Goal: Task Accomplishment & Management: Manage account settings

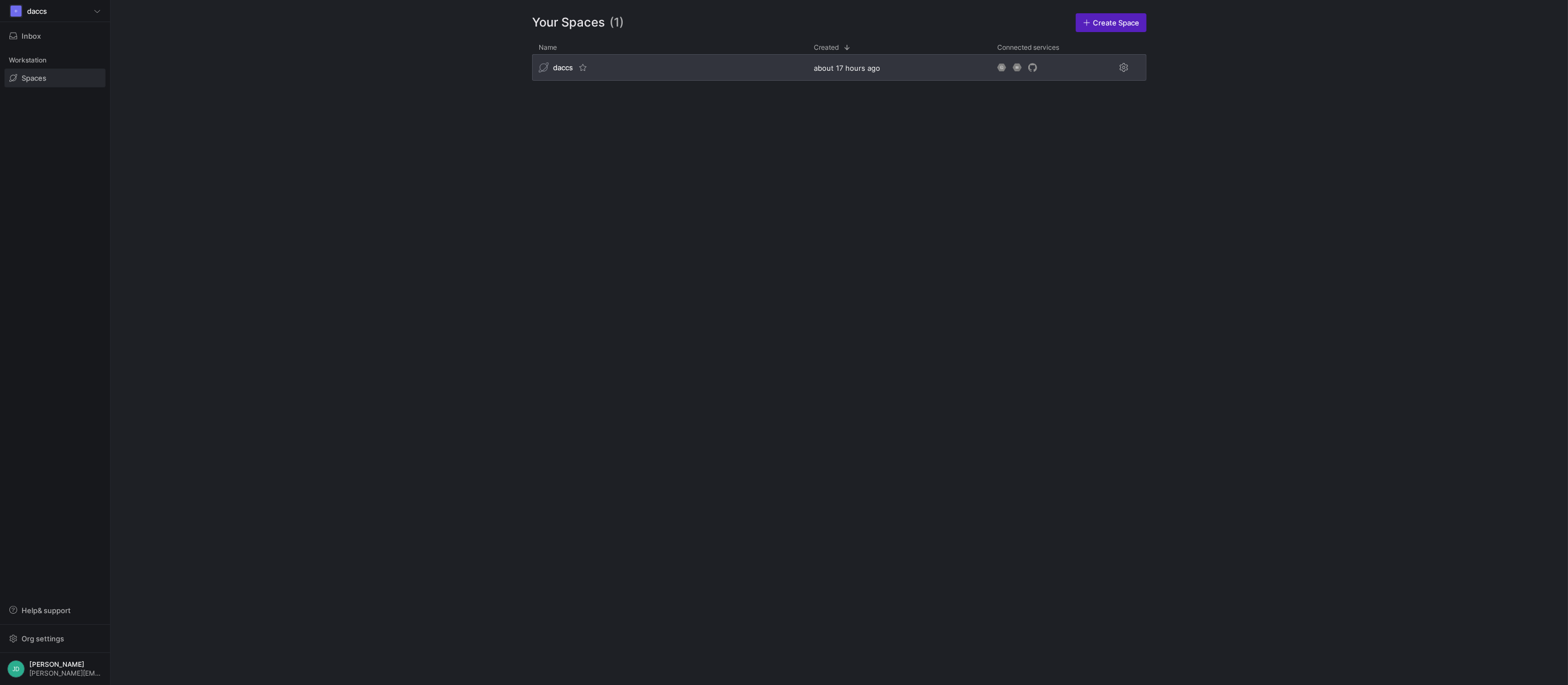
click at [767, 73] on div "daccs" at bounding box center [670, 67] width 275 height 26
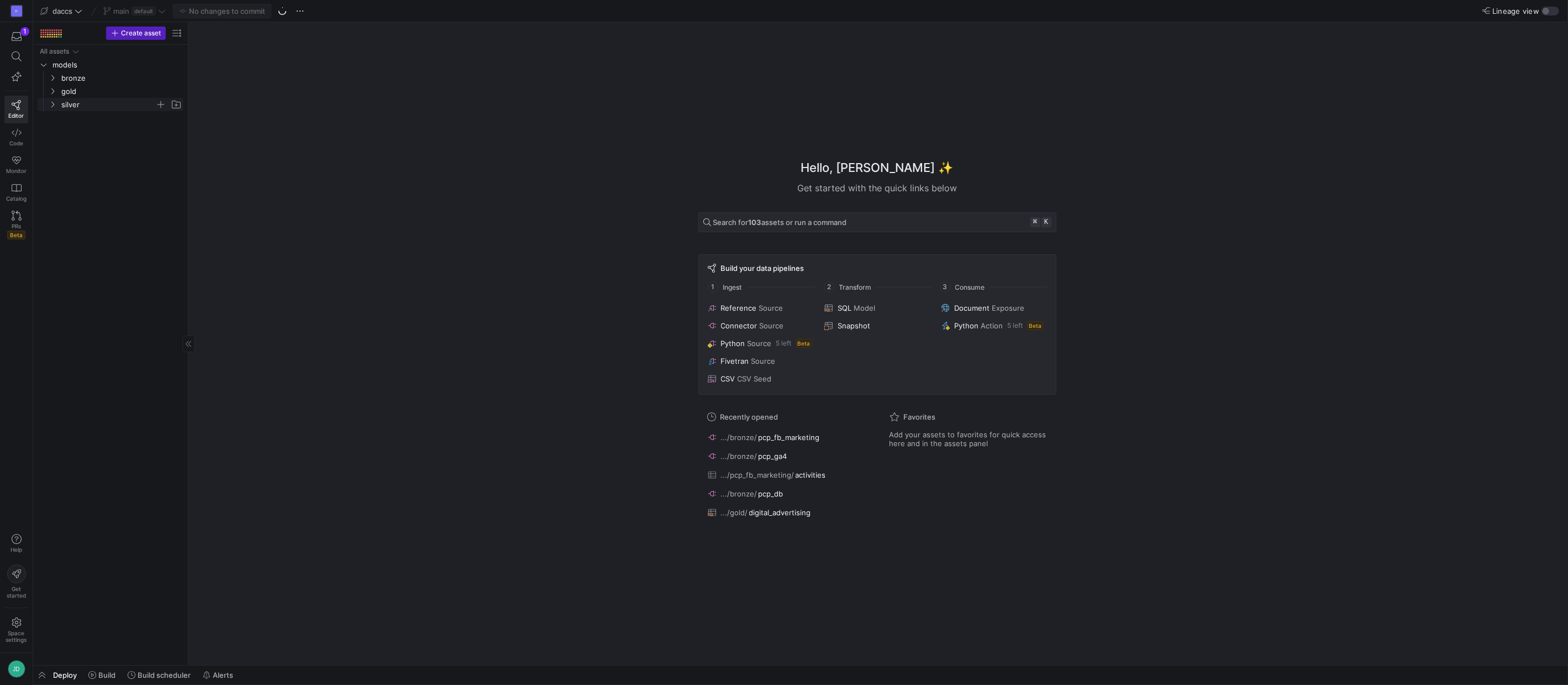
click at [113, 105] on span "silver" at bounding box center [108, 105] width 94 height 13
click at [94, 90] on span "gold" at bounding box center [108, 91] width 94 height 13
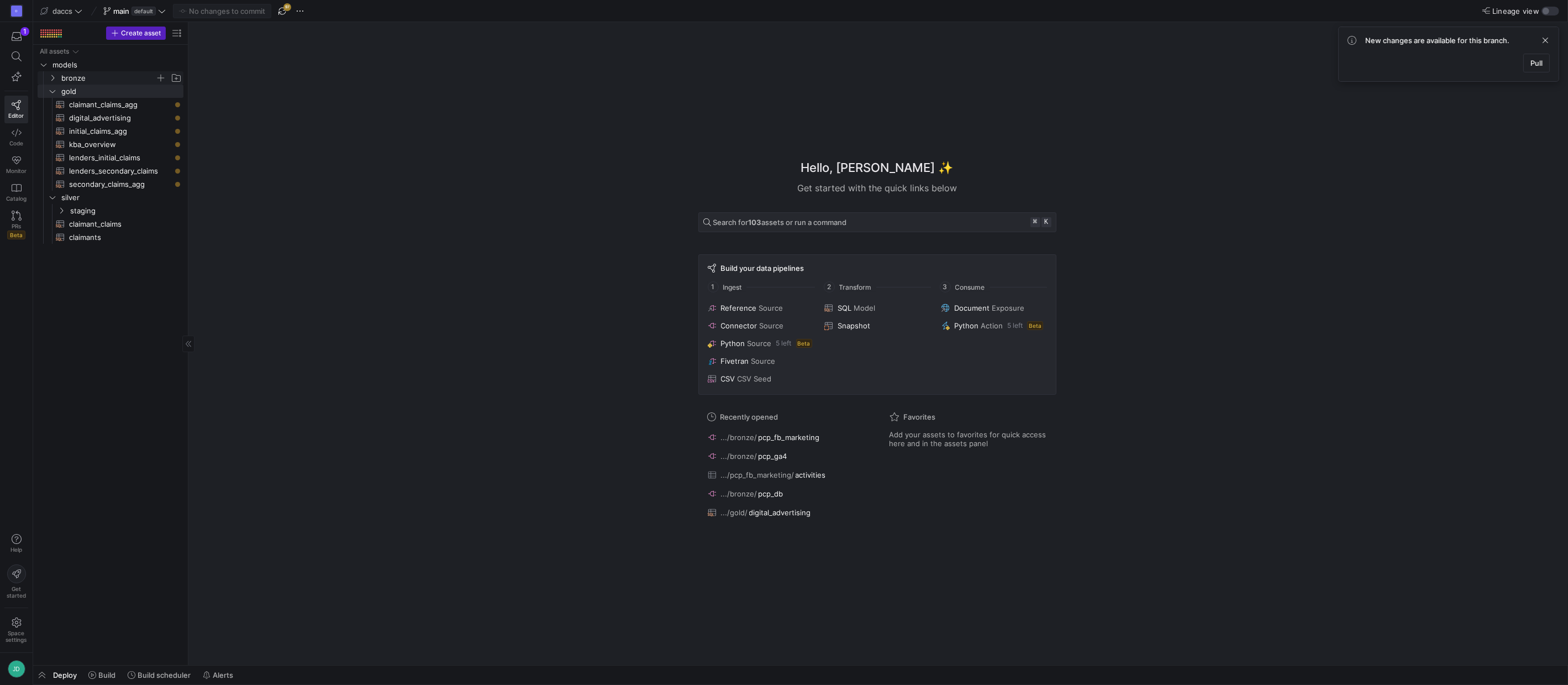
click at [87, 79] on span "bronze" at bounding box center [108, 78] width 94 height 13
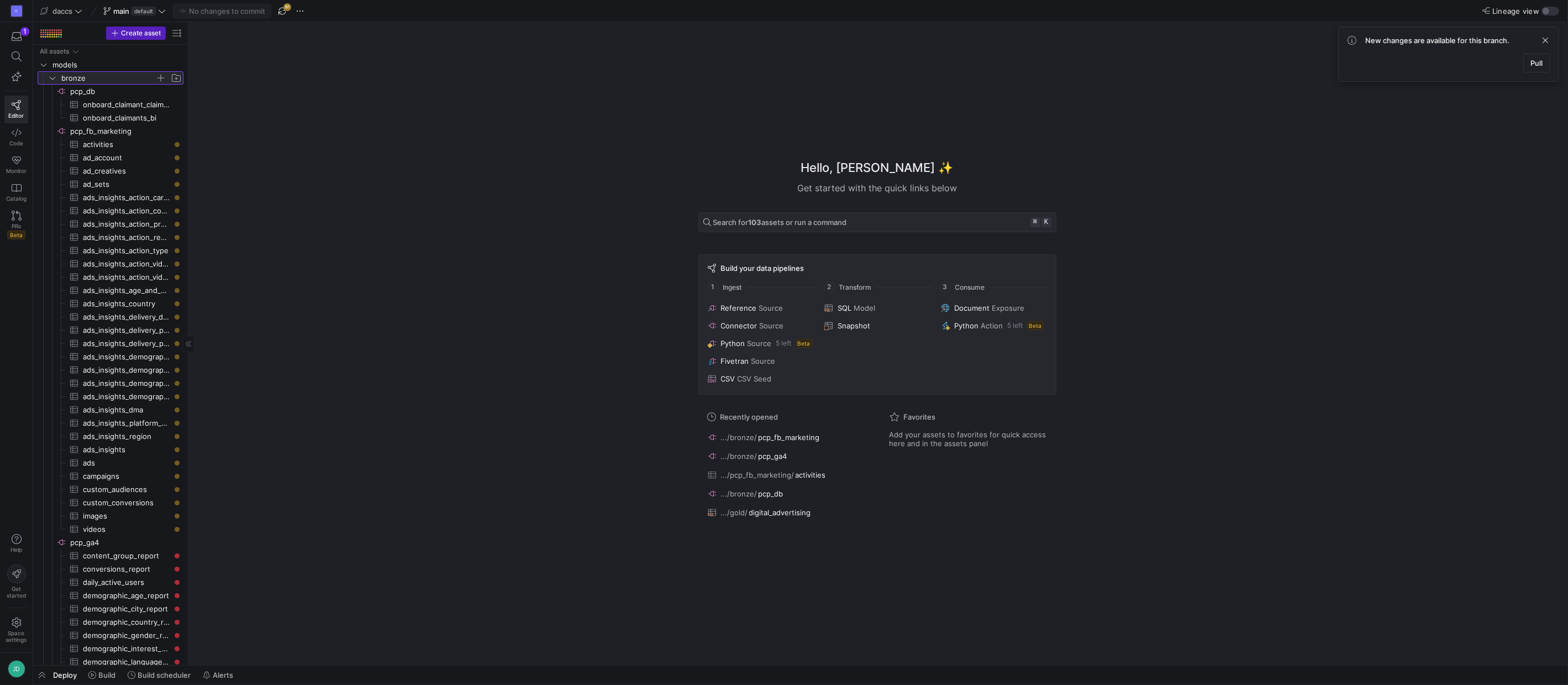
click at [90, 77] on span "bronze" at bounding box center [108, 78] width 94 height 13
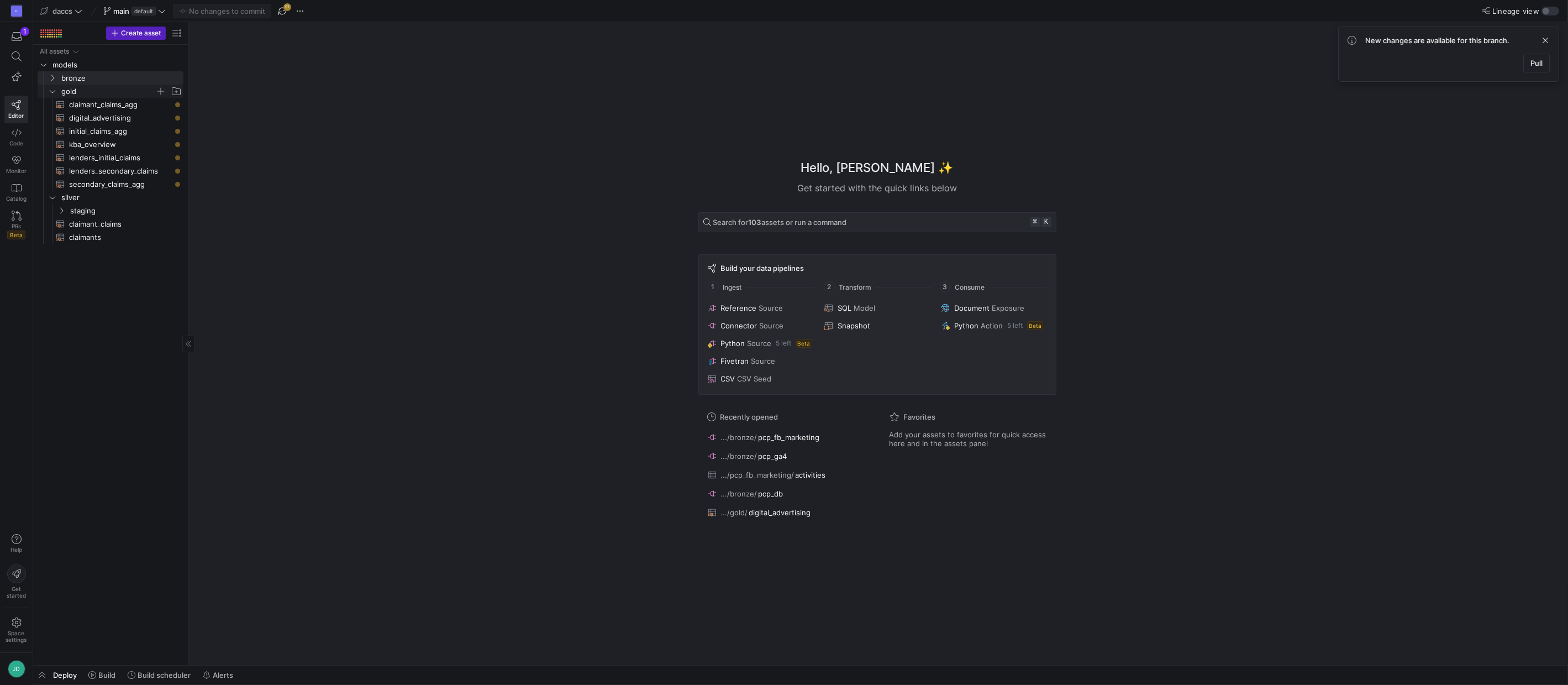
click at [90, 85] on span "gold" at bounding box center [108, 91] width 94 height 13
click at [88, 97] on span "gold" at bounding box center [108, 91] width 94 height 13
click at [87, 92] on span "gold" at bounding box center [108, 91] width 94 height 13
click at [83, 105] on span "silver" at bounding box center [121, 105] width 120 height 13
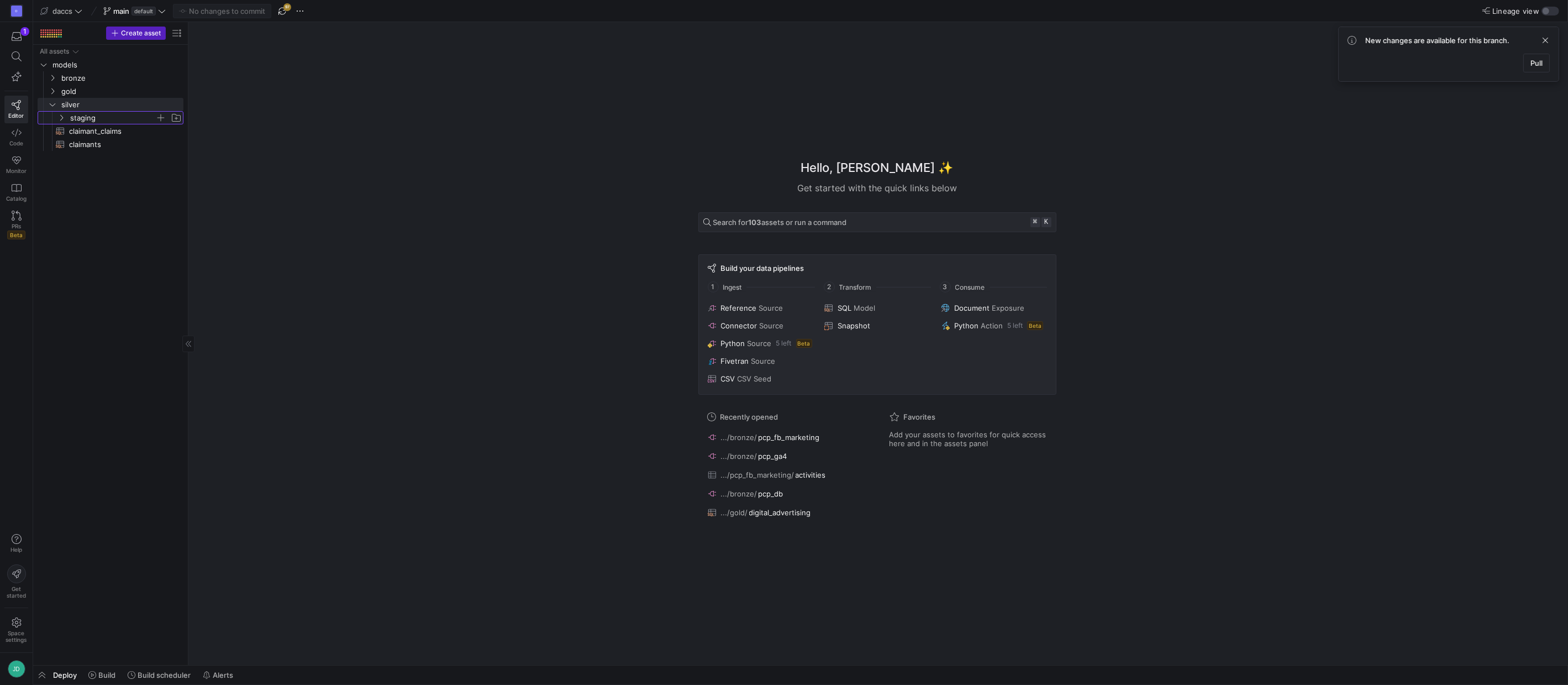
click at [83, 112] on span "staging" at bounding box center [112, 118] width 85 height 13
click at [85, 93] on span "gold" at bounding box center [108, 91] width 94 height 13
click at [86, 93] on span "gold" at bounding box center [108, 91] width 94 height 13
click at [86, 91] on span "gold" at bounding box center [108, 91] width 94 height 13
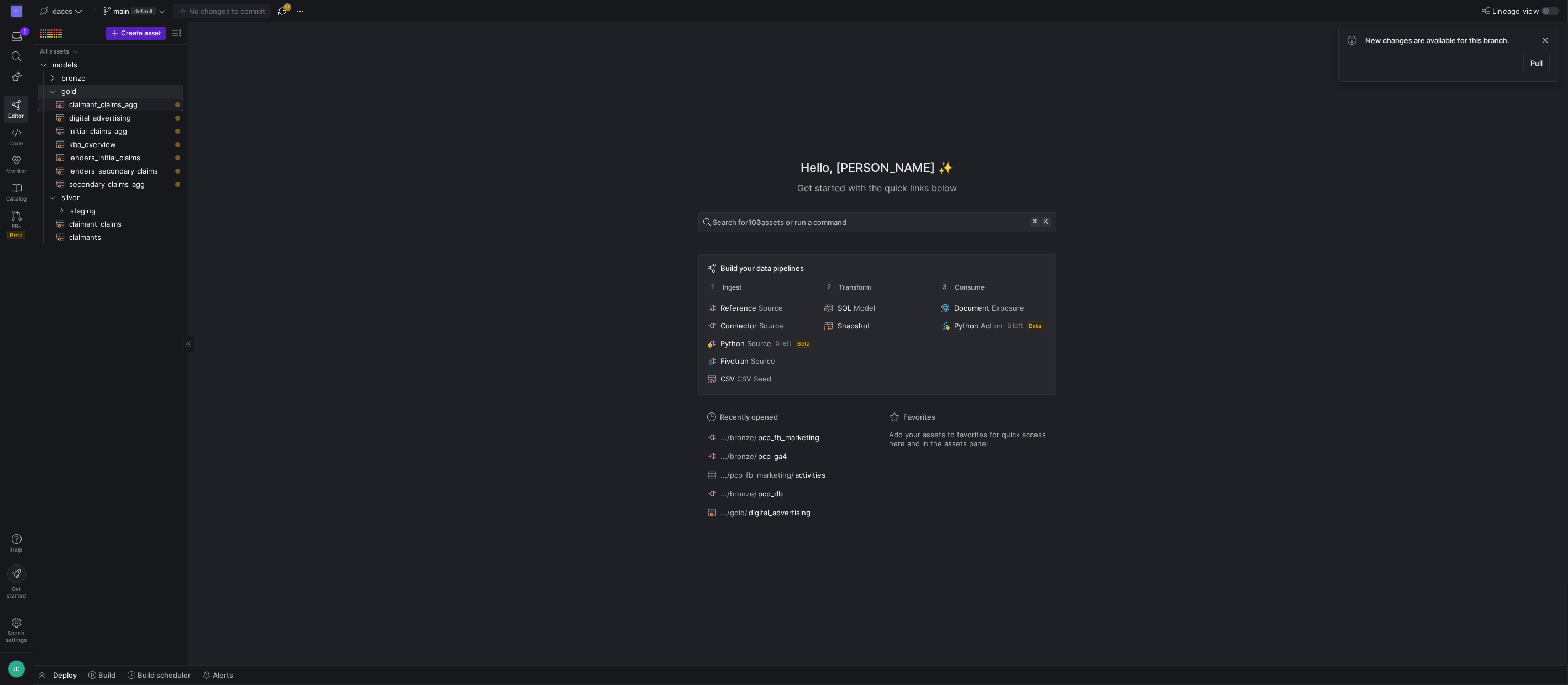
click at [97, 103] on span "claimant_claims_agg​​​​​​​​​​" at bounding box center [120, 105] width 102 height 13
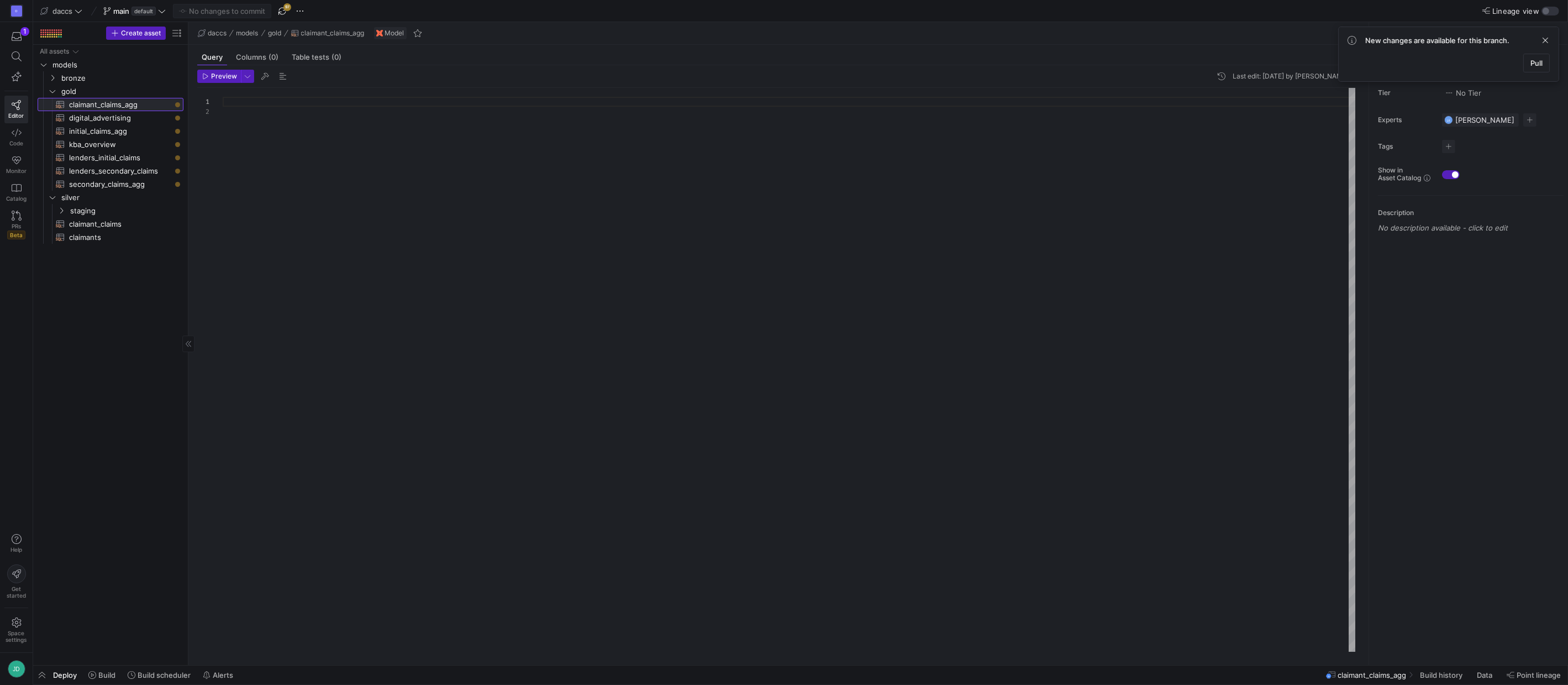
scroll to position [10, 0]
click at [95, 117] on span "digital_advertising​​​​​​​​​​" at bounding box center [120, 118] width 102 height 13
click at [19, 131] on icon at bounding box center [16, 132] width 10 height 8
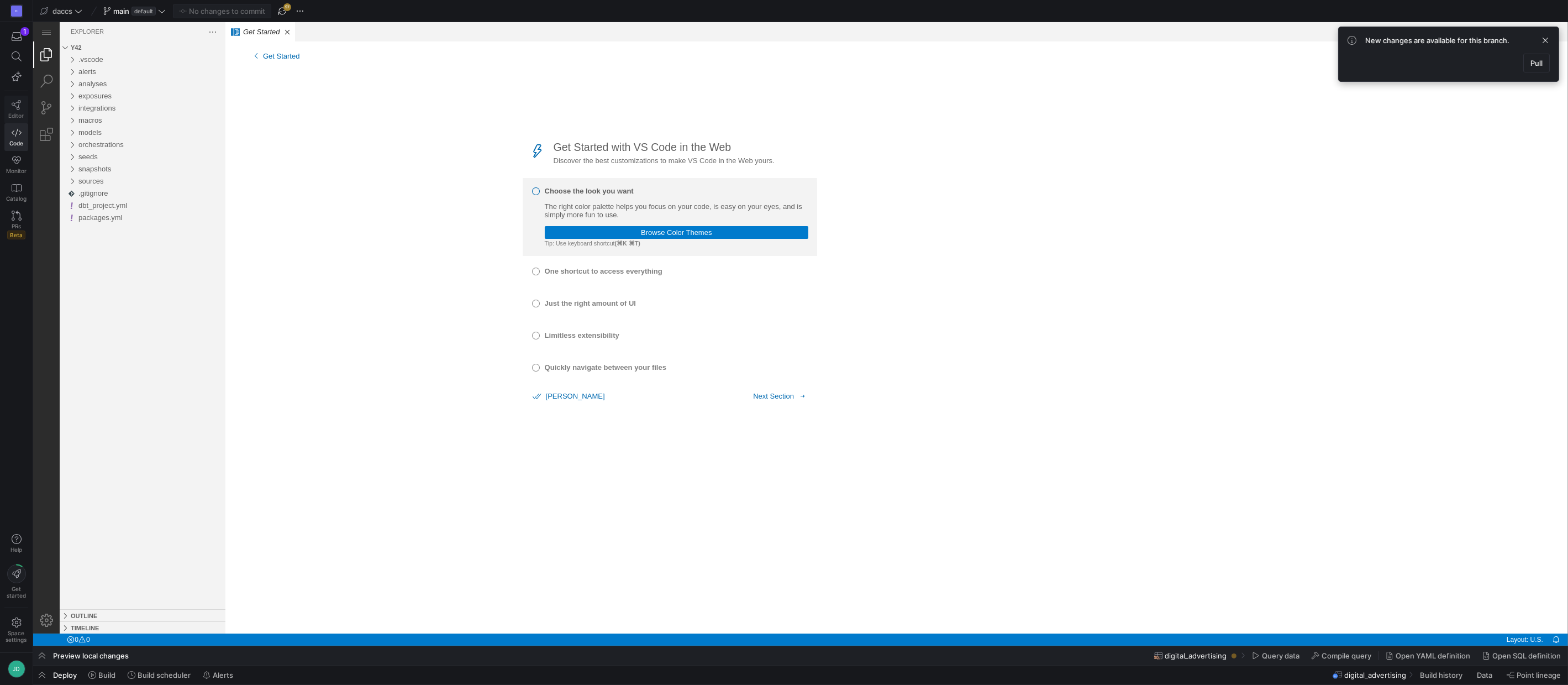
click at [20, 105] on icon at bounding box center [16, 105] width 10 height 10
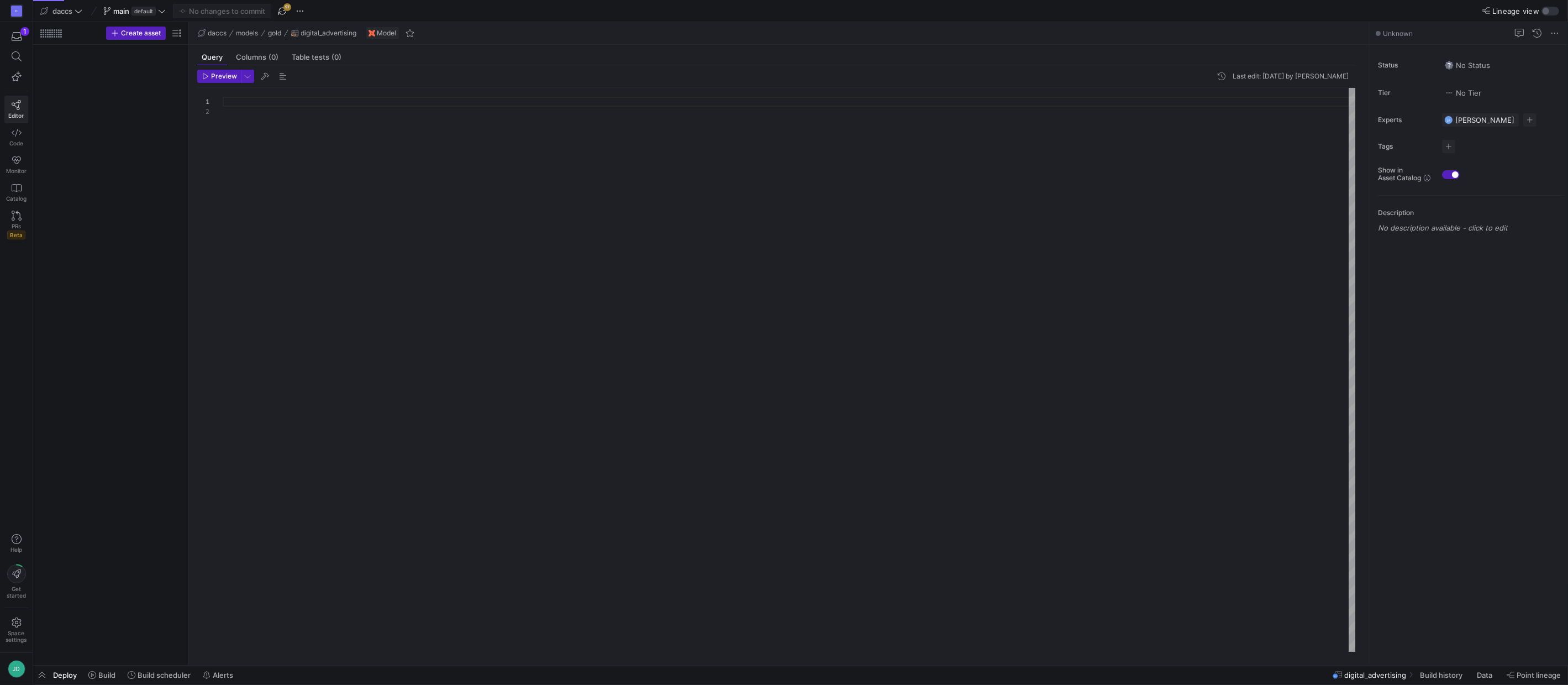
scroll to position [10, 0]
click at [50, 194] on icon "Press SPACE to select this row." at bounding box center [52, 197] width 8 height 7
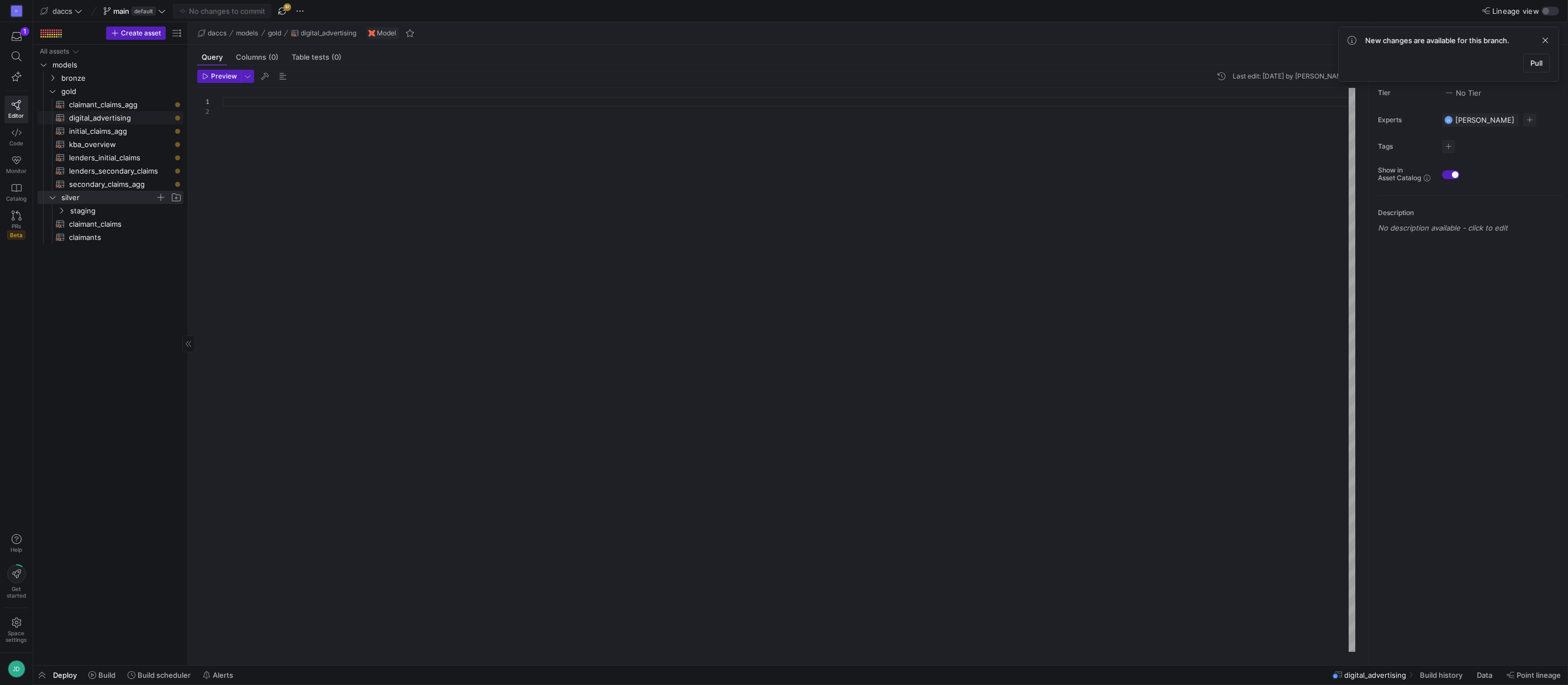
click at [112, 118] on span "digital_advertising​​​​​​​​​​" at bounding box center [120, 118] width 102 height 13
click at [112, 108] on span "claimant_claims_agg​​​​​​​​​​" at bounding box center [120, 105] width 102 height 13
click at [108, 119] on span "digital_advertising​​​​​​​​​​" at bounding box center [120, 118] width 102 height 13
click at [241, 64] on div "Columns (0)" at bounding box center [257, 57] width 51 height 16
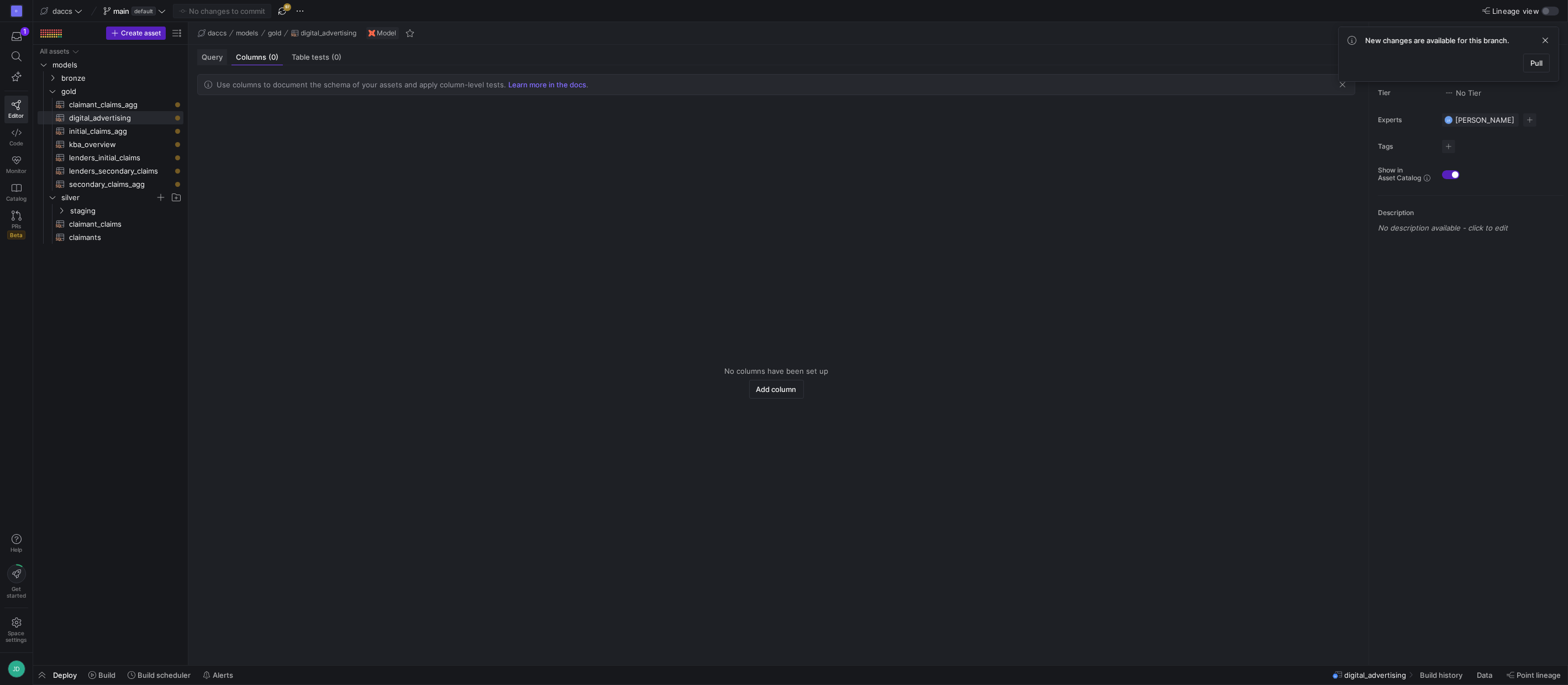
click at [221, 59] on span "Query" at bounding box center [212, 57] width 21 height 7
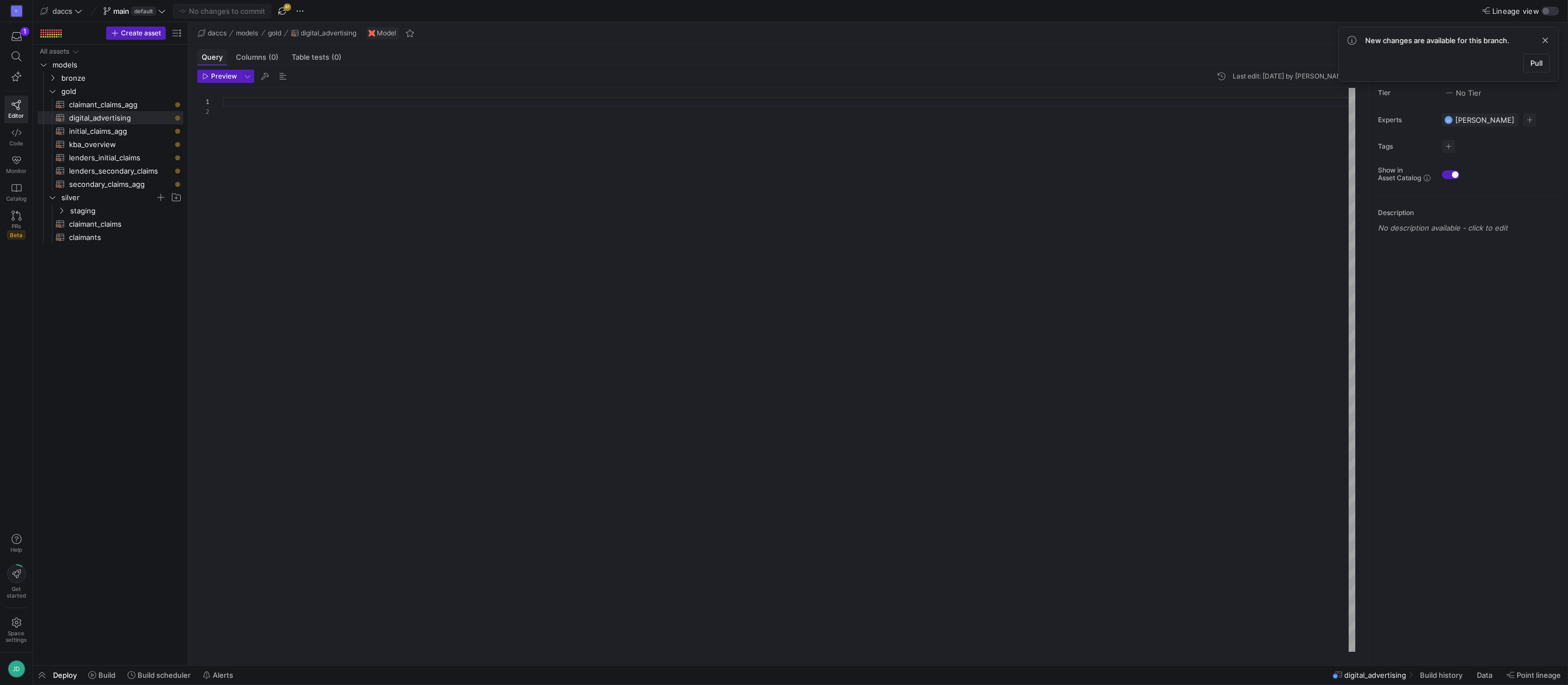
scroll to position [10, 0]
click at [286, 8] on span "button" at bounding box center [282, 11] width 13 height 13
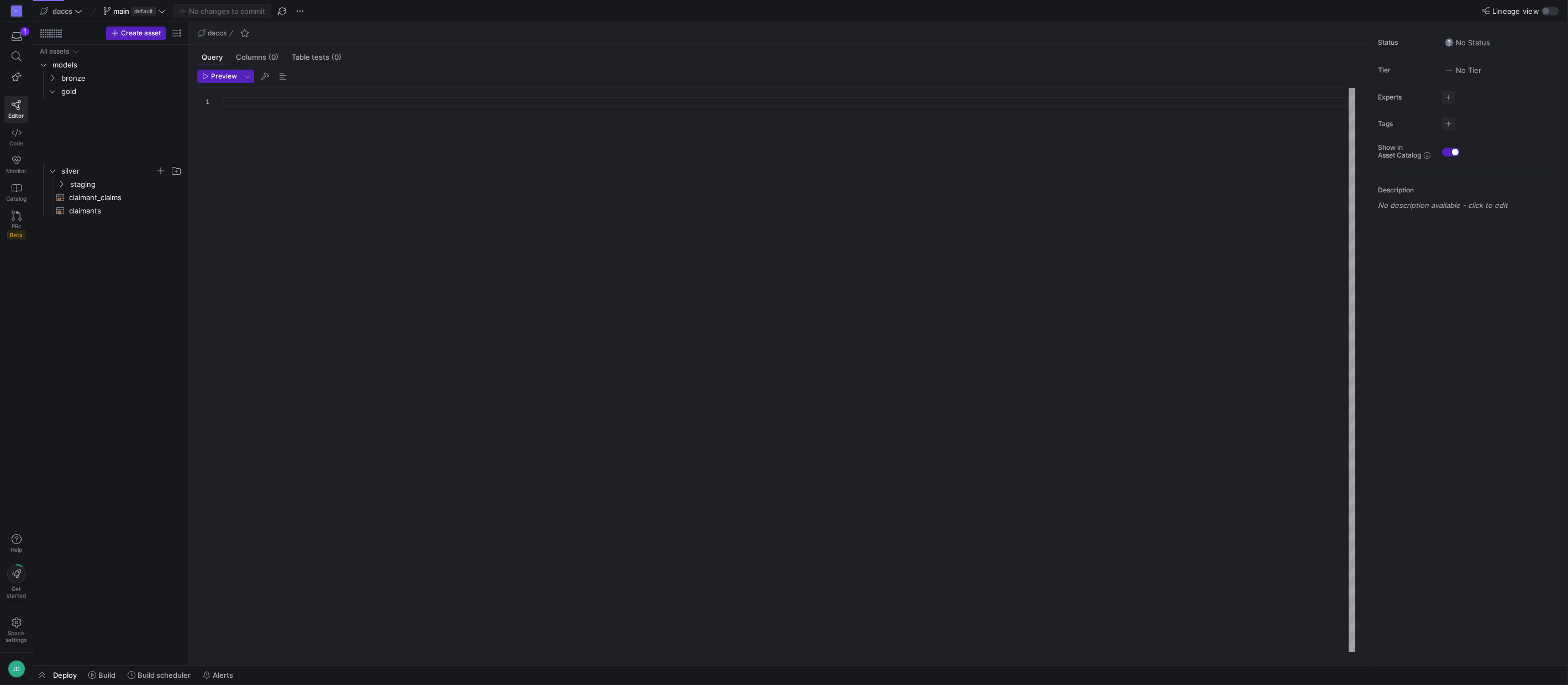
scroll to position [0, 0]
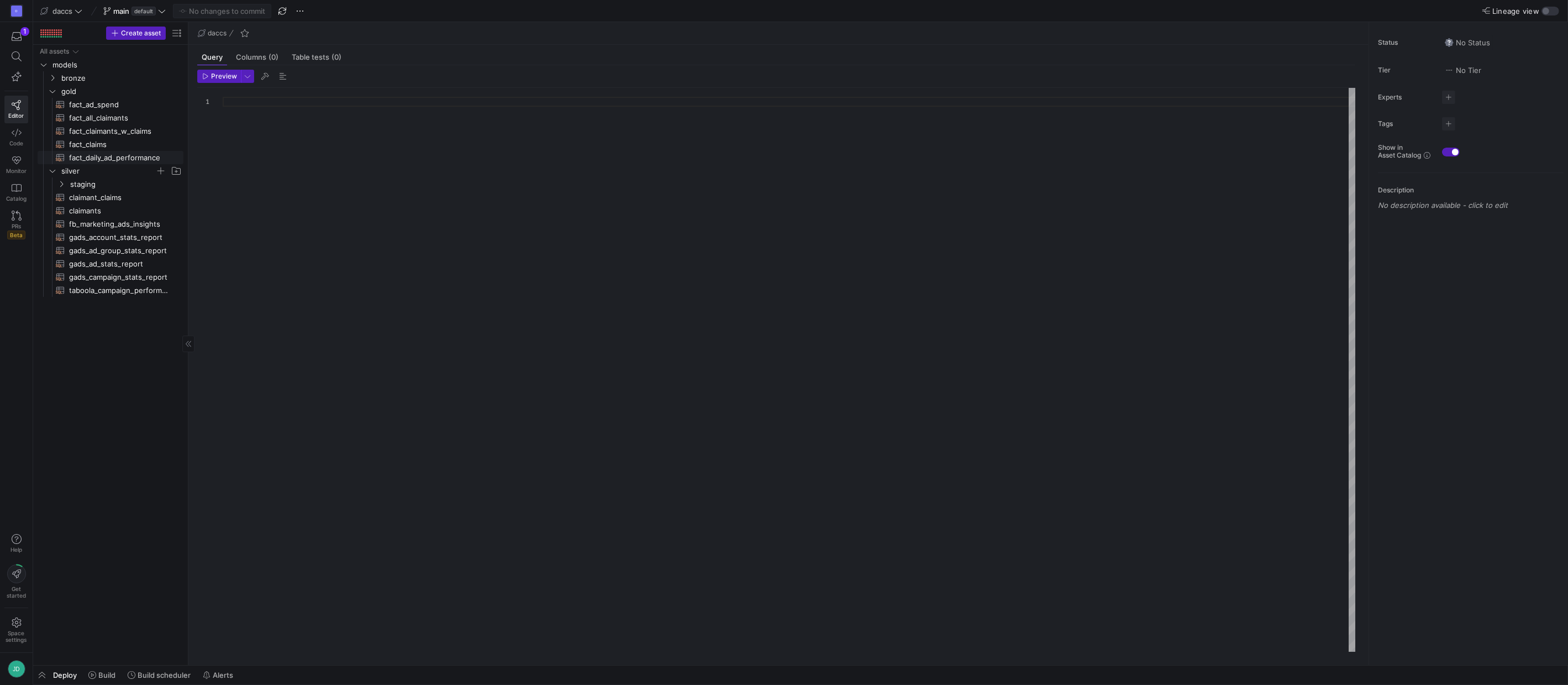
click at [120, 155] on span "fact_daily_ad_performance​​​​​​​​​​" at bounding box center [120, 158] width 102 height 13
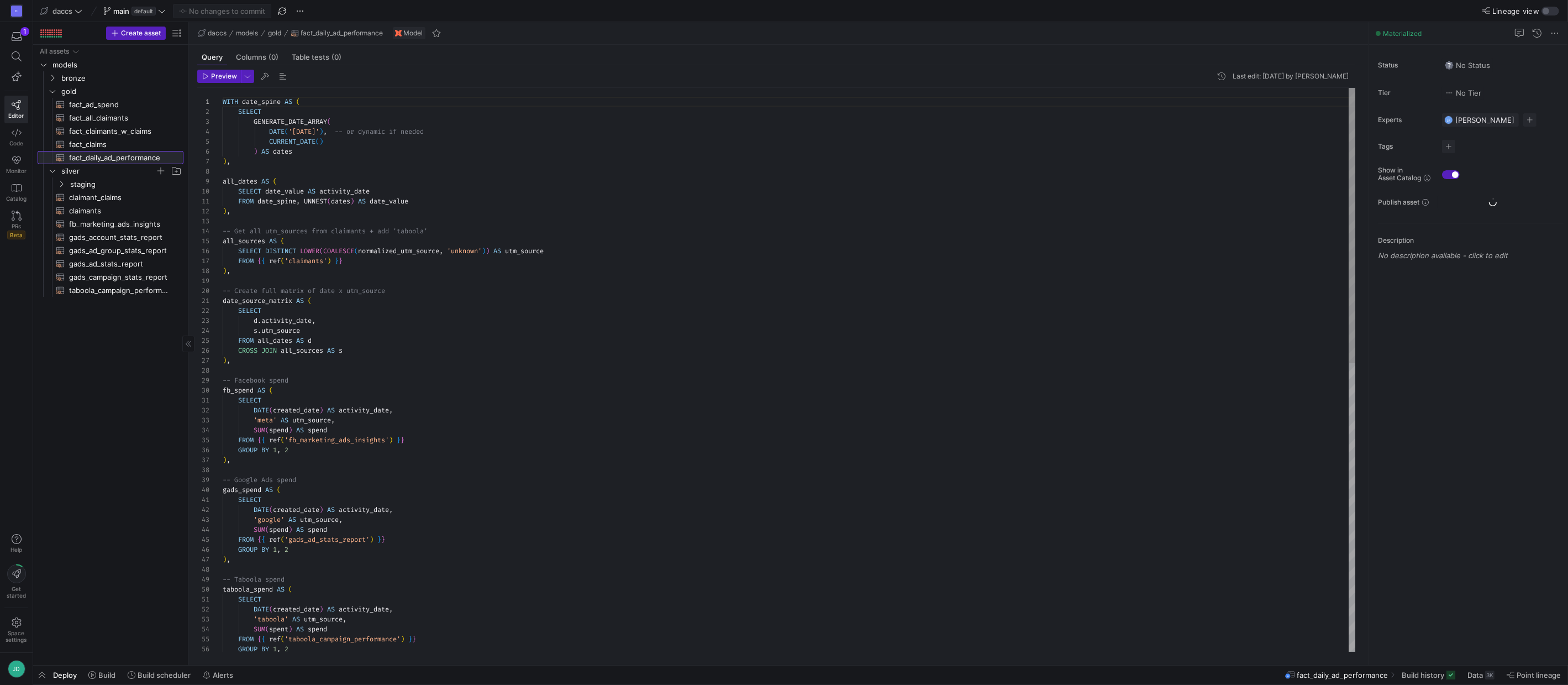
scroll to position [100, 0]
type textarea "FROM date_spine, UNNEST(dates) AS date_value ), -- Get all utm_sources from cla…"
click at [431, 195] on div "WITH date_spine AS ( SELECT GENERATE_DATE_ARRAY ( DATE ( '[DATE]' ) , -- or dyn…" at bounding box center [789, 656] width 1134 height 1153
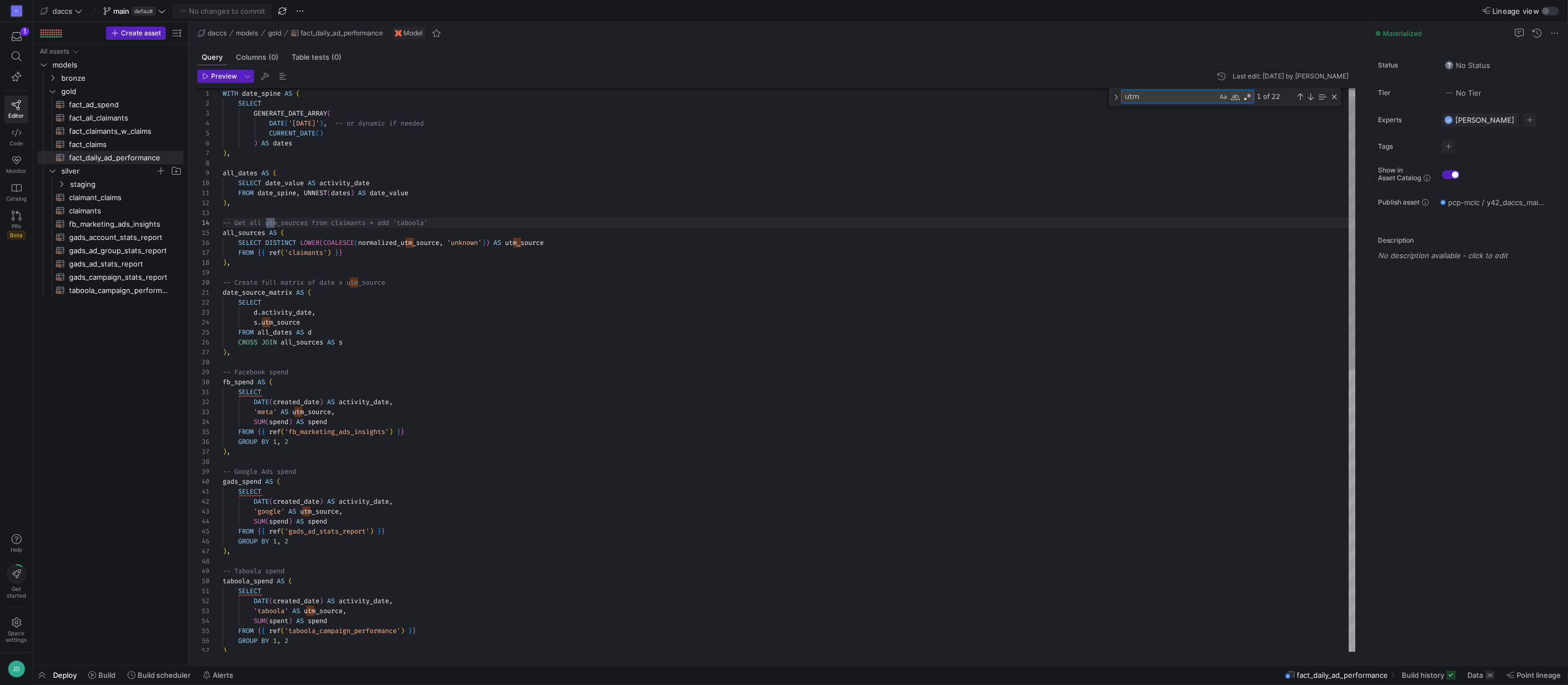
scroll to position [0, 55]
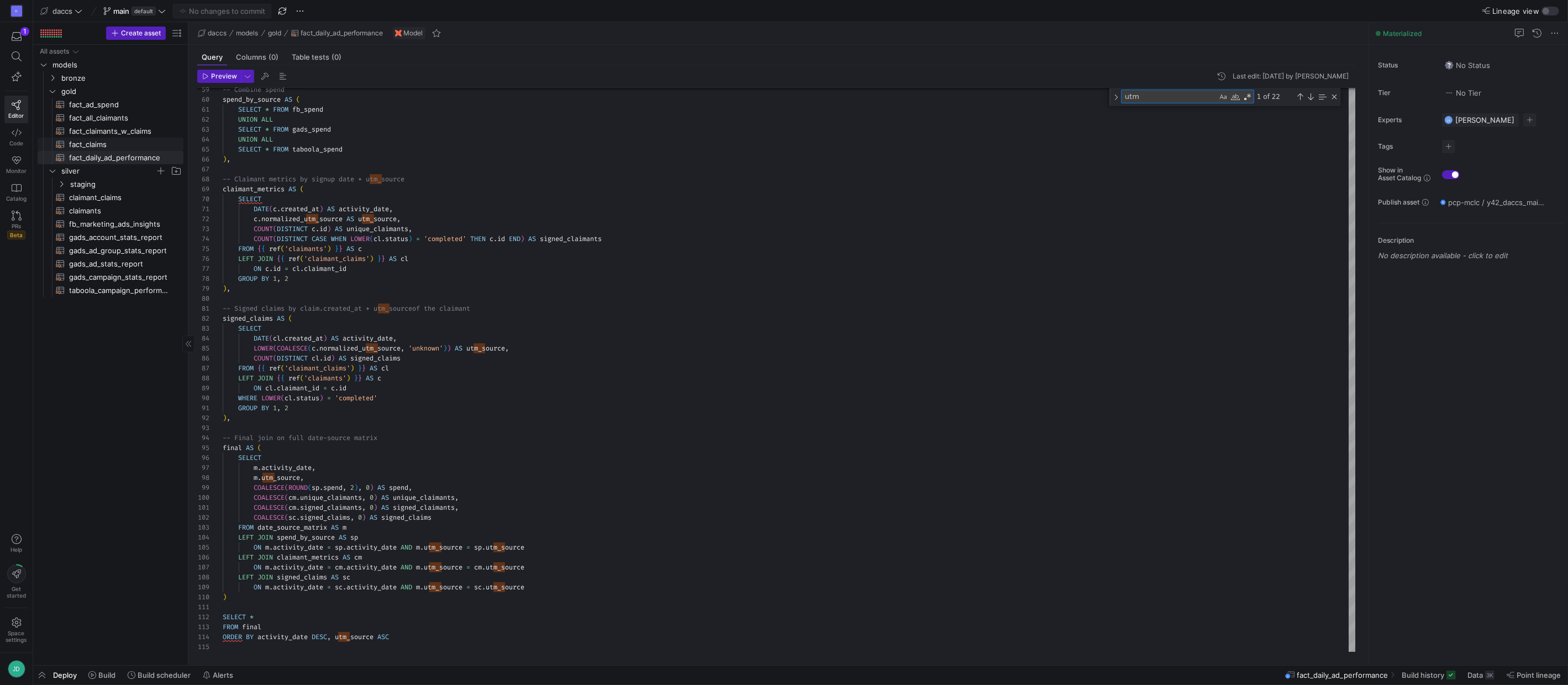
type textarea "utm"
click at [109, 145] on span "fact_claims​​​​​​​​​​" at bounding box center [120, 144] width 102 height 13
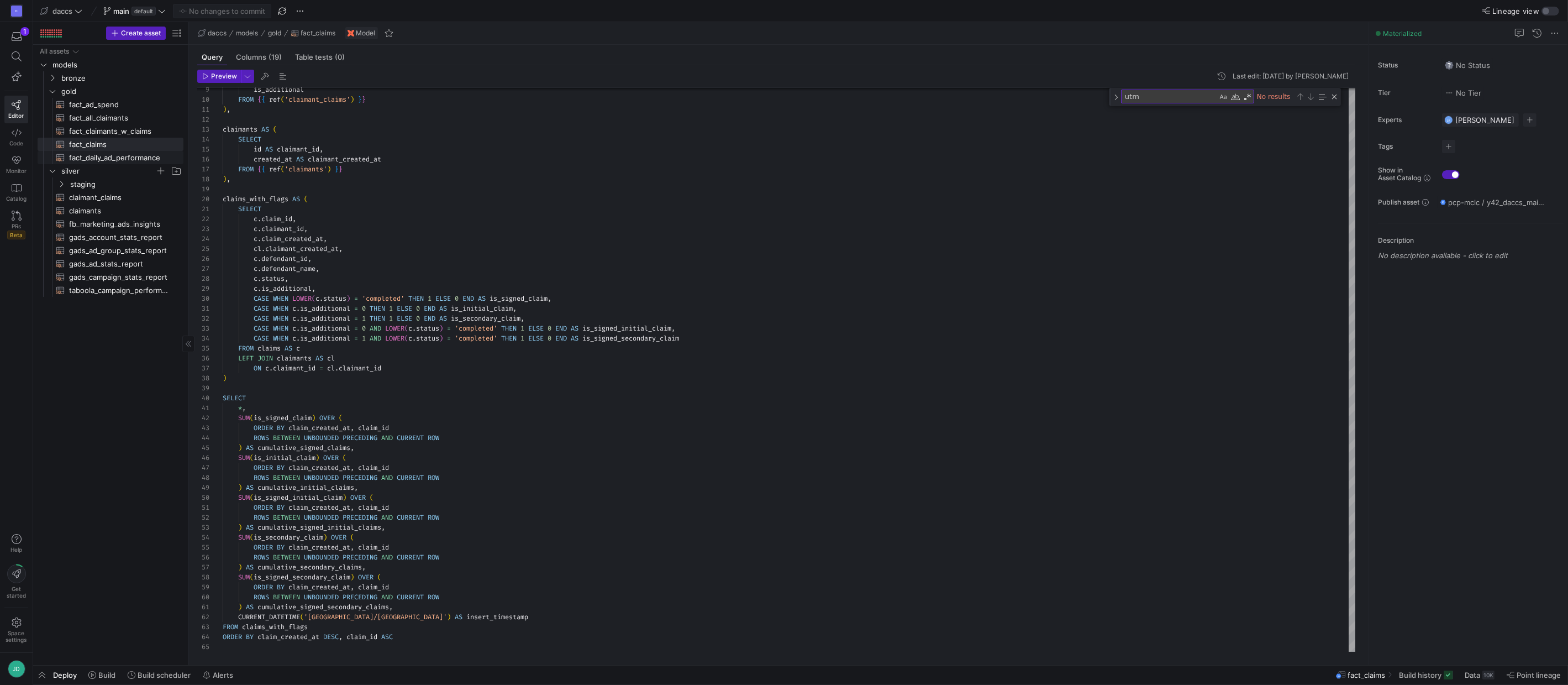
click at [117, 160] on span "fact_daily_ad_performance​​​​​​​​​​" at bounding box center [120, 158] width 102 height 13
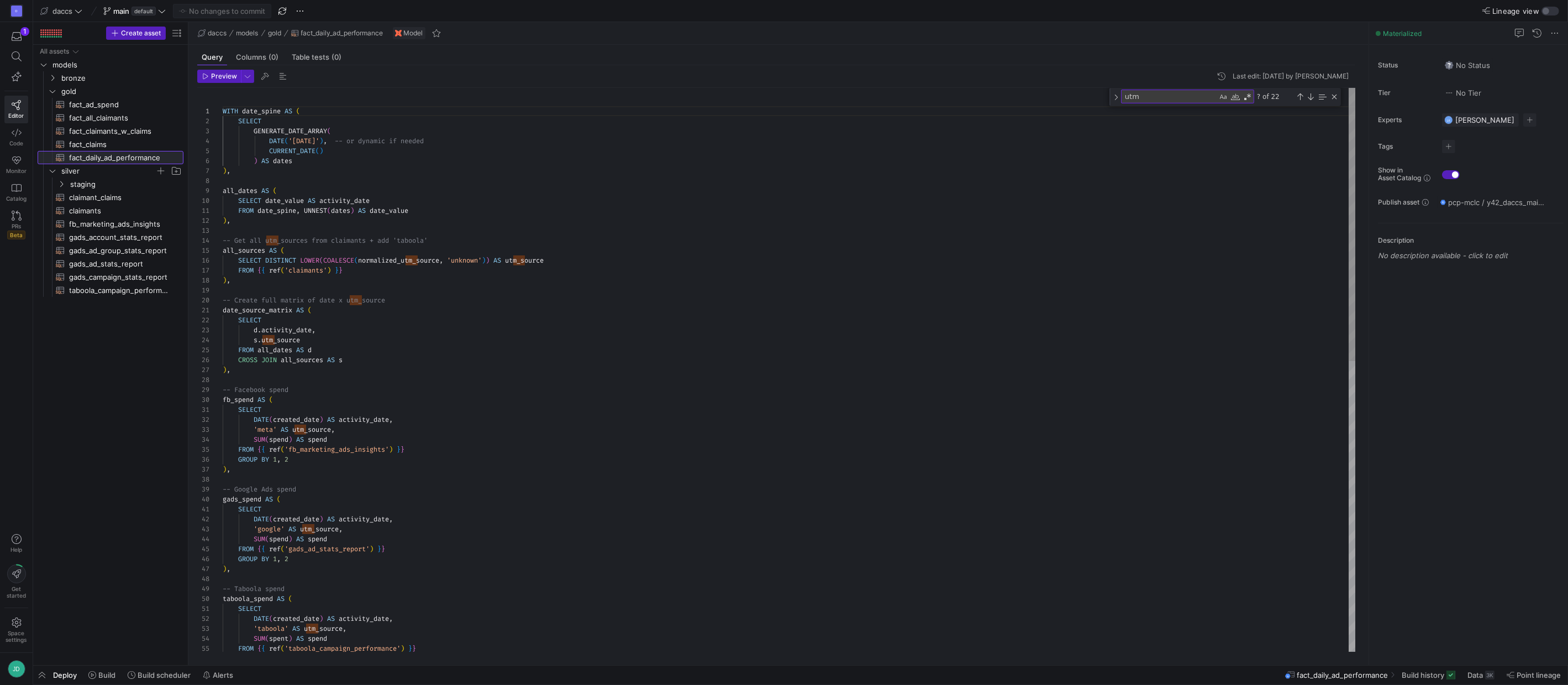
scroll to position [100, 0]
type textarea "FROM date_spine, UNNEST(dates) AS date_value ), -- Get all utm_sources from cla…"
click at [418, 238] on div "SUM ( spent ) AS spend FROM { { ref ( 'taboola_campaign_performance' ) } } SELE…" at bounding box center [789, 669] width 1134 height 1162
type textarea "claim"
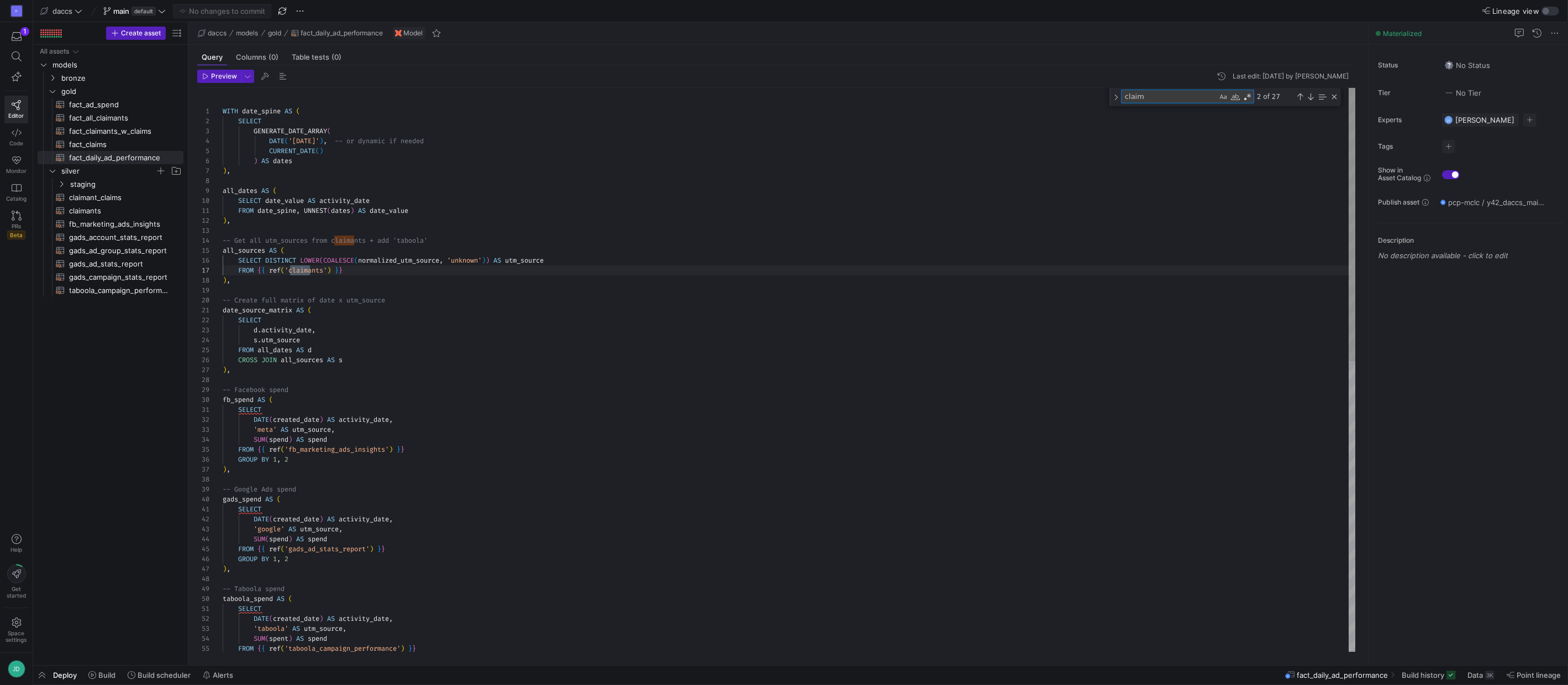
click at [569, 258] on div "SUM ( spent ) AS spend FROM { { ref ( 'taboola_campaign_performance' ) } } SELE…" at bounding box center [789, 669] width 1134 height 1162
click at [311, 240] on div "SUM ( spent ) AS spend FROM { { ref ( 'taboola_campaign_performance' ) } } SELE…" at bounding box center [789, 669] width 1134 height 1162
click at [424, 263] on div "SUM ( spent ) AS spend FROM { { ref ( 'taboola_campaign_performance' ) } } SELE…" at bounding box center [789, 669] width 1134 height 1162
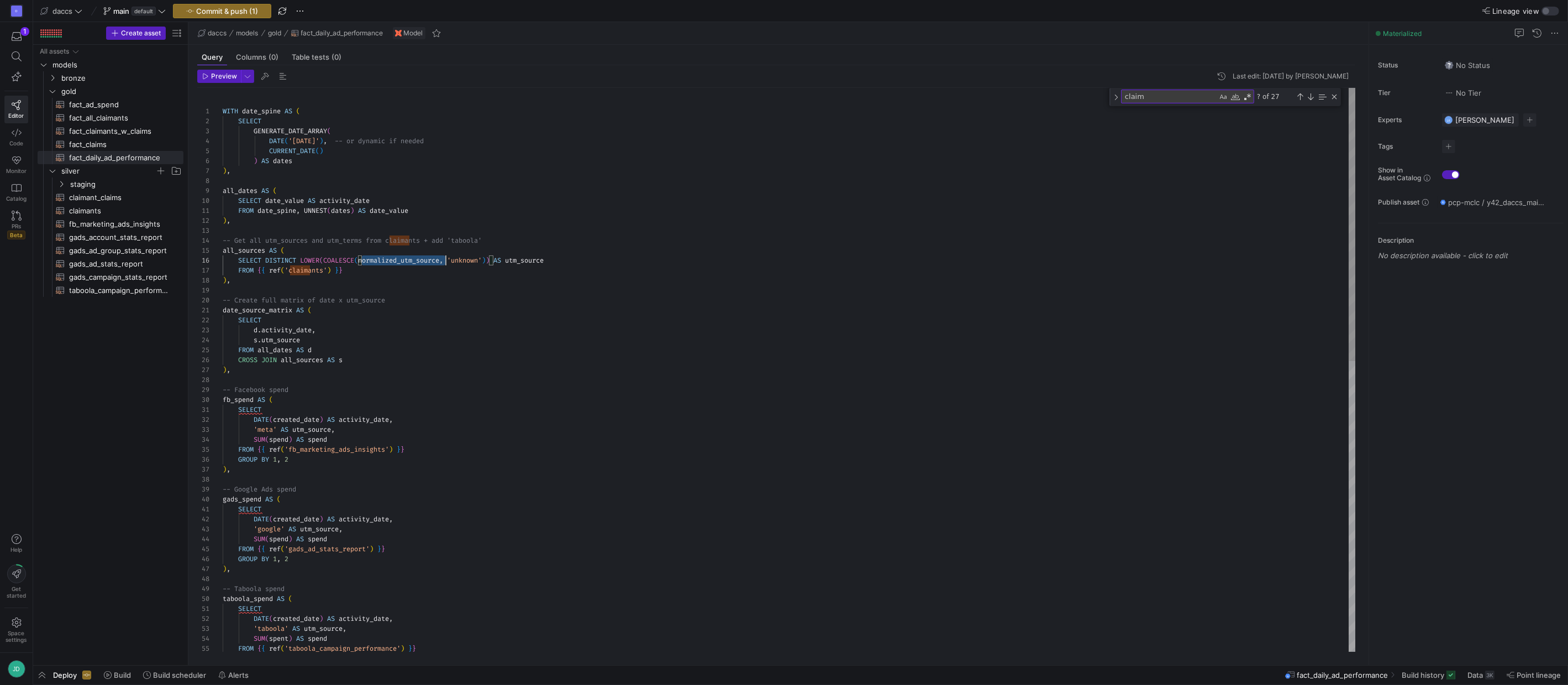
click at [424, 263] on div "SUM ( spent ) AS spend FROM { { ref ( 'taboola_campaign_performance' ) } } SELE…" at bounding box center [789, 669] width 1134 height 1162
click at [586, 260] on div "SUM ( spent ) AS spend FROM { { ref ( 'taboola_campaign_performance' ) } } SELE…" at bounding box center [789, 669] width 1134 height 1162
drag, startPoint x: 445, startPoint y: 261, endPoint x: 363, endPoint y: 265, distance: 82.1
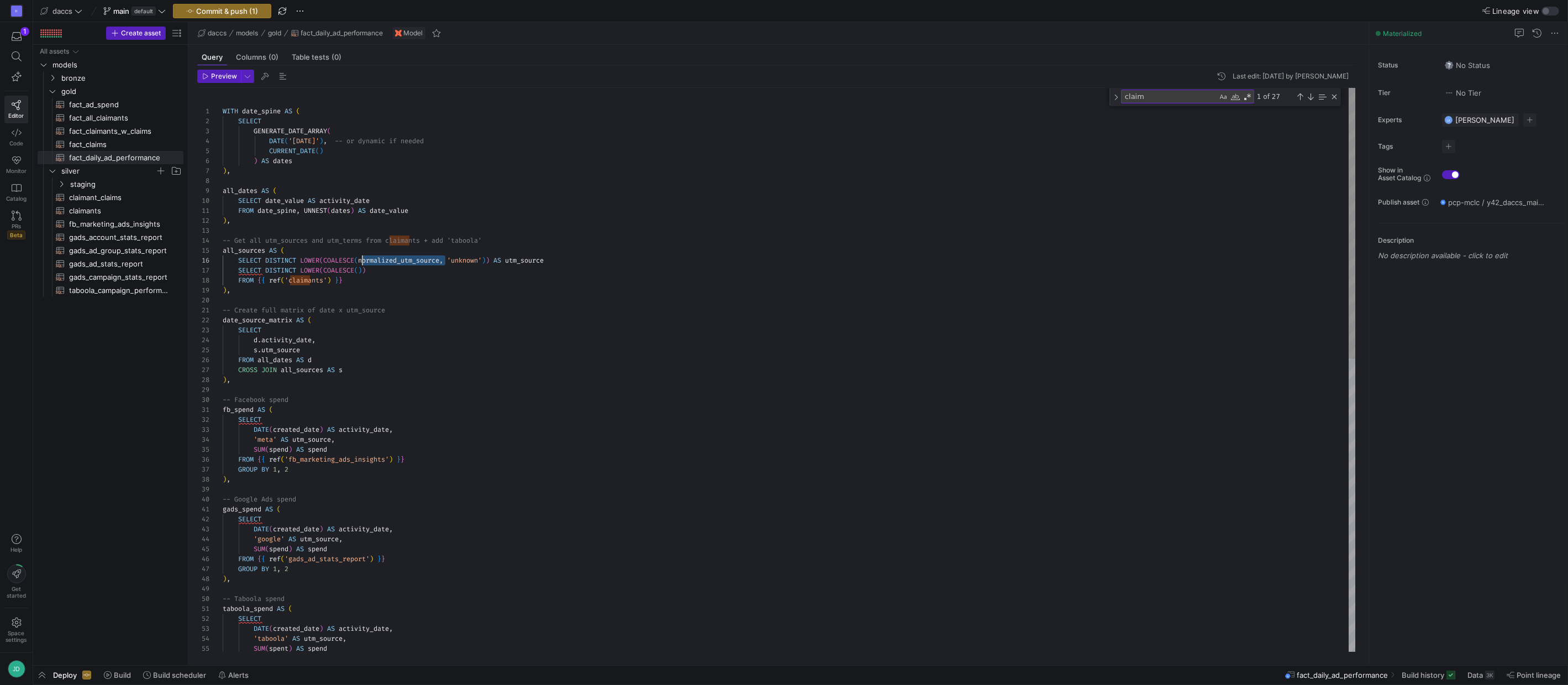
click at [363, 265] on div "SUM ( spent ) AS spend SELECT DATE ( created_date ) AS activity_date , 'google'…" at bounding box center [789, 674] width 1134 height 1172
click at [361, 271] on div "SUM ( spent ) AS spend SELECT DATE ( created_date ) AS activity_date , 'google'…" at bounding box center [789, 674] width 1134 height 1172
type textarea "FROM date_spine, UNNEST(dates) AS date_value ), -- Get all utm_sources and utm_…"
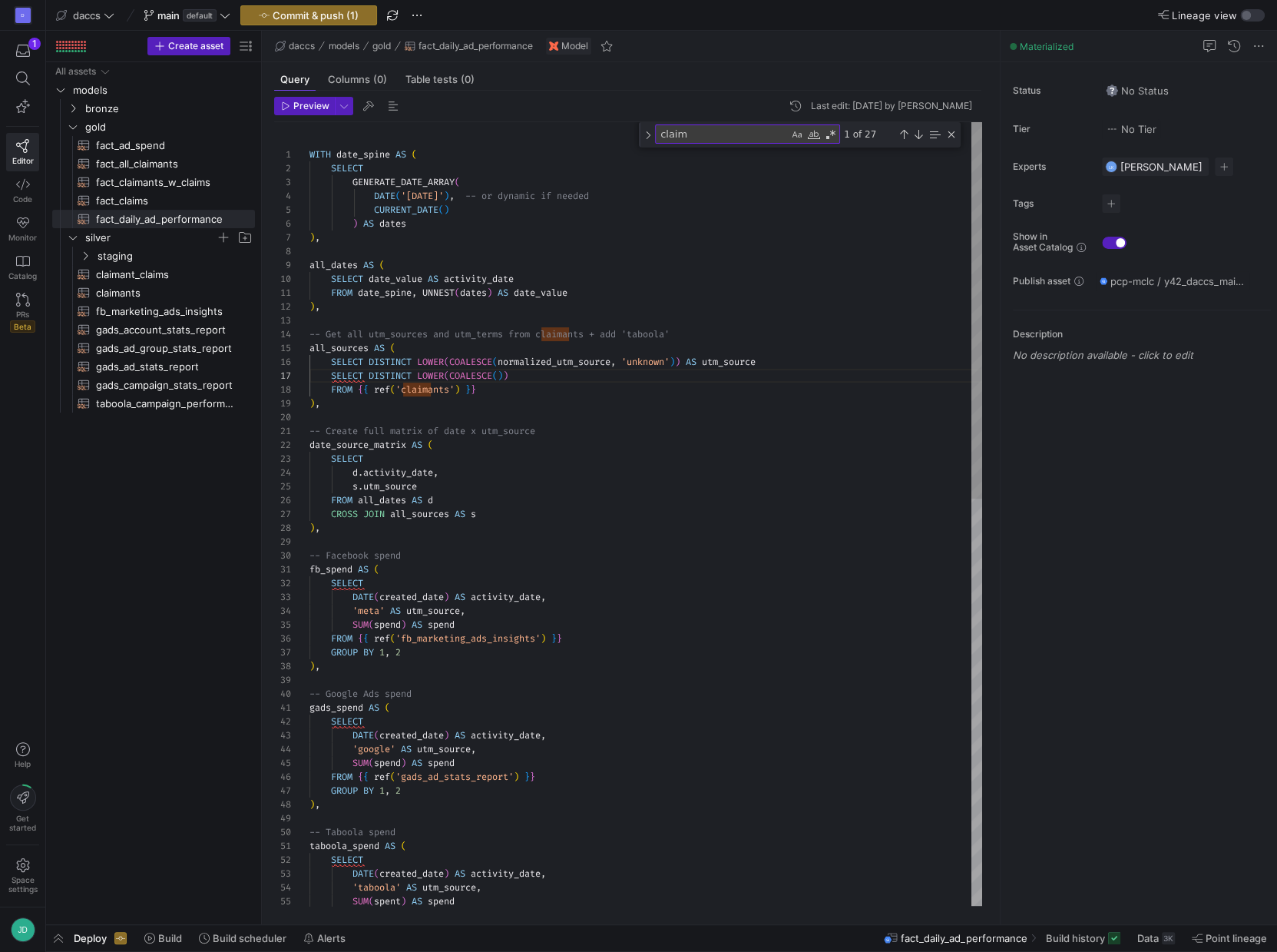
click at [543, 364] on div "SELECT DATE ( created_date ) AS activity_date , 'google' AS utm_source , SUM ( …" at bounding box center [646, 936] width 673 height 1629
click at [542, 364] on div "SELECT DATE ( created_date ) AS activity_date , 'google' AS utm_source , SUM ( …" at bounding box center [646, 936] width 673 height 1629
type textarea "normalized_utm_source"
click at [916, 134] on div "Next Match (Enter)" at bounding box center [919, 134] width 12 height 12
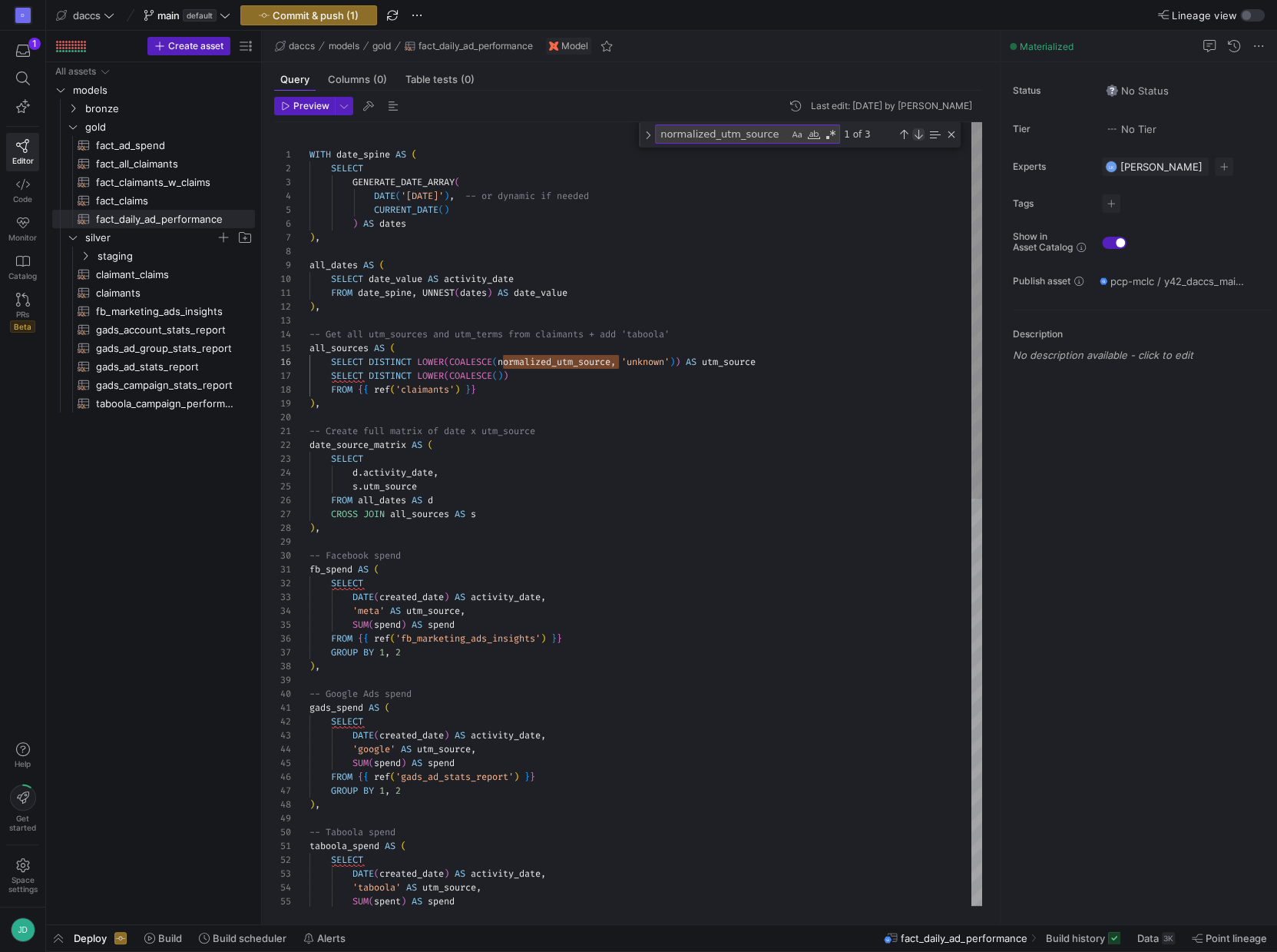
scroll to position [139, 171]
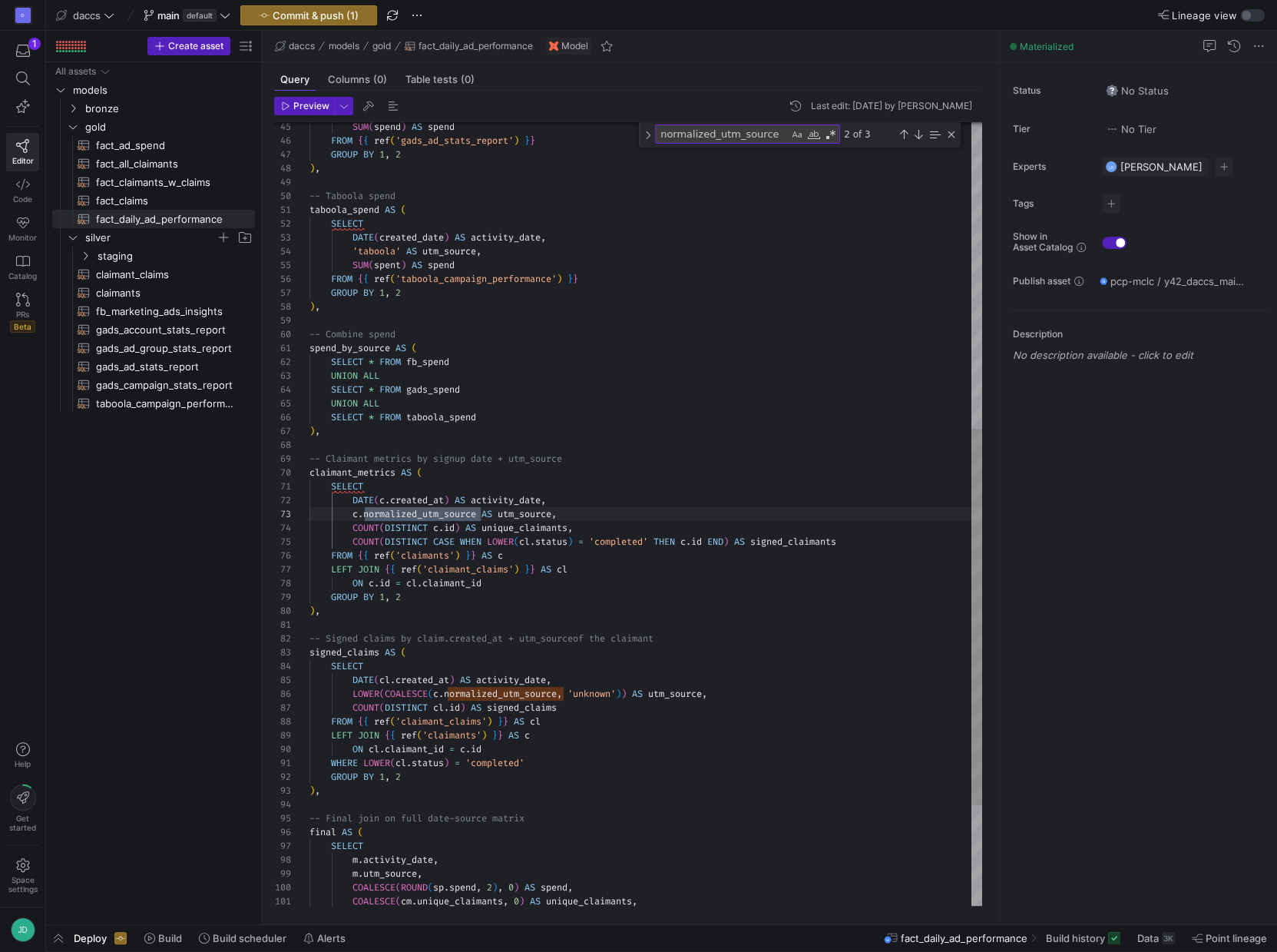
click at [893, 133] on div "2 of 3" at bounding box center [869, 134] width 53 height 19
click at [884, 131] on div "2 of 3" at bounding box center [869, 134] width 53 height 19
click at [902, 136] on div "Previous Match (⇧Enter)" at bounding box center [904, 134] width 12 height 12
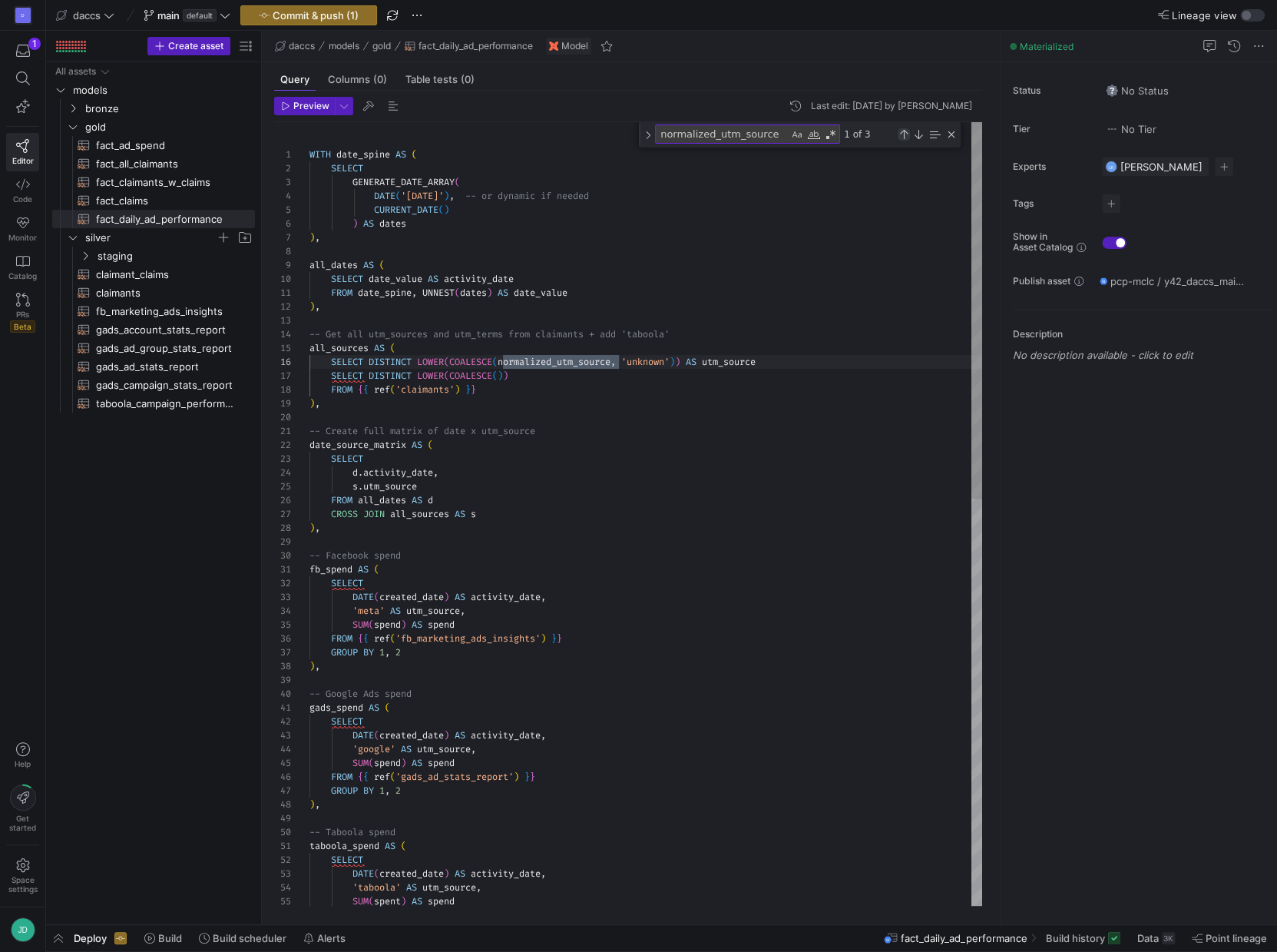
click at [902, 136] on div "Previous Match (⇧Enter)" at bounding box center [904, 134] width 12 height 12
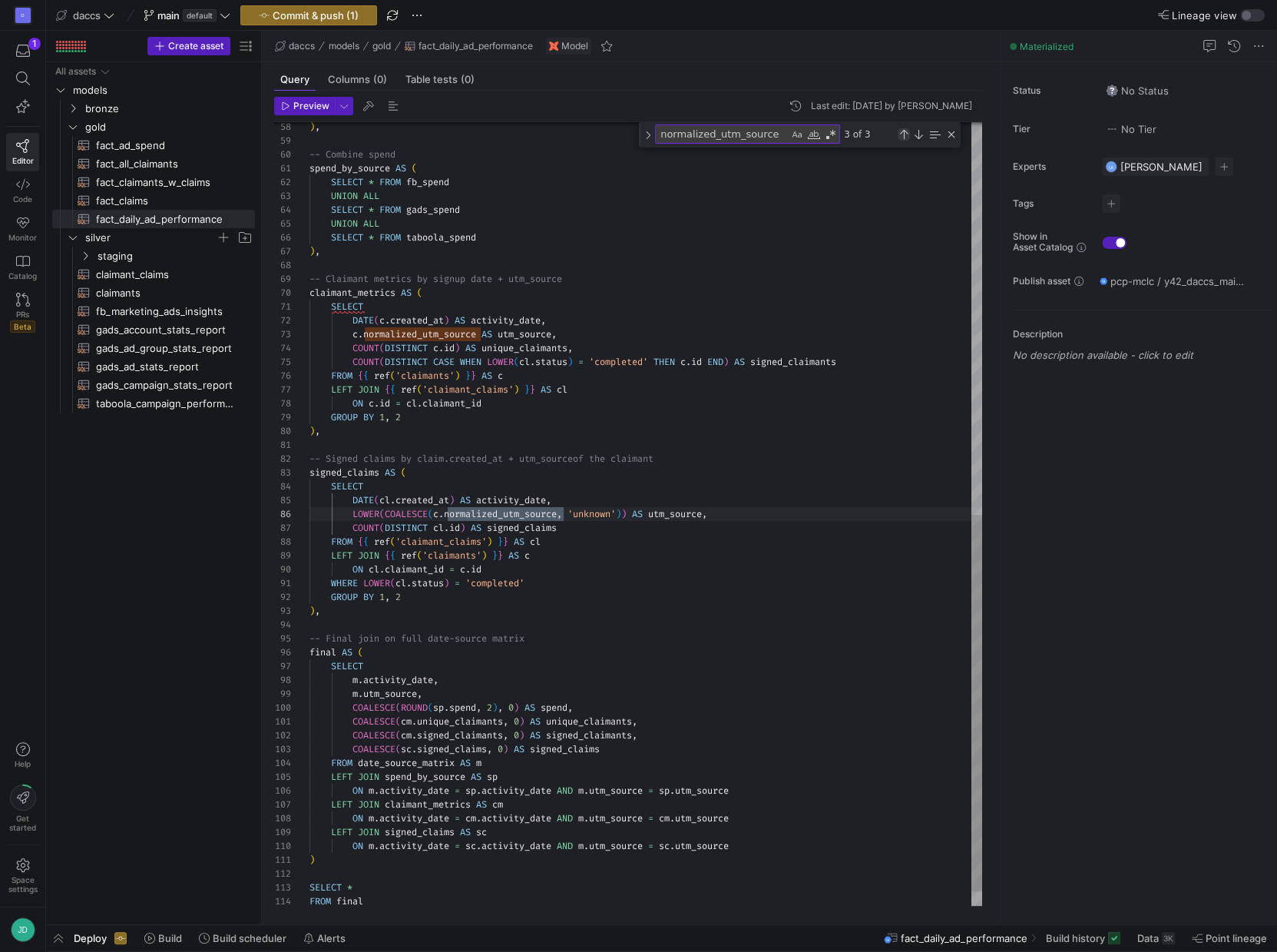
click at [902, 136] on div "Previous Match (⇧Enter)" at bounding box center [904, 134] width 12 height 12
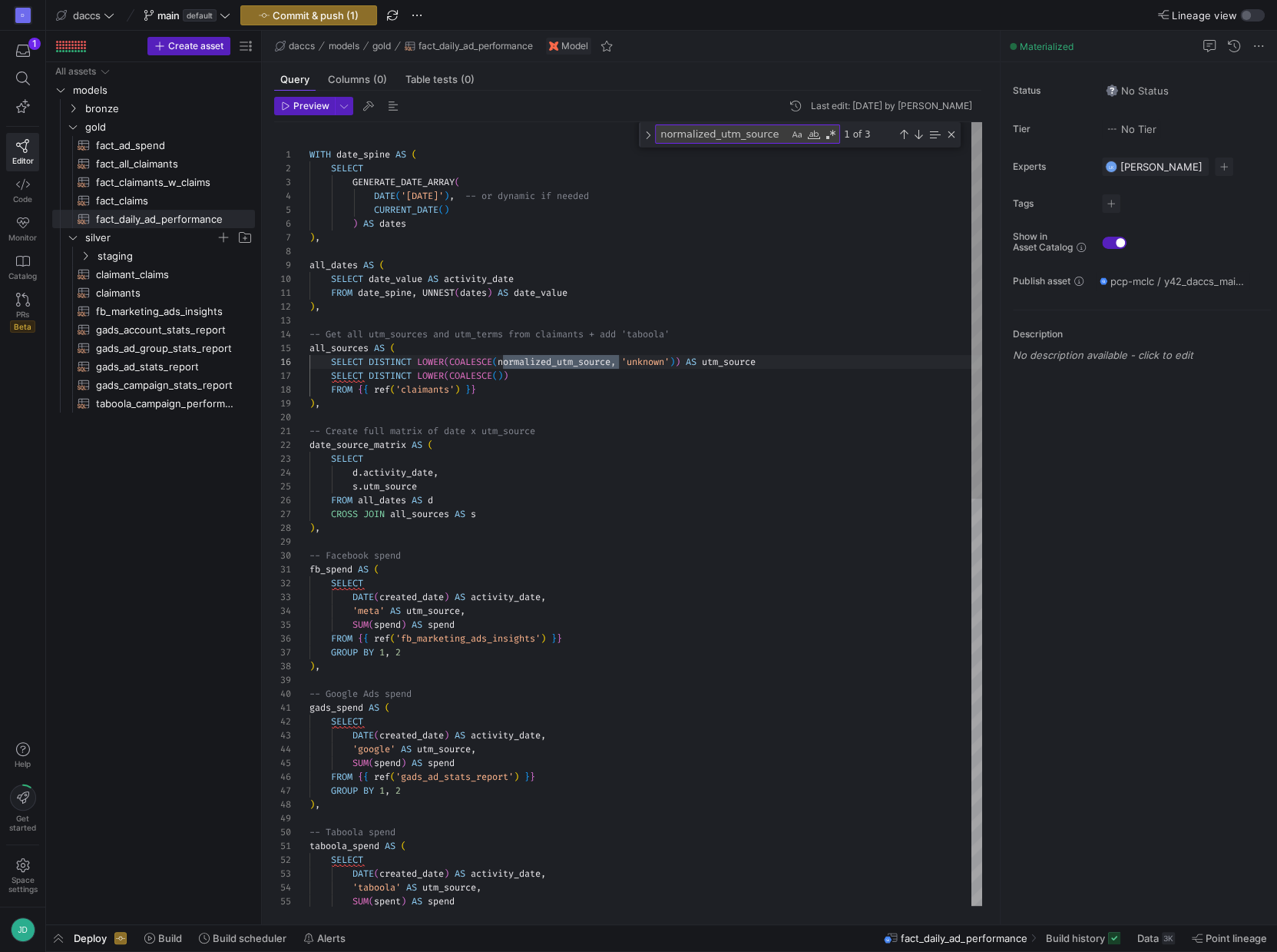
click at [926, 134] on div "1 of 3" at bounding box center [899, 134] width 117 height 19
click at [920, 136] on div "Next Match (Enter)" at bounding box center [919, 134] width 12 height 12
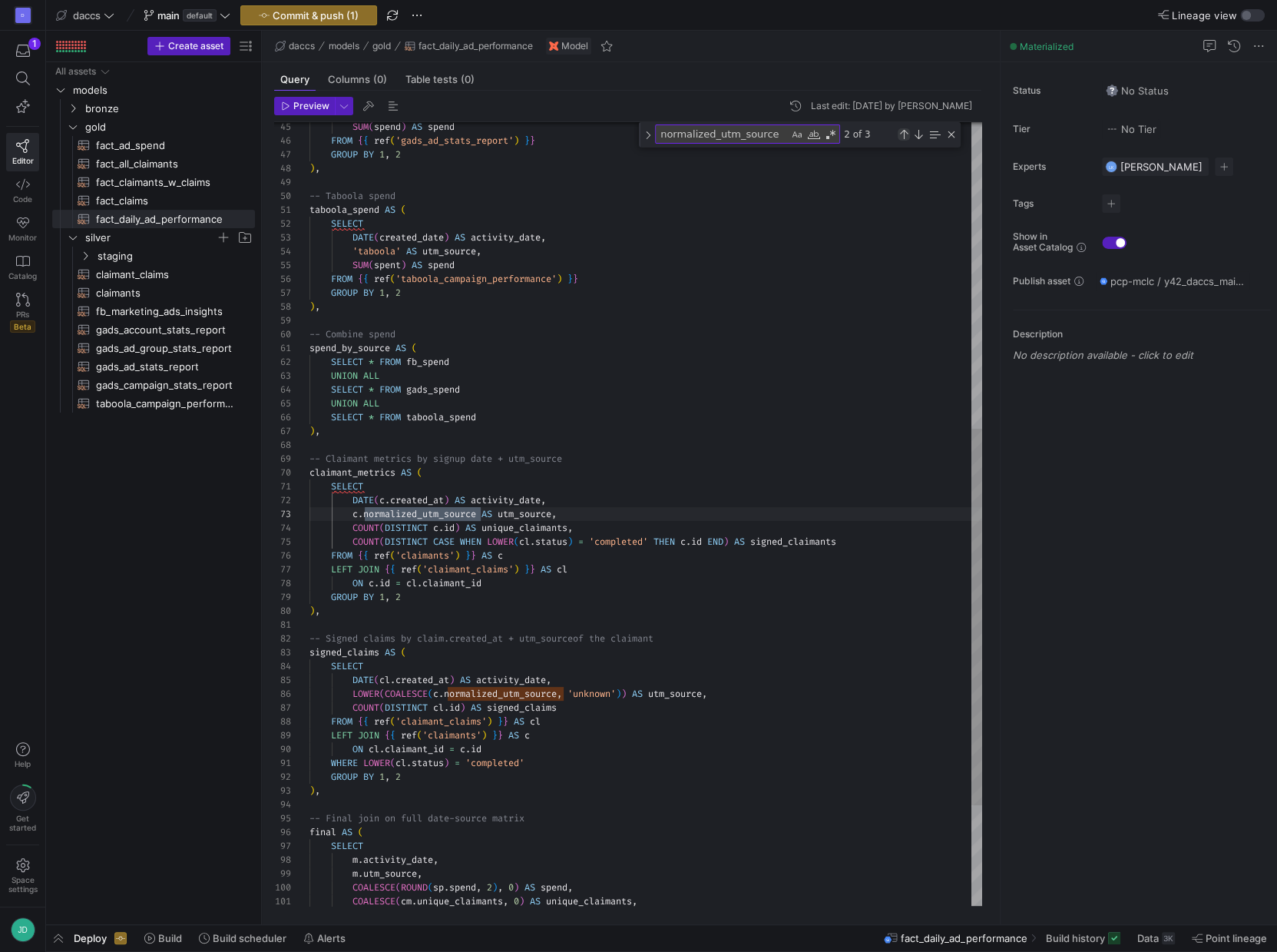
click at [898, 139] on div "Previous Match (⇧Enter)" at bounding box center [904, 134] width 12 height 12
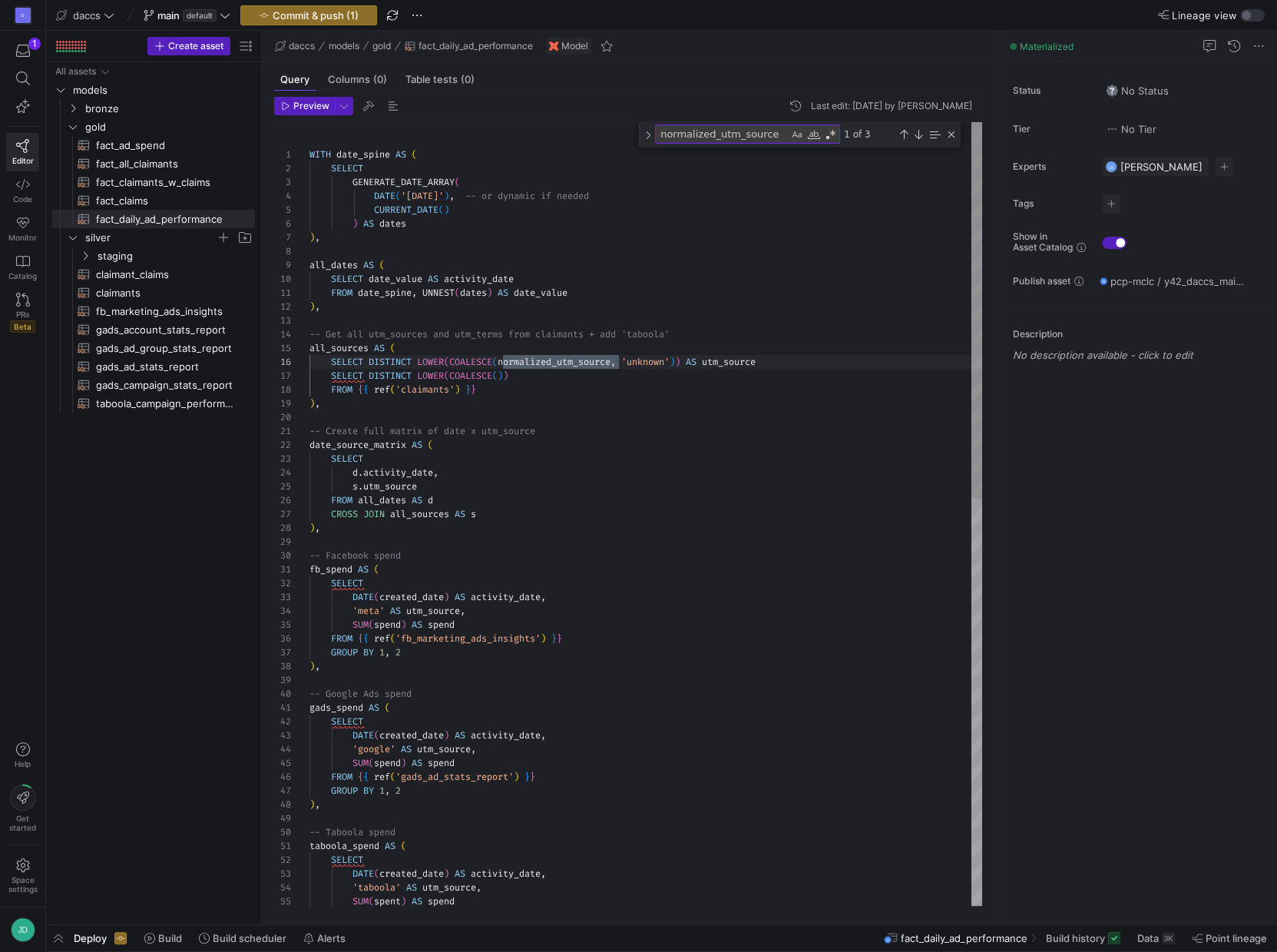
click at [607, 375] on div "SUM ( spend ) AS spend FROM { { ref ( 'gads_ad_stats_report' ) } } GROUP BY 1 ,…" at bounding box center [646, 936] width 673 height 1629
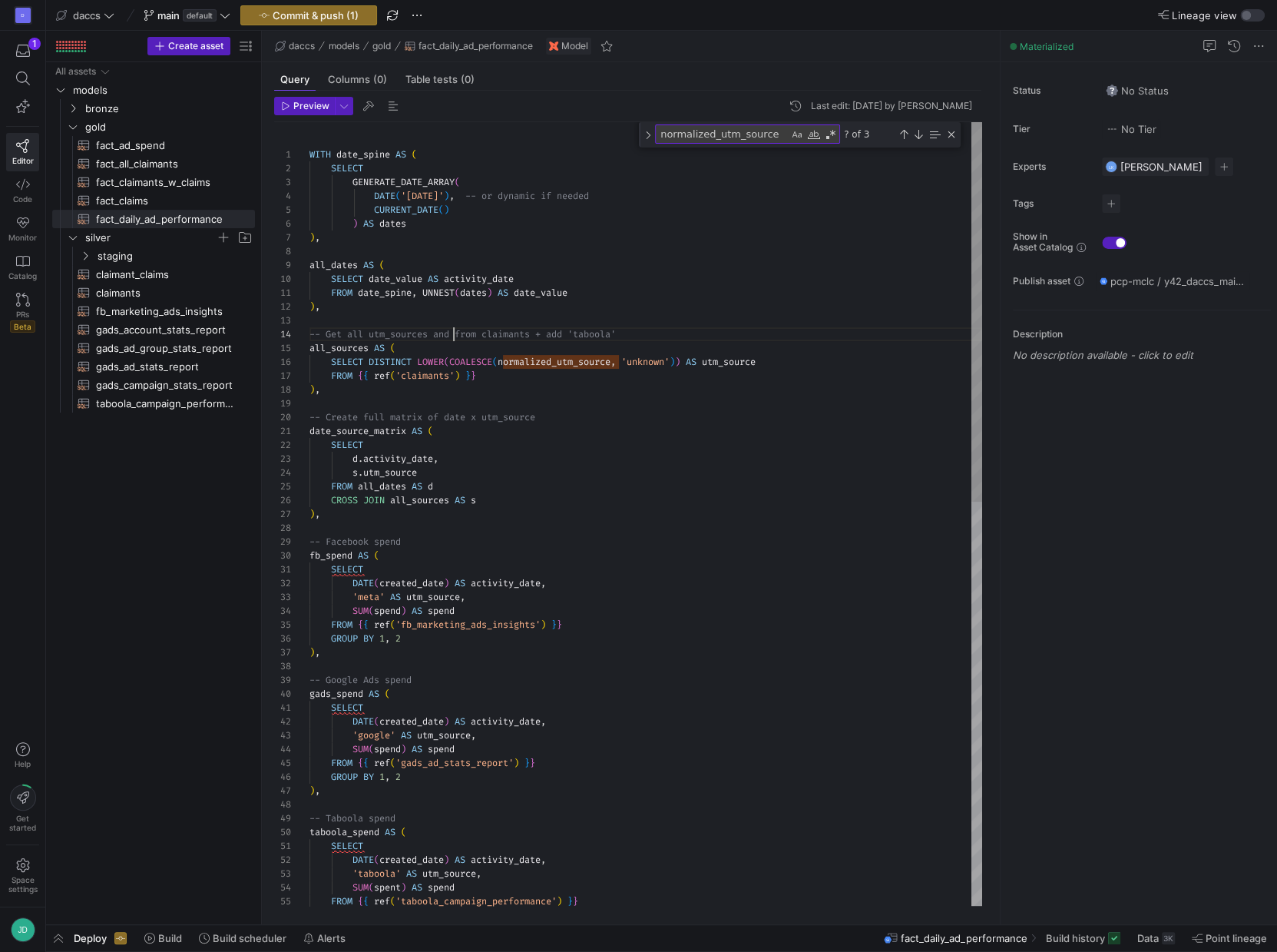
scroll to position [40, 121]
click at [483, 409] on div "SUM ( spend ) AS spend FROM { { ref ( 'gads_ad_stats_report' ) } } GROUP BY 1 ,…" at bounding box center [646, 929] width 673 height 1616
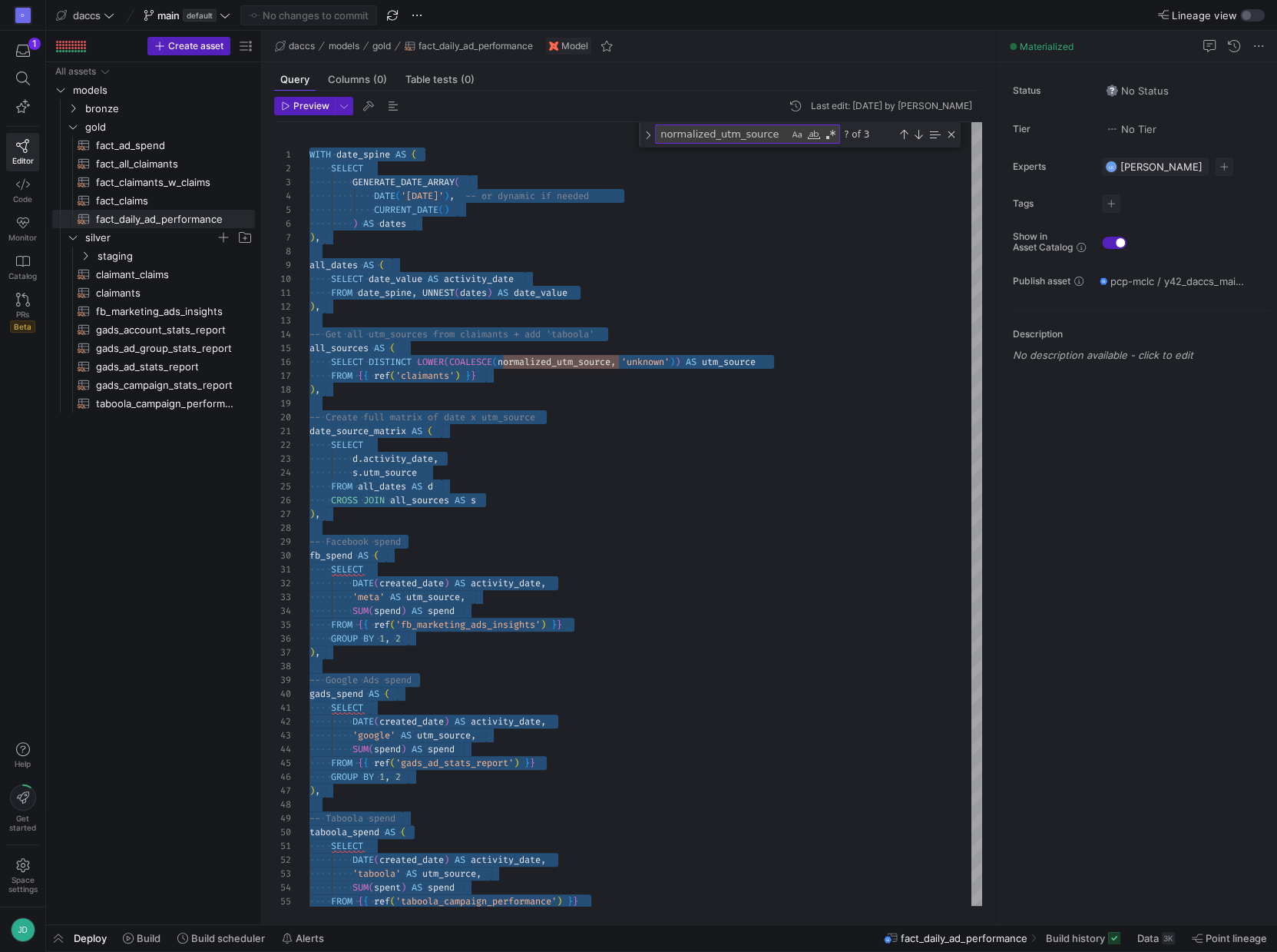
click at [795, 454] on div "SUM ( spend ) AS spend FROM { { ref ( 'gads_ad_stats_report' ) } } GROUP BY 1 ,…" at bounding box center [646, 929] width 673 height 1616
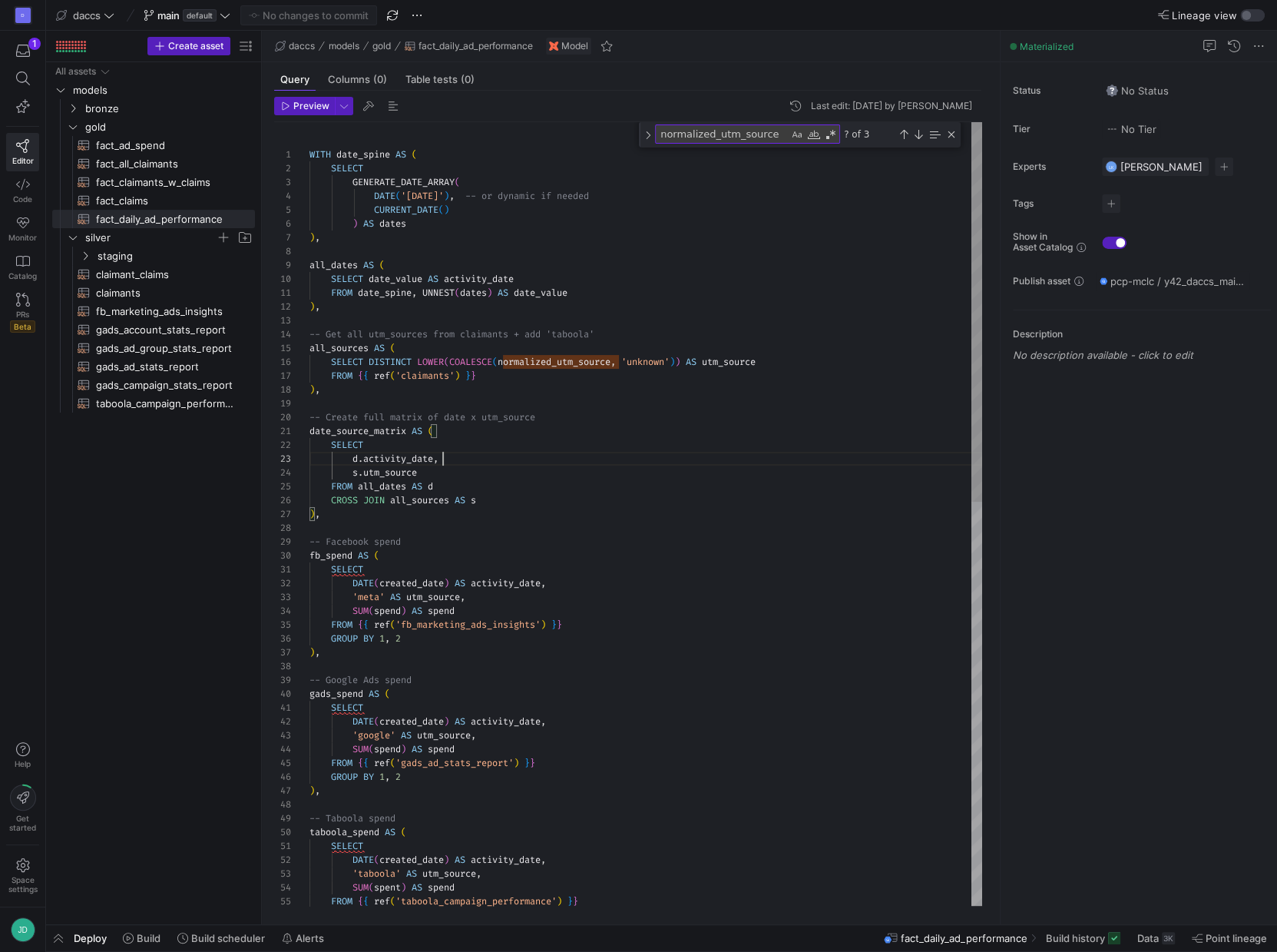
click at [795, 454] on div "SUM ( spend ) AS spend FROM { { ref ( 'gads_ad_stats_report' ) } } GROUP BY 1 ,…" at bounding box center [646, 929] width 673 height 1616
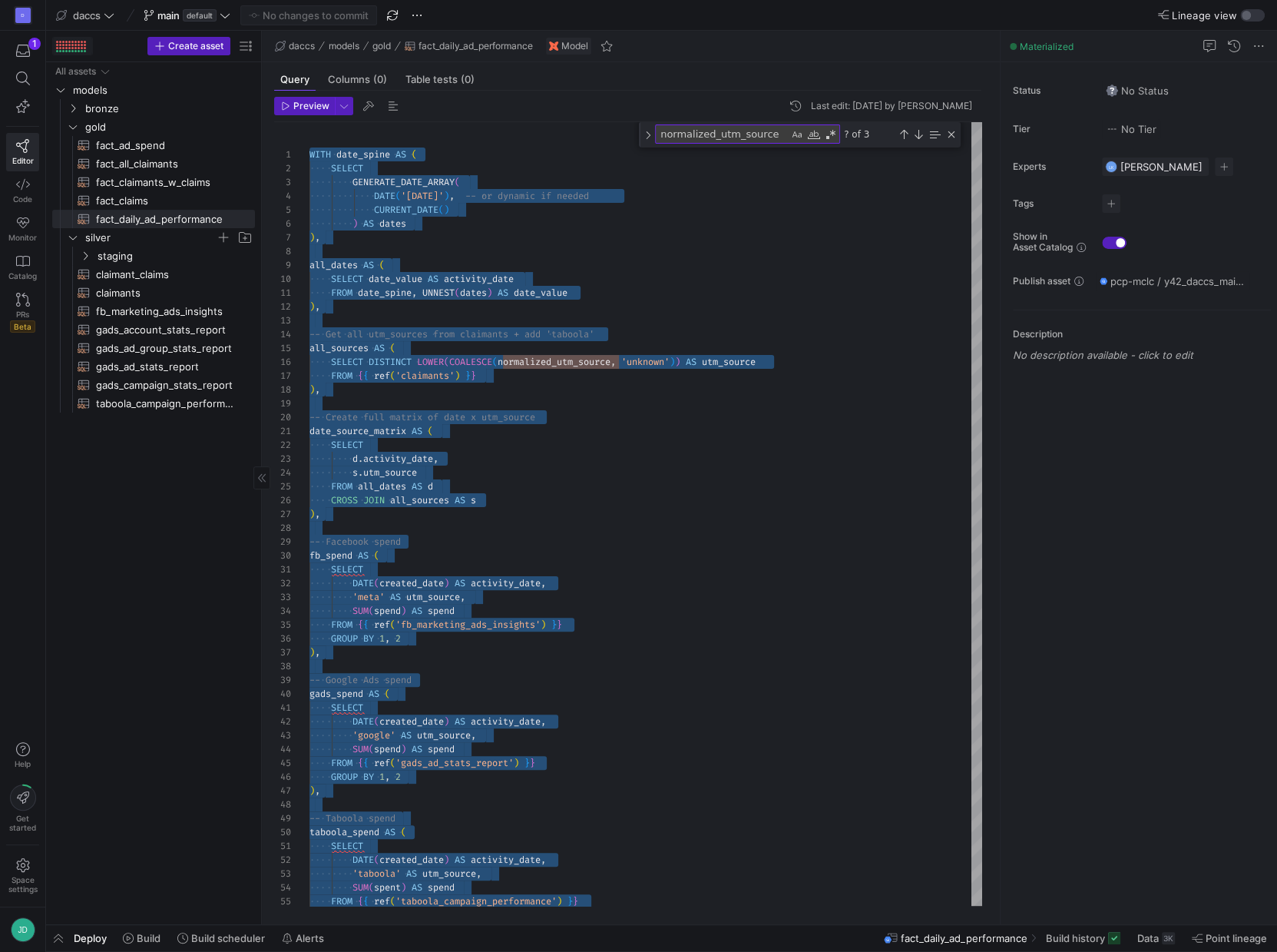
click at [81, 46] on div at bounding box center [82, 47] width 3 height 3
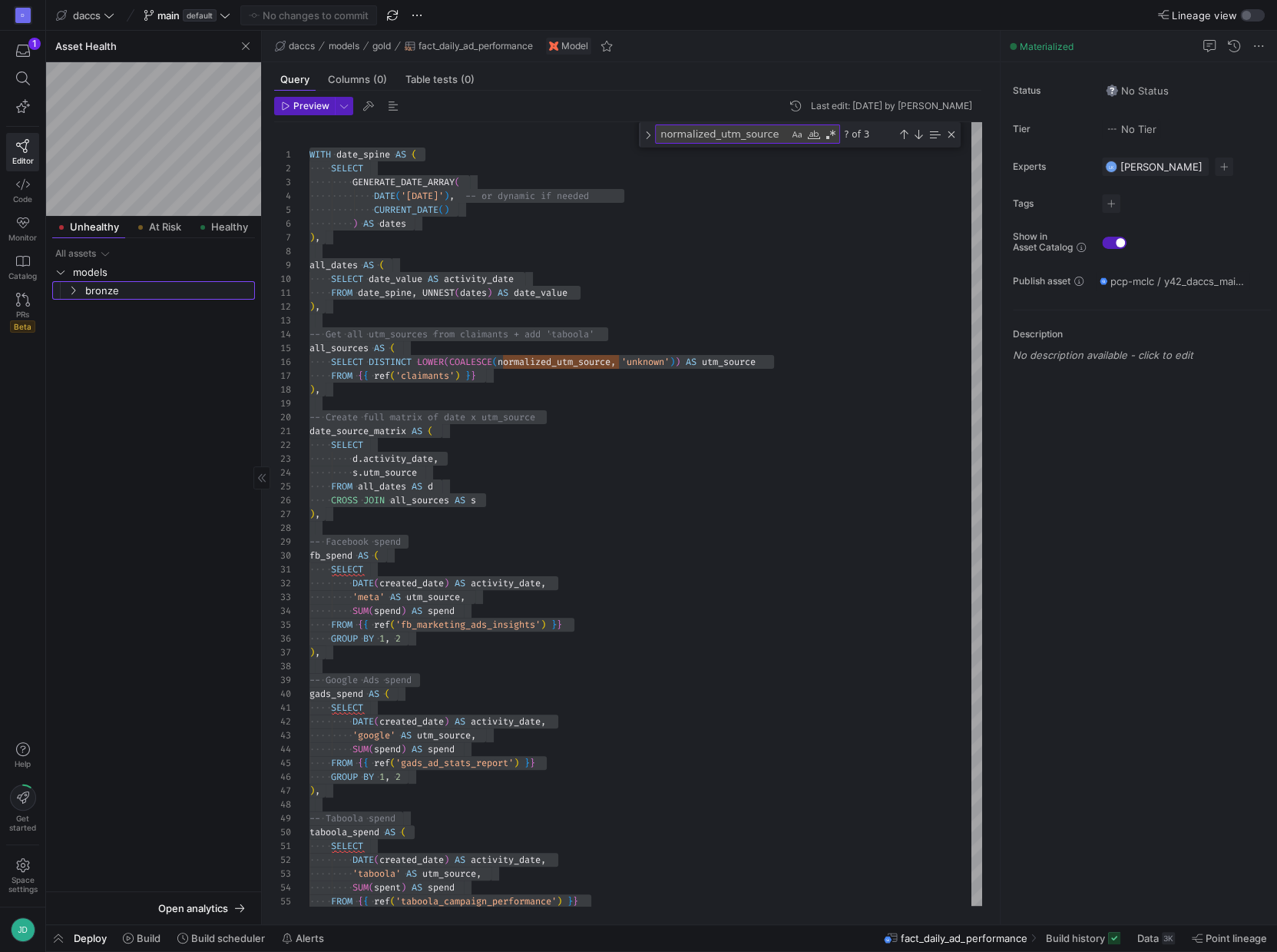
click at [111, 287] on span "bronze" at bounding box center [168, 291] width 167 height 18
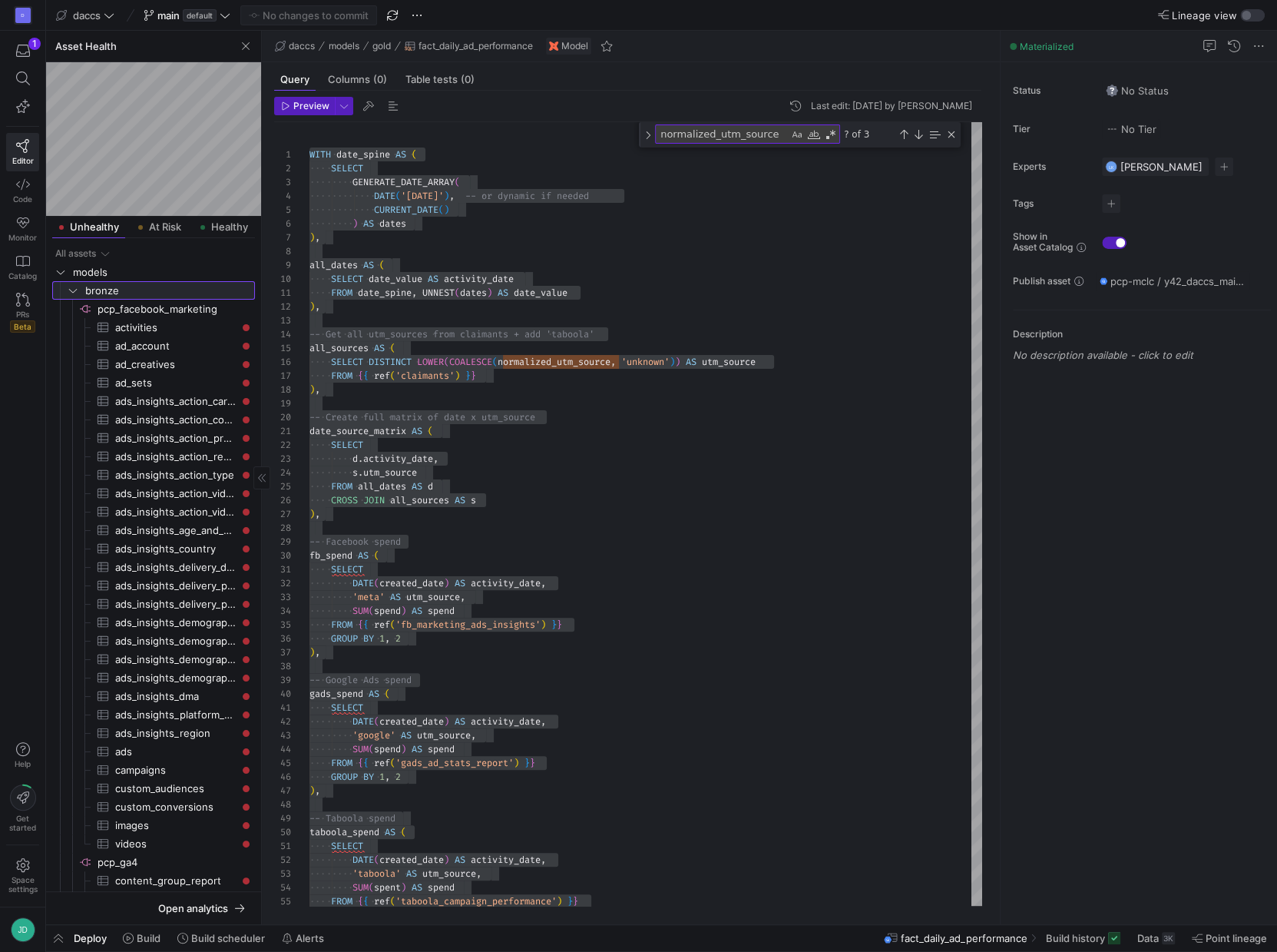
click at [109, 291] on span "bronze" at bounding box center [168, 291] width 167 height 18
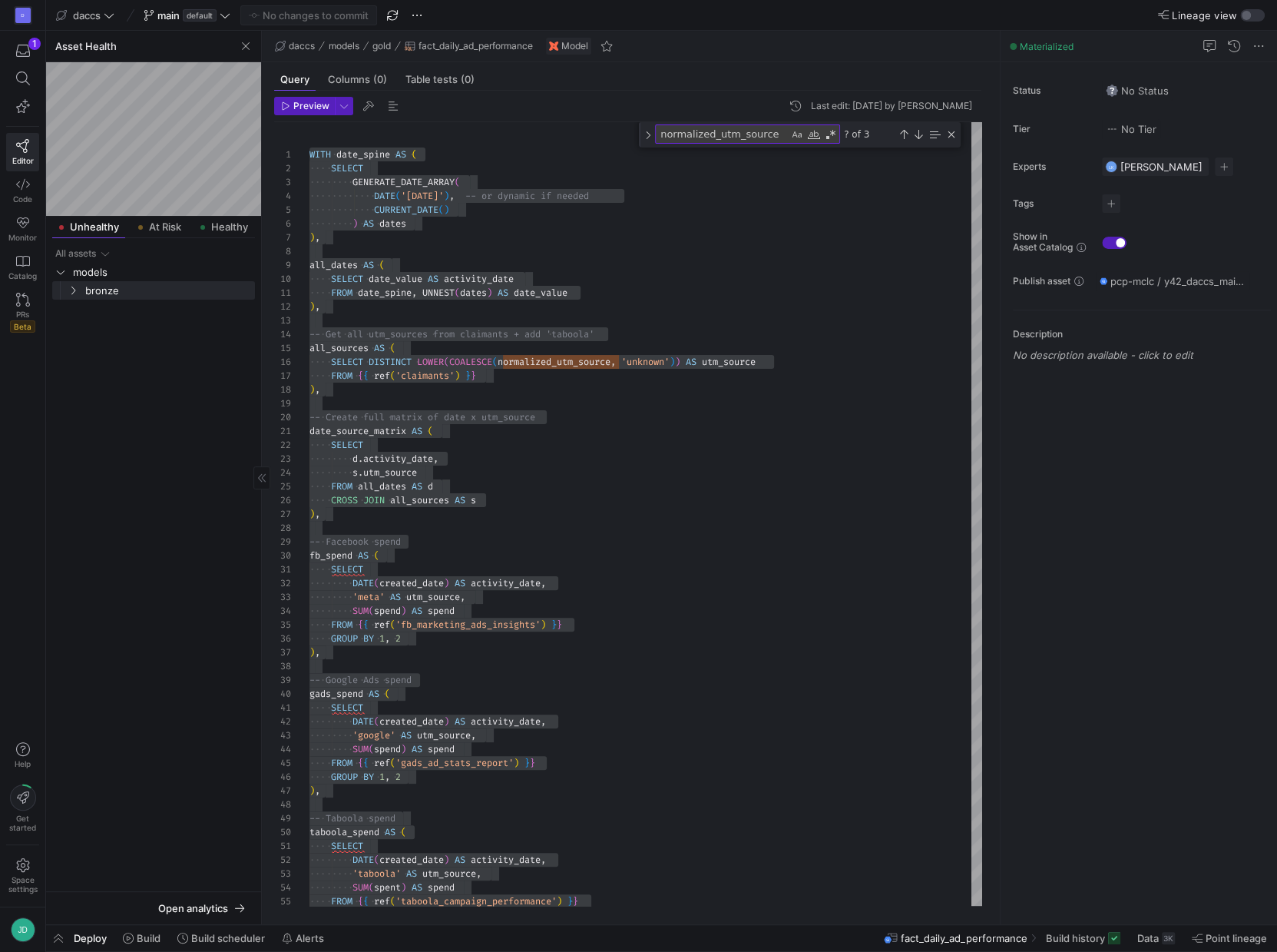
click at [138, 239] on mat-tab-body at bounding box center [153, 565] width 215 height 653
click at [145, 234] on div "At Risk" at bounding box center [160, 226] width 56 height 22
click at [226, 229] on span "Healthy" at bounding box center [230, 226] width 37 height 10
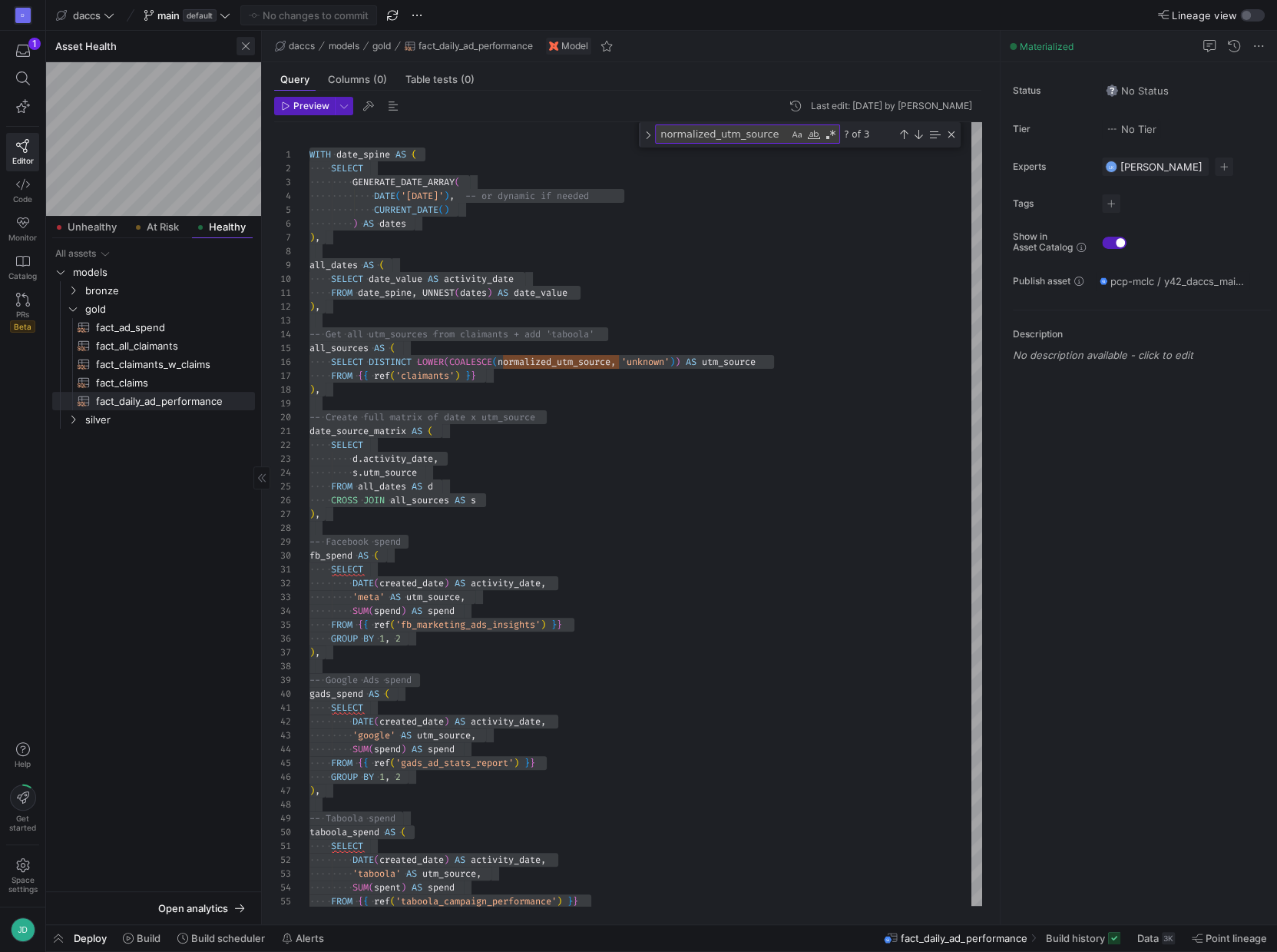
click at [245, 45] on span "button" at bounding box center [245, 46] width 18 height 18
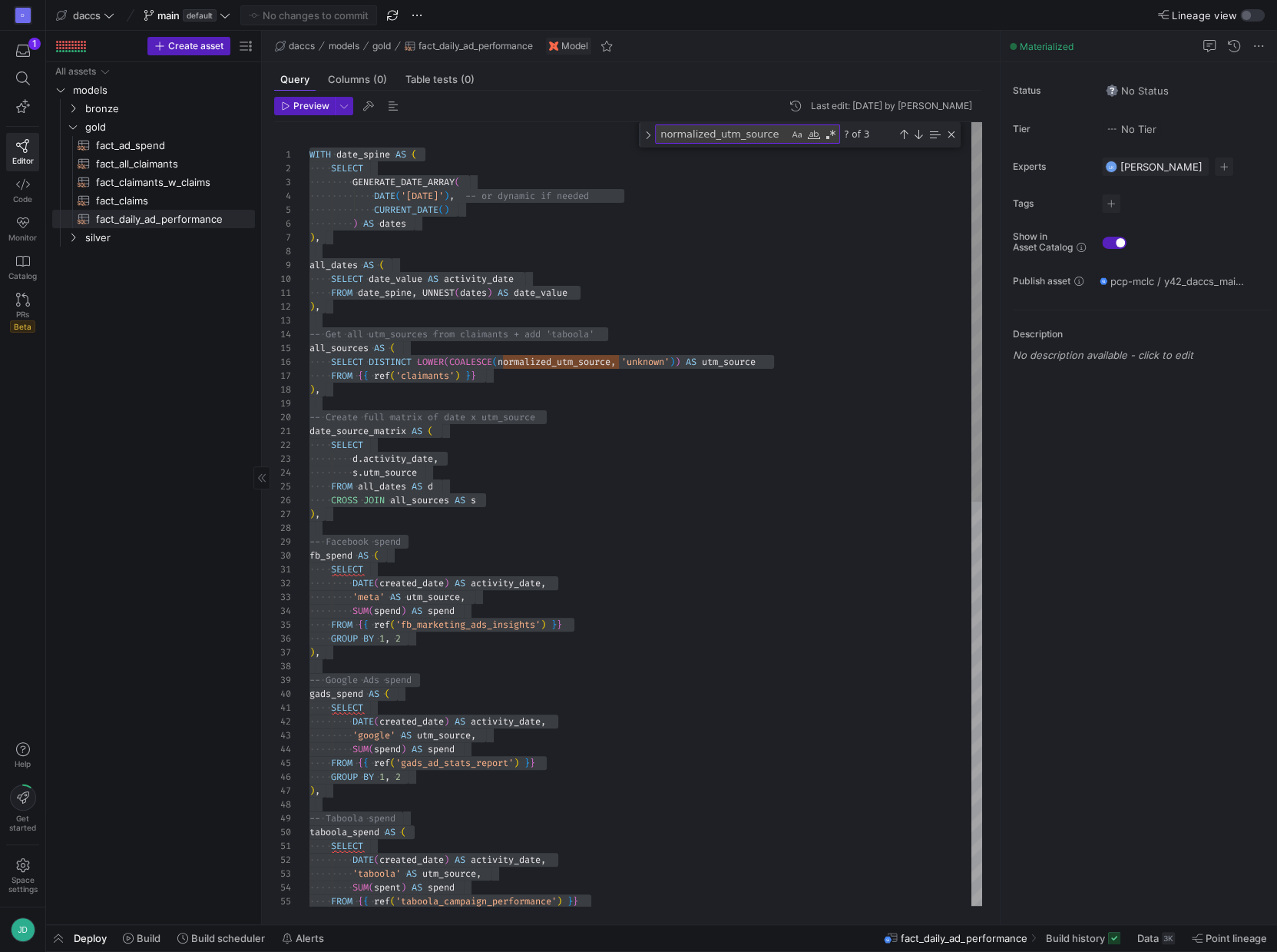
click at [600, 193] on div "SUM ( spend ) AS spend FROM { { ref ( 'gads_ad_stats_report' ) } } GROUP BY 1 ,…" at bounding box center [646, 929] width 673 height 1616
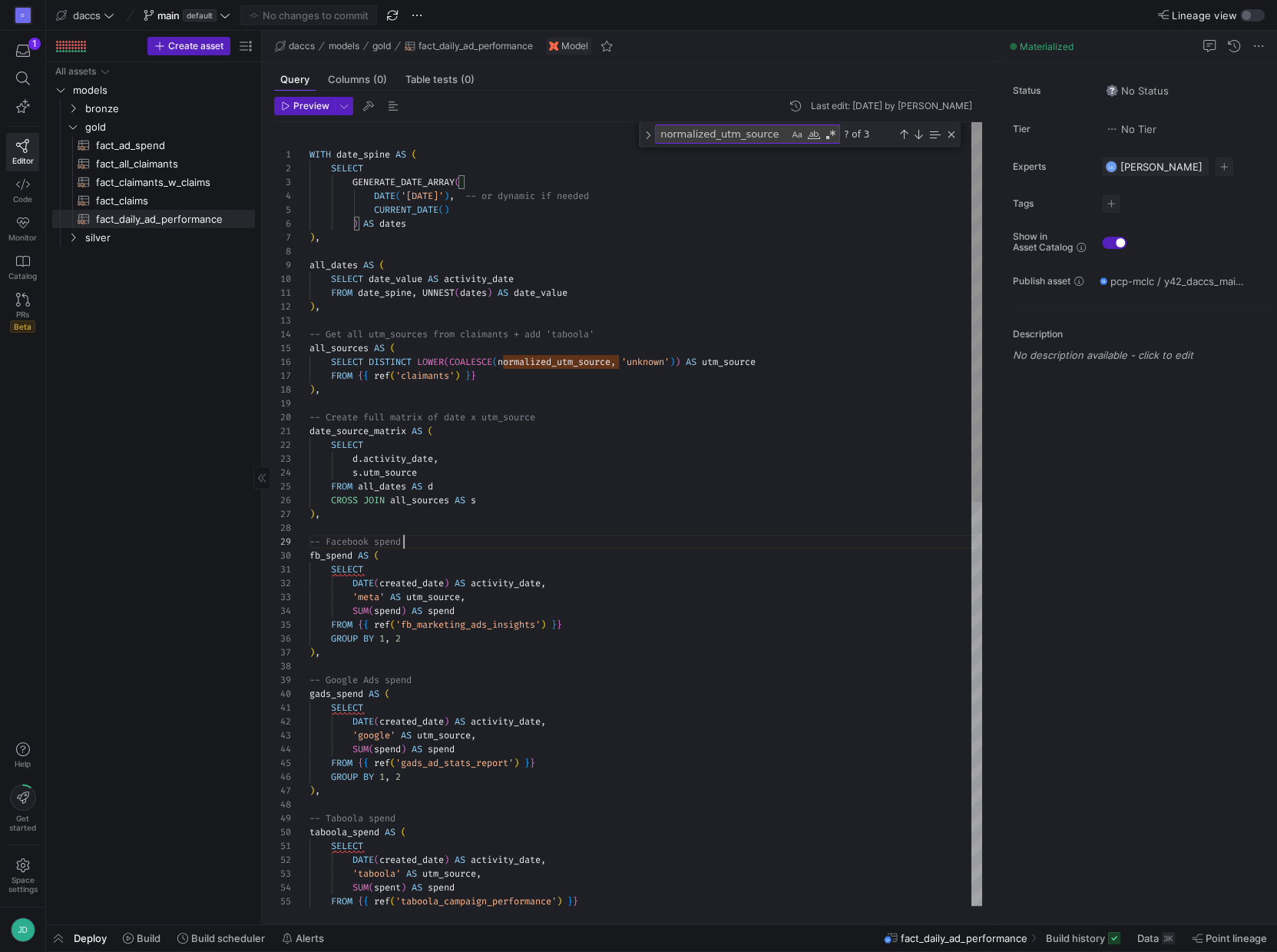
scroll to position [110, 93]
click at [772, 538] on div "SUM ( spend ) AS spend FROM { { ref ( 'gads_ad_stats_report' ) } } GROUP BY 1 ,…" at bounding box center [646, 929] width 673 height 1616
click at [560, 529] on div "SUM ( spend ) AS spend FROM { { ref ( 'gads_ad_stats_report' ) } } GROUP BY 1 ,…" at bounding box center [646, 929] width 673 height 1616
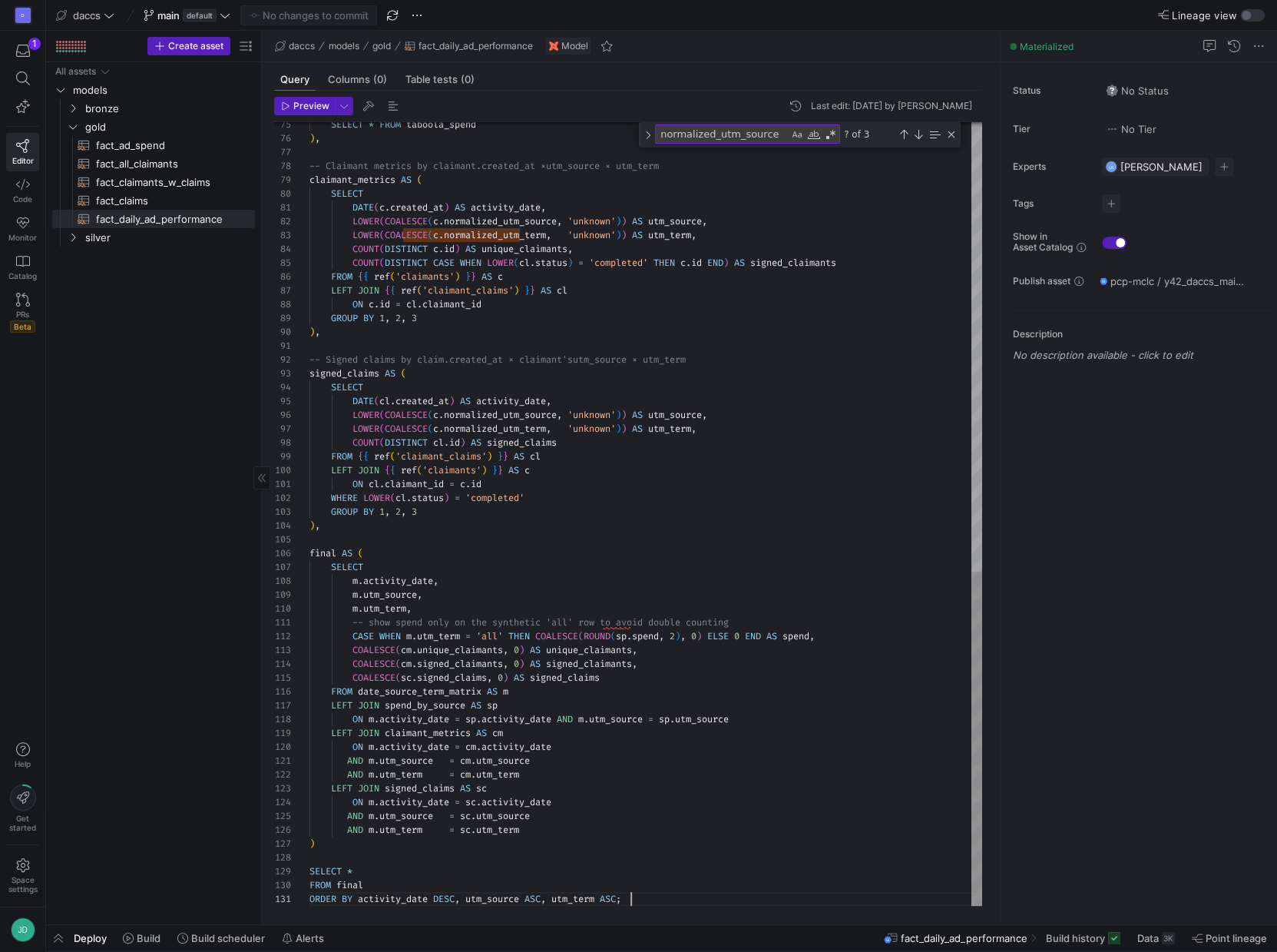
scroll to position [0, 320]
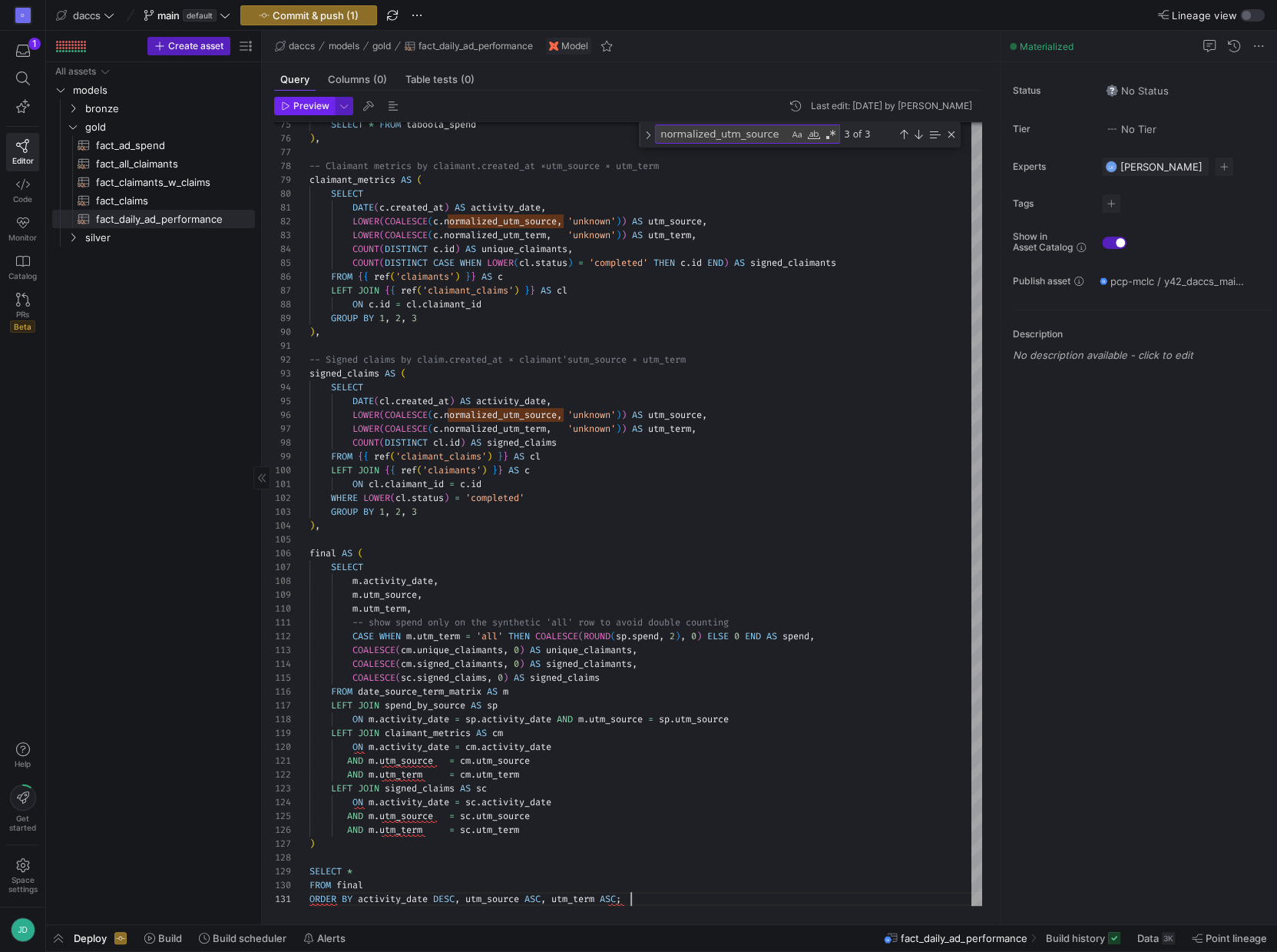
click at [300, 111] on span "button" at bounding box center [304, 105] width 59 height 17
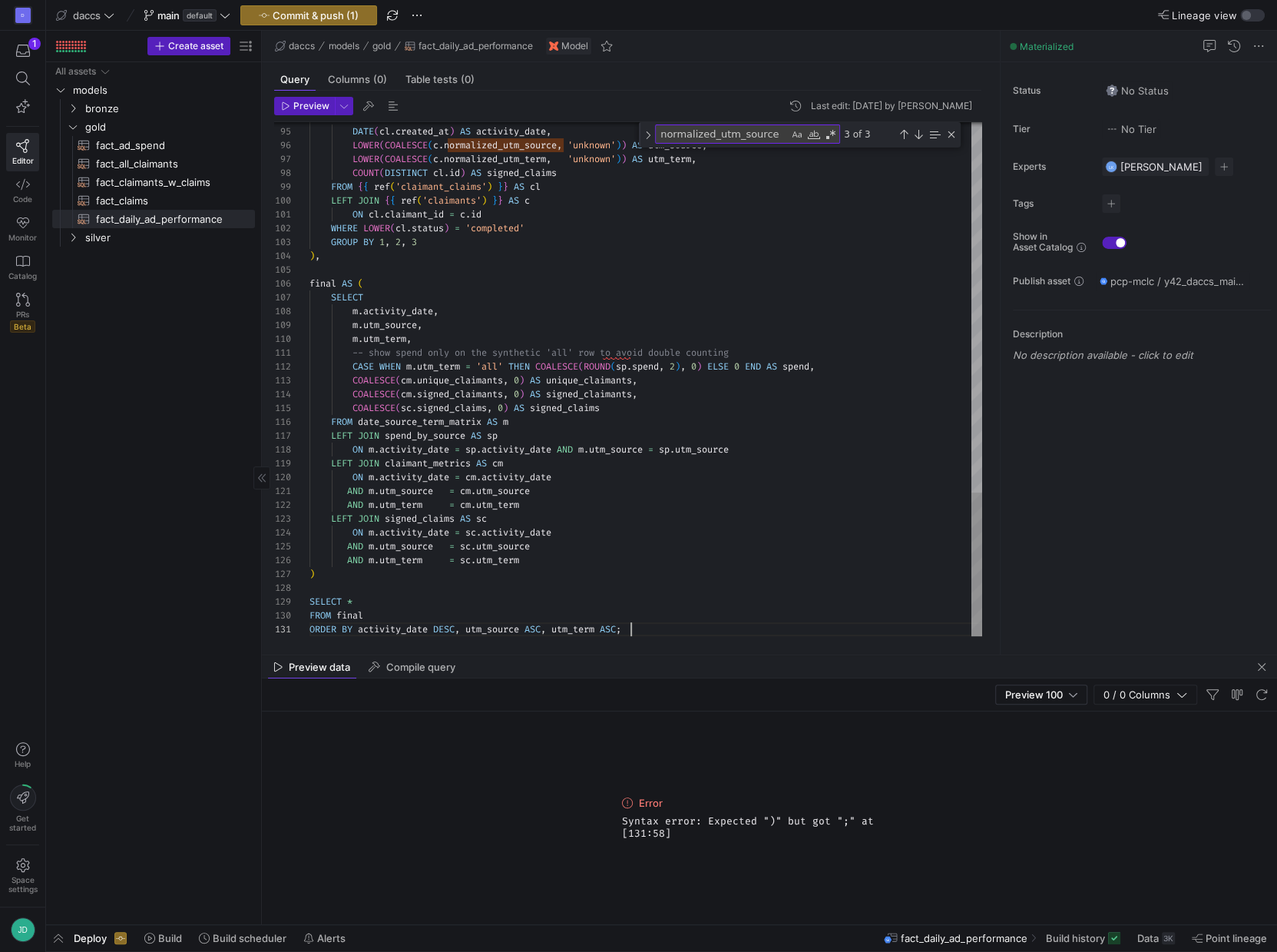
scroll to position [0, 314]
click at [309, 92] on div "Preview Last edit: [DATE] by [PERSON_NAME] 94 95 96 97 98 99 100 101 102 103 10…" at bounding box center [628, 366] width 732 height 551
click at [297, 109] on span "Preview" at bounding box center [311, 106] width 36 height 11
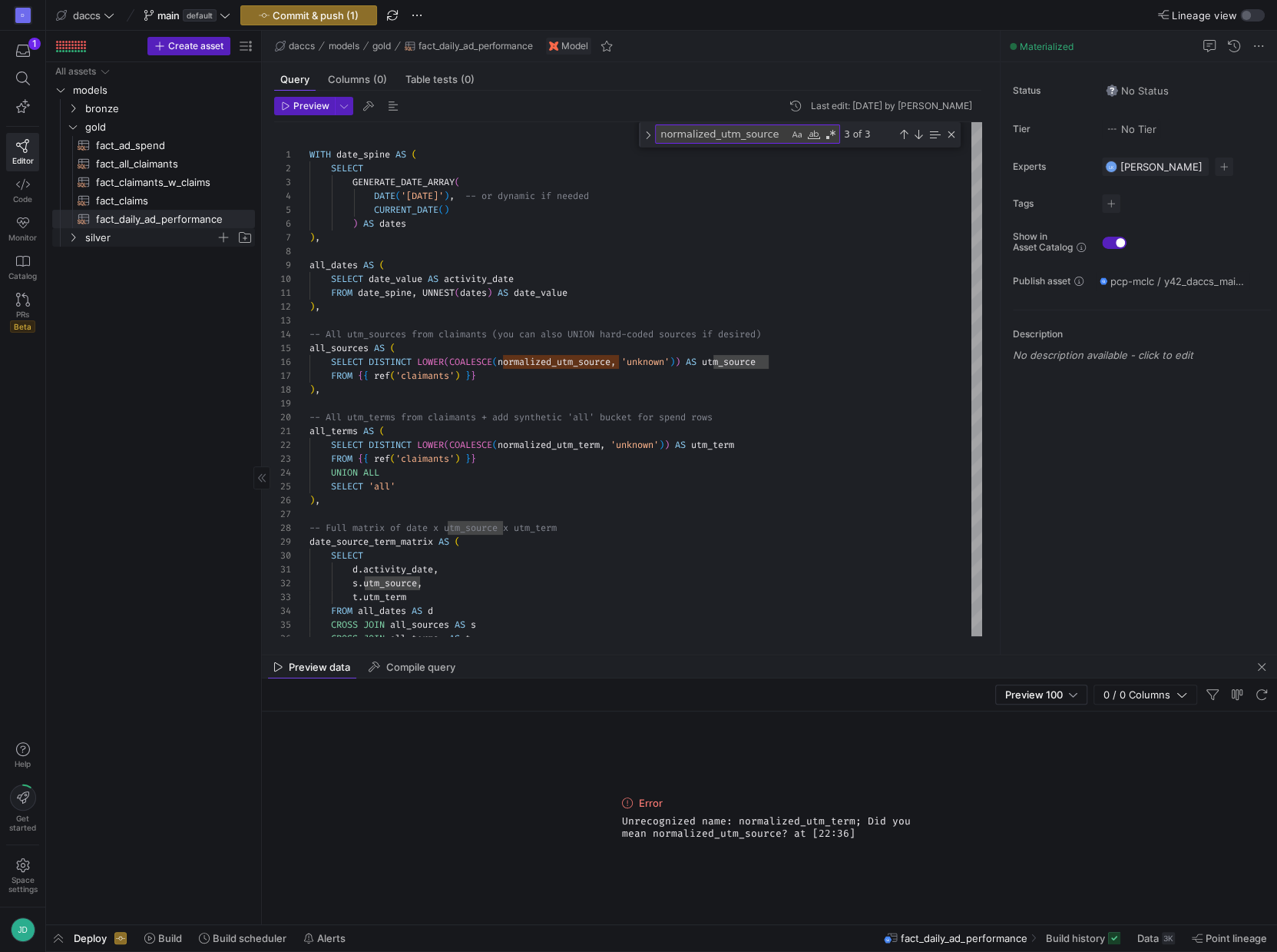
click at [166, 245] on span "silver" at bounding box center [150, 238] width 131 height 18
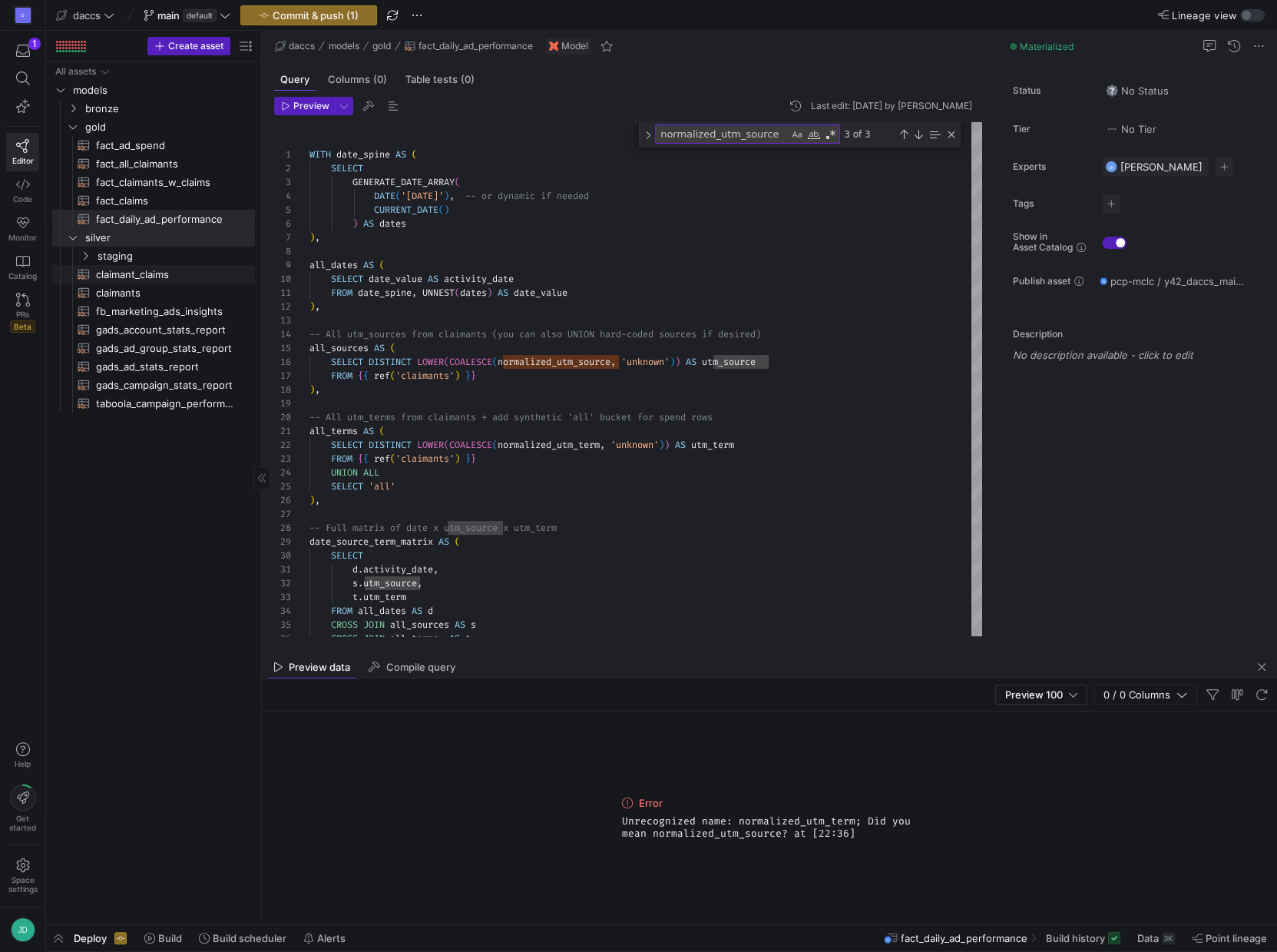
click at [158, 274] on span "claimant_claims​​​​​​​​​​" at bounding box center [167, 274] width 141 height 18
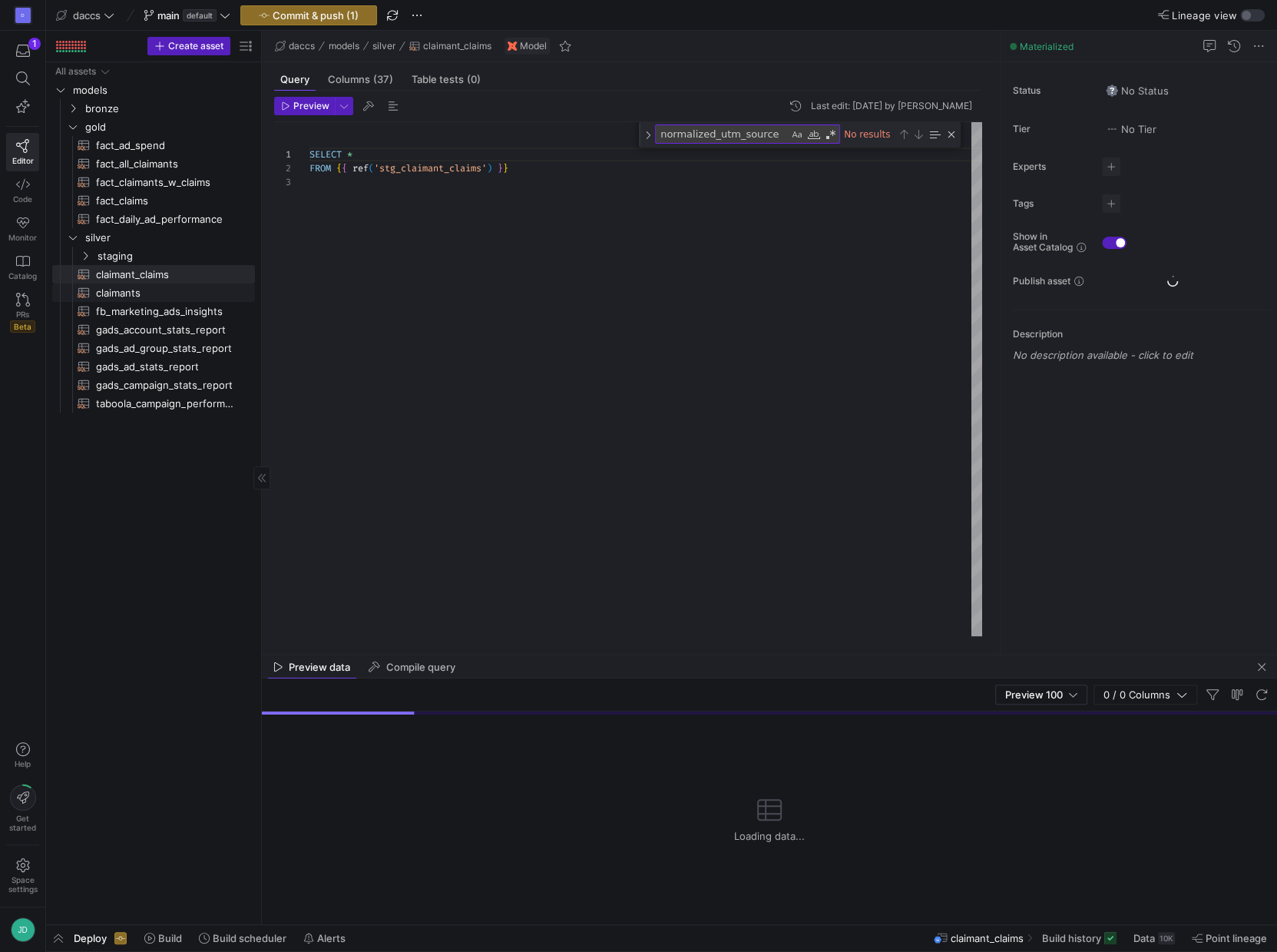
click at [159, 288] on span "claimants​​​​​​​​​​" at bounding box center [167, 293] width 141 height 18
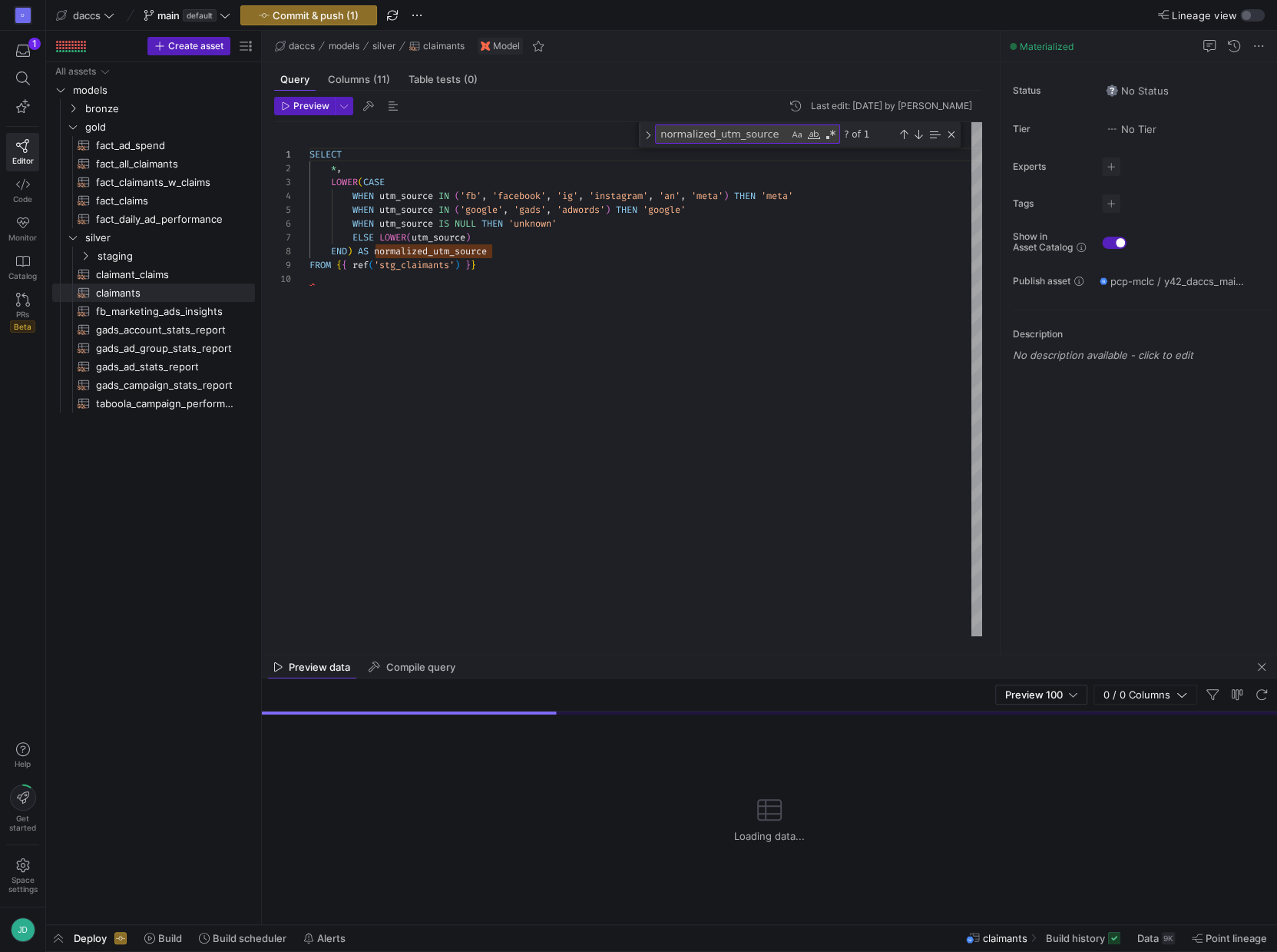
click at [599, 245] on div "SELECT * , LOWER ( CASE WHEN utm_source IN ( 'fb' , 'facebook' , 'ig' , 'instag…" at bounding box center [646, 379] width 673 height 514
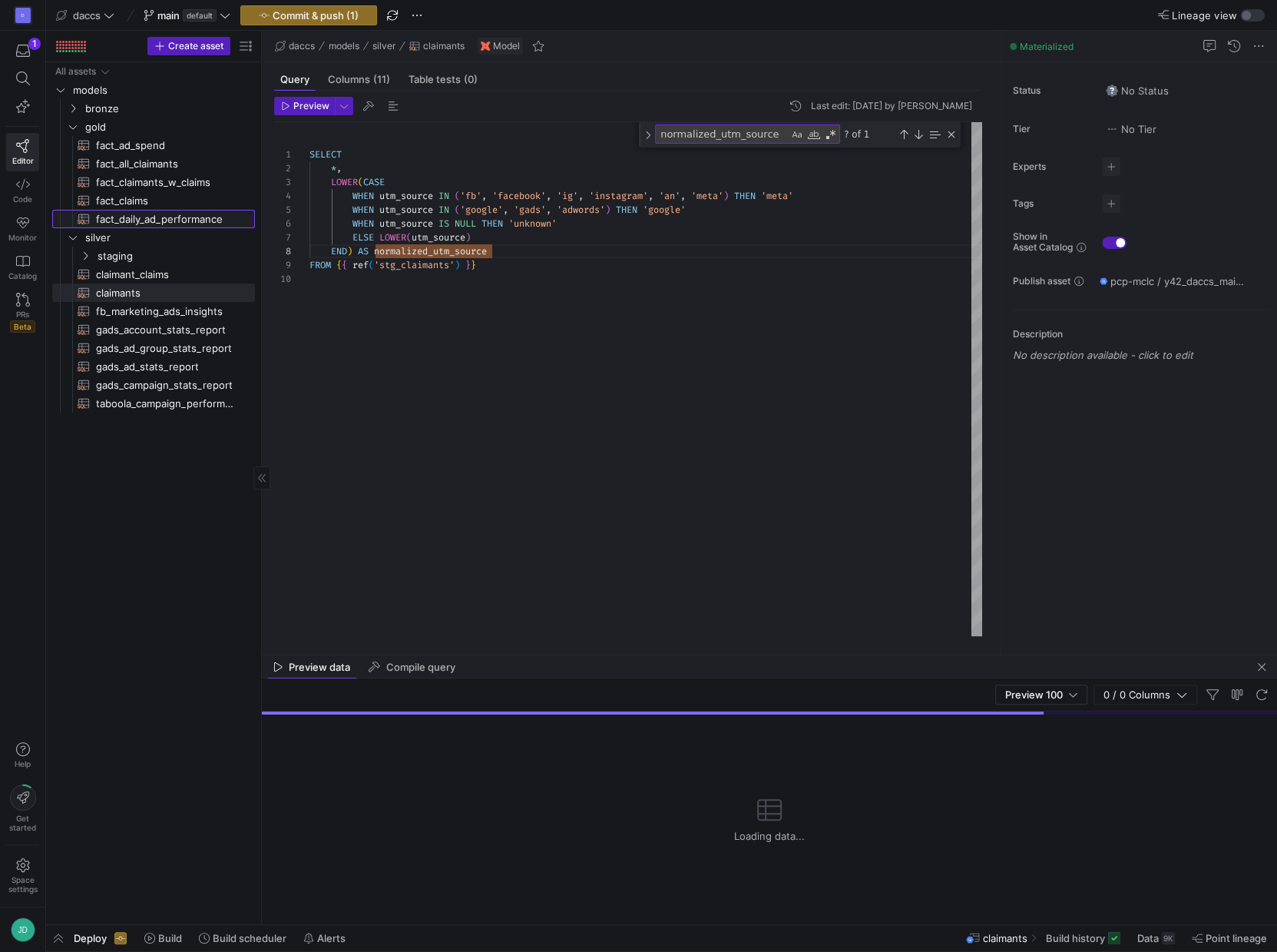
click at [149, 218] on span "fact_daily_ad_performance​​​​​​​​​​" at bounding box center [167, 219] width 141 height 18
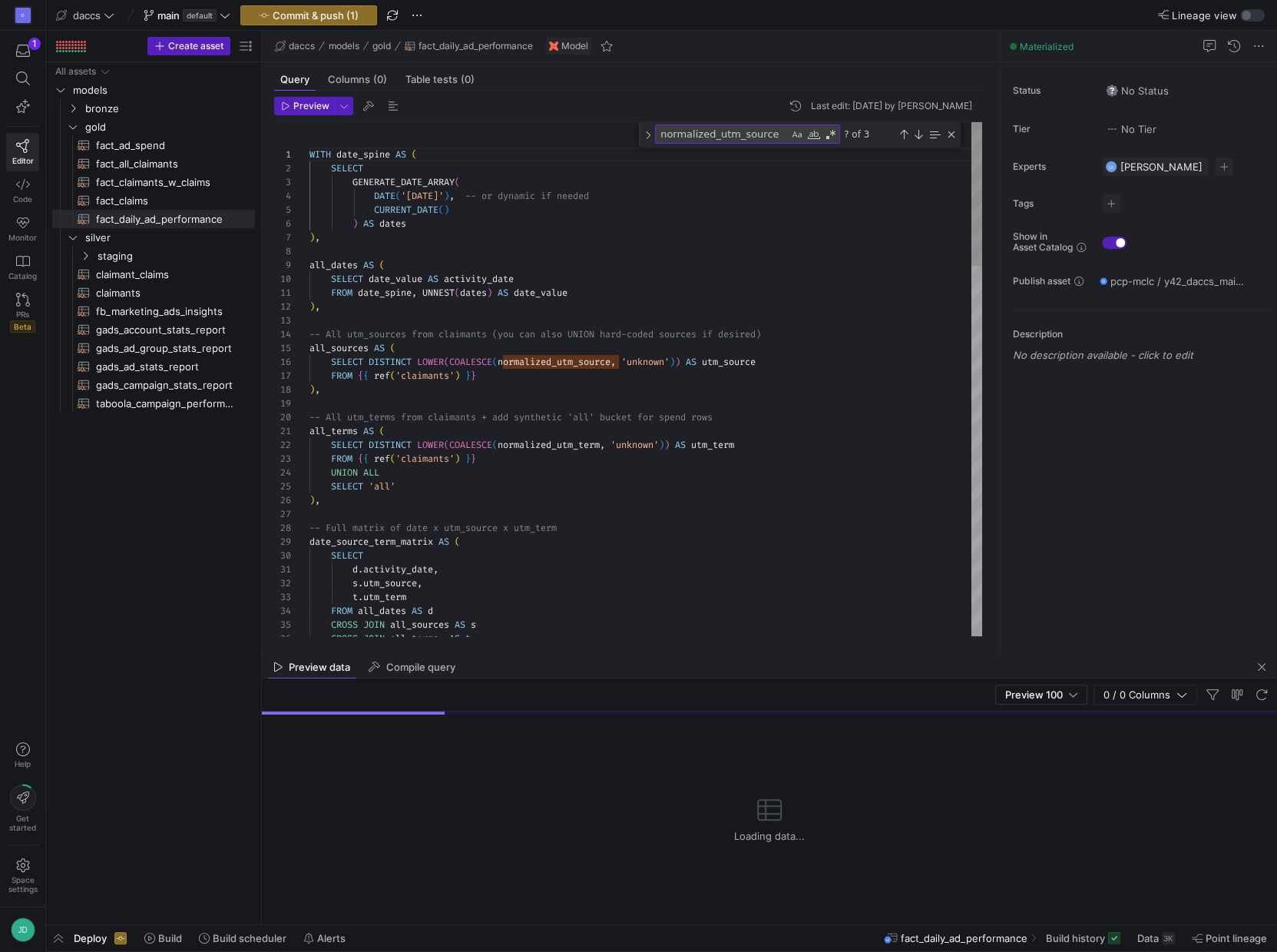
drag, startPoint x: 562, startPoint y: 446, endPoint x: 502, endPoint y: 440, distance: 60.3
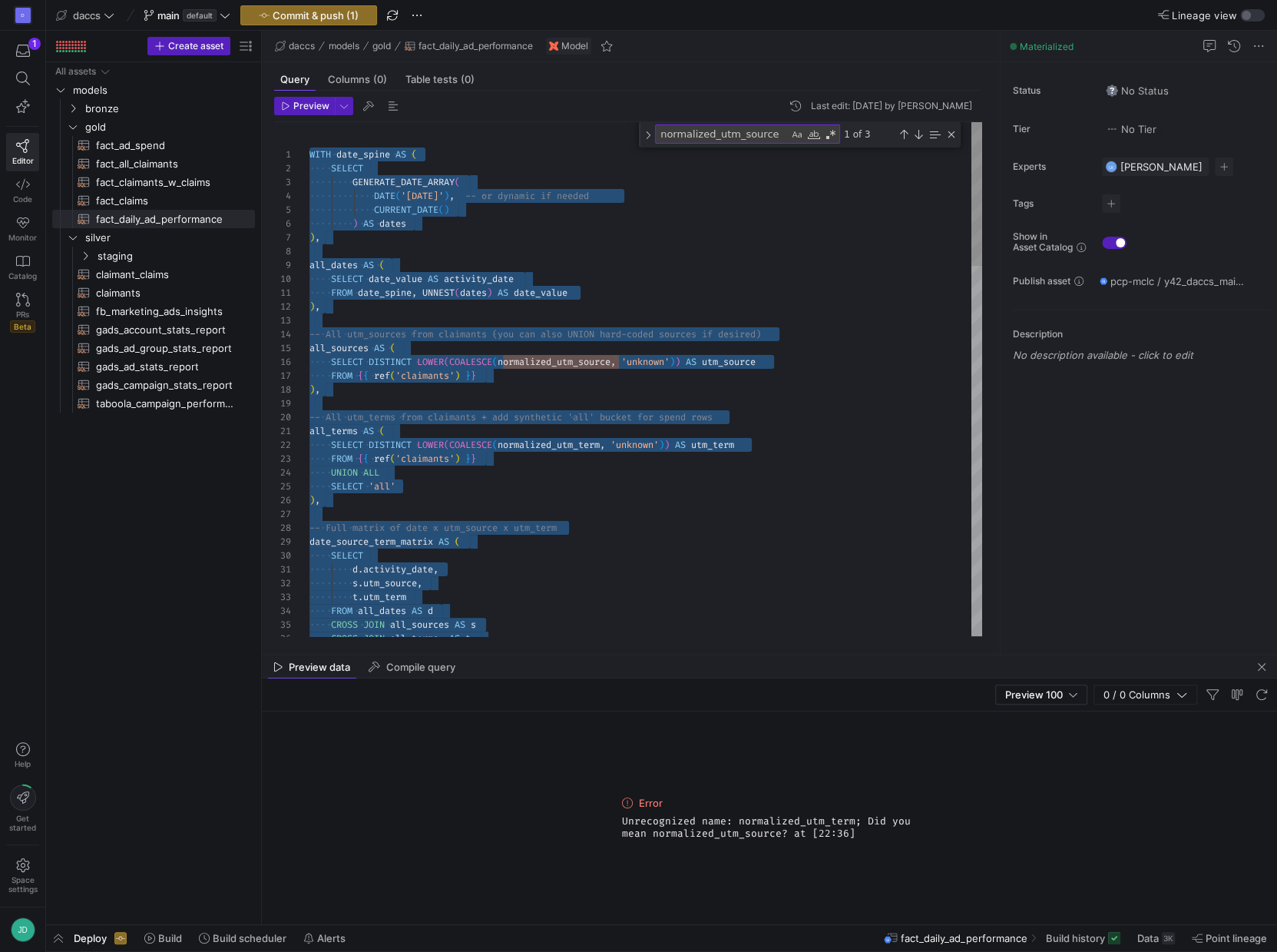
scroll to position [96, 320]
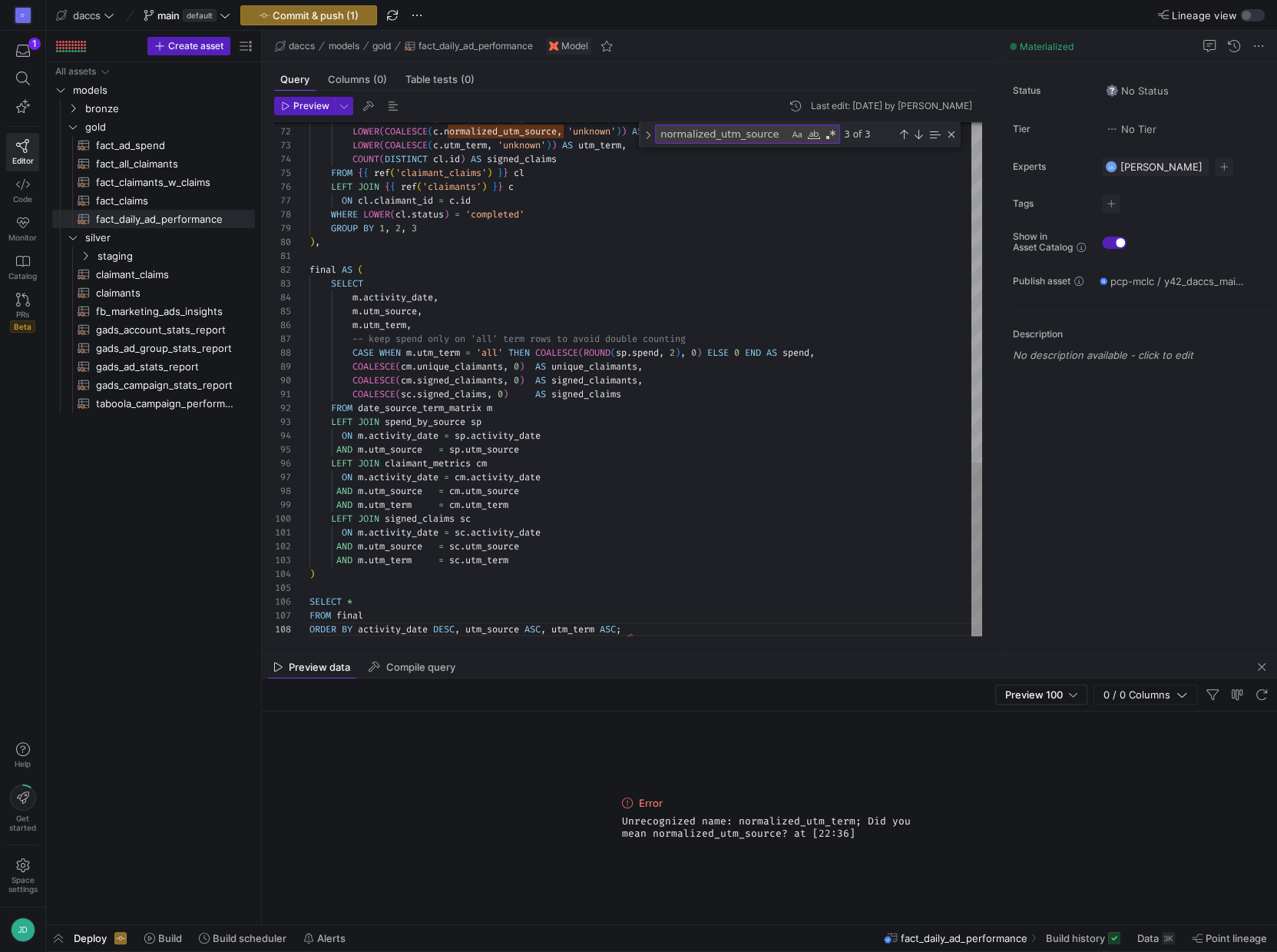
type textarea "ON m.activity_date = sc.activity_date AND m.utm_source = sc.utm_source AND m.ut…"
click at [296, 110] on button "Preview" at bounding box center [304, 105] width 60 height 18
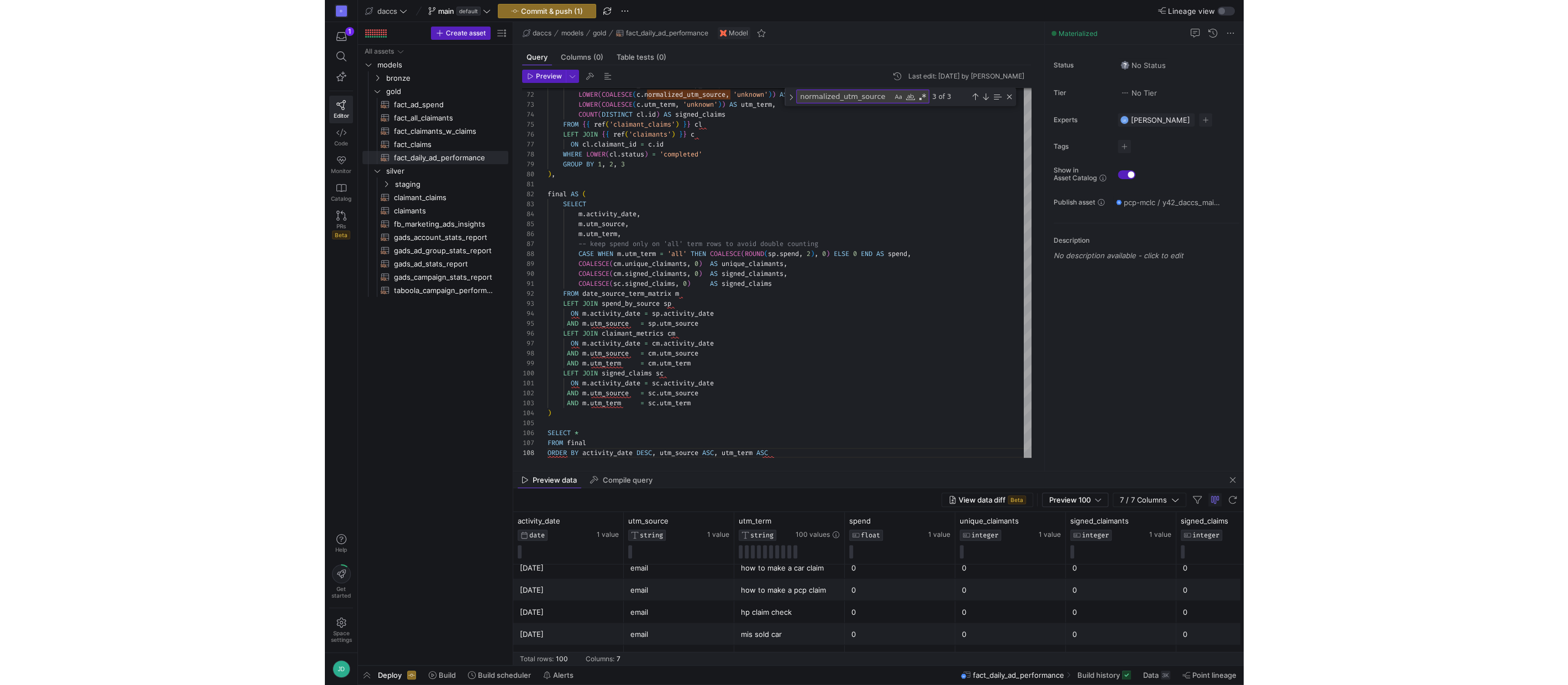
scroll to position [1984, 0]
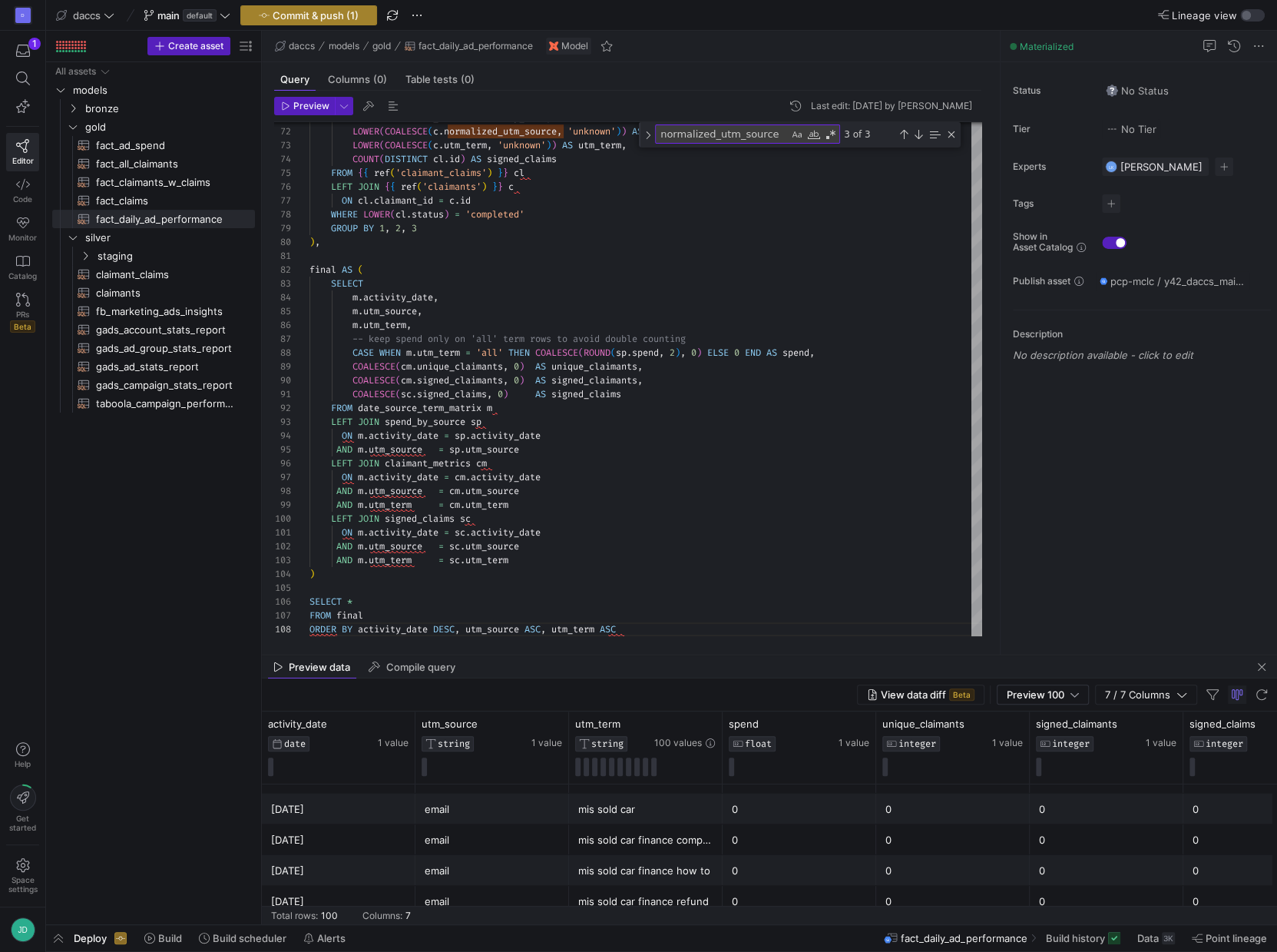
click at [332, 17] on span "Commit & push (1)" at bounding box center [316, 16] width 86 height 12
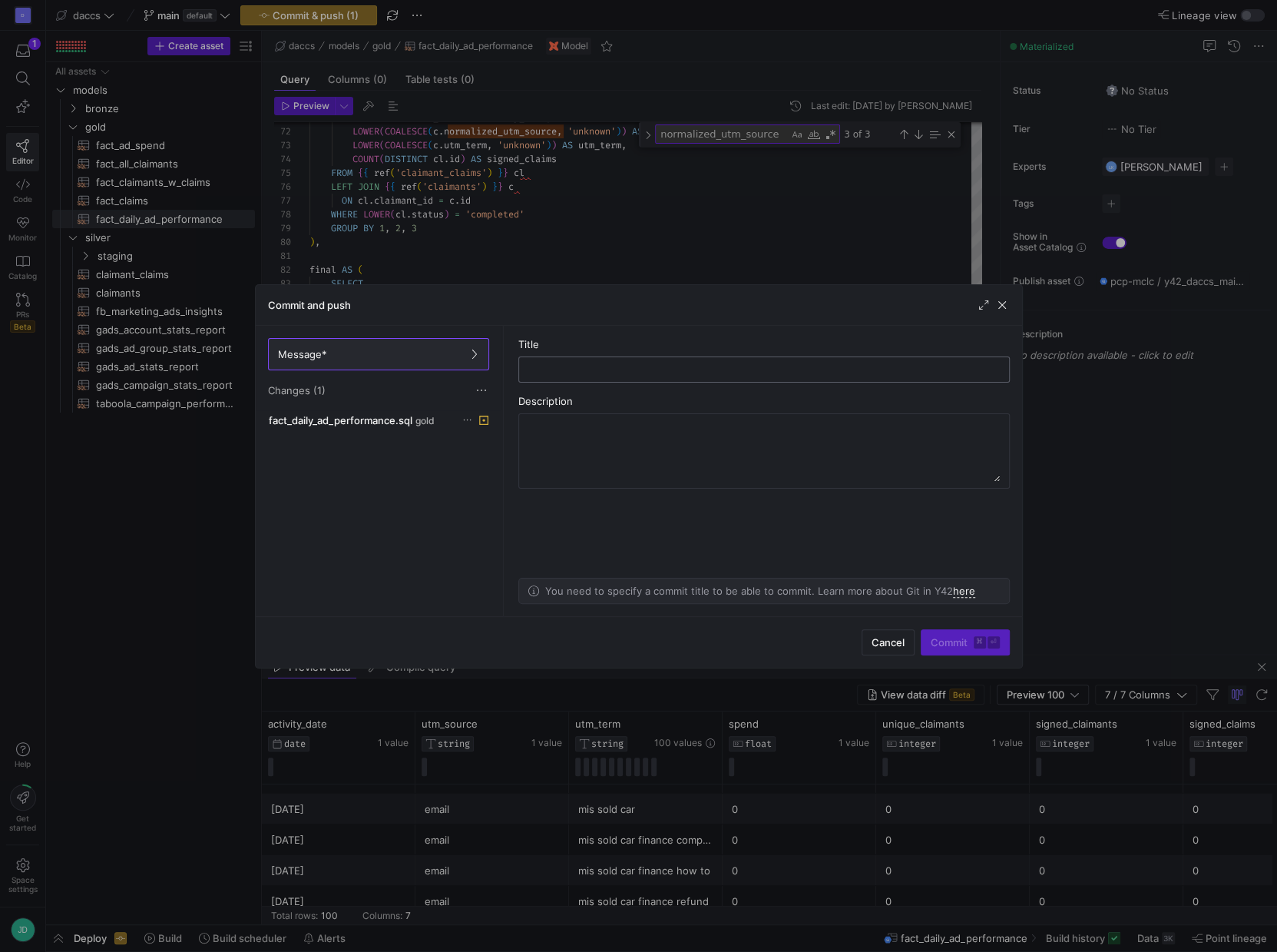
click at [649, 365] on input "text" at bounding box center [763, 369] width 465 height 12
type input "Adding utm terms"
click at [952, 650] on span "submit" at bounding box center [965, 643] width 88 height 25
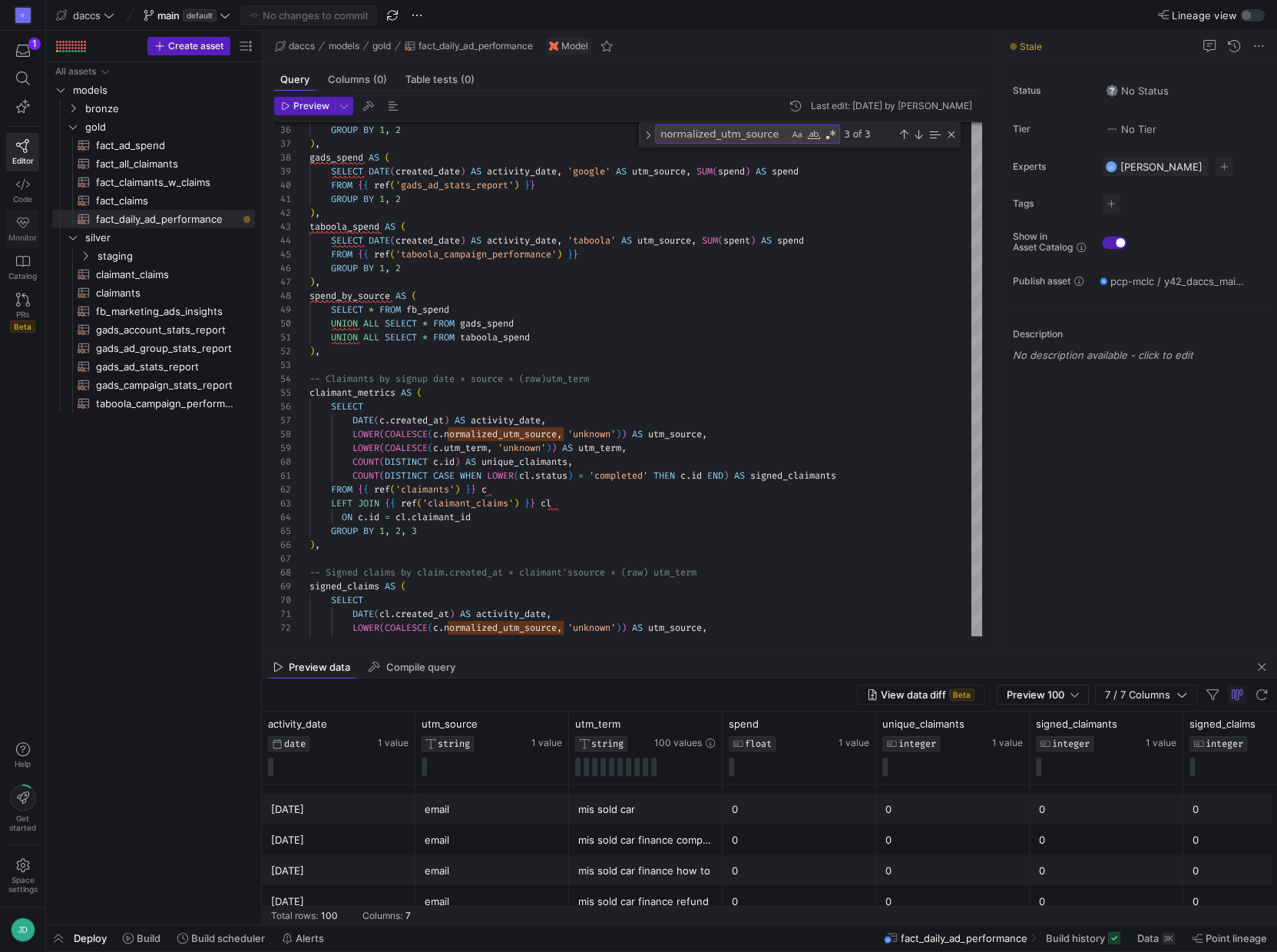
click at [23, 238] on span "Monitor" at bounding box center [23, 237] width 28 height 10
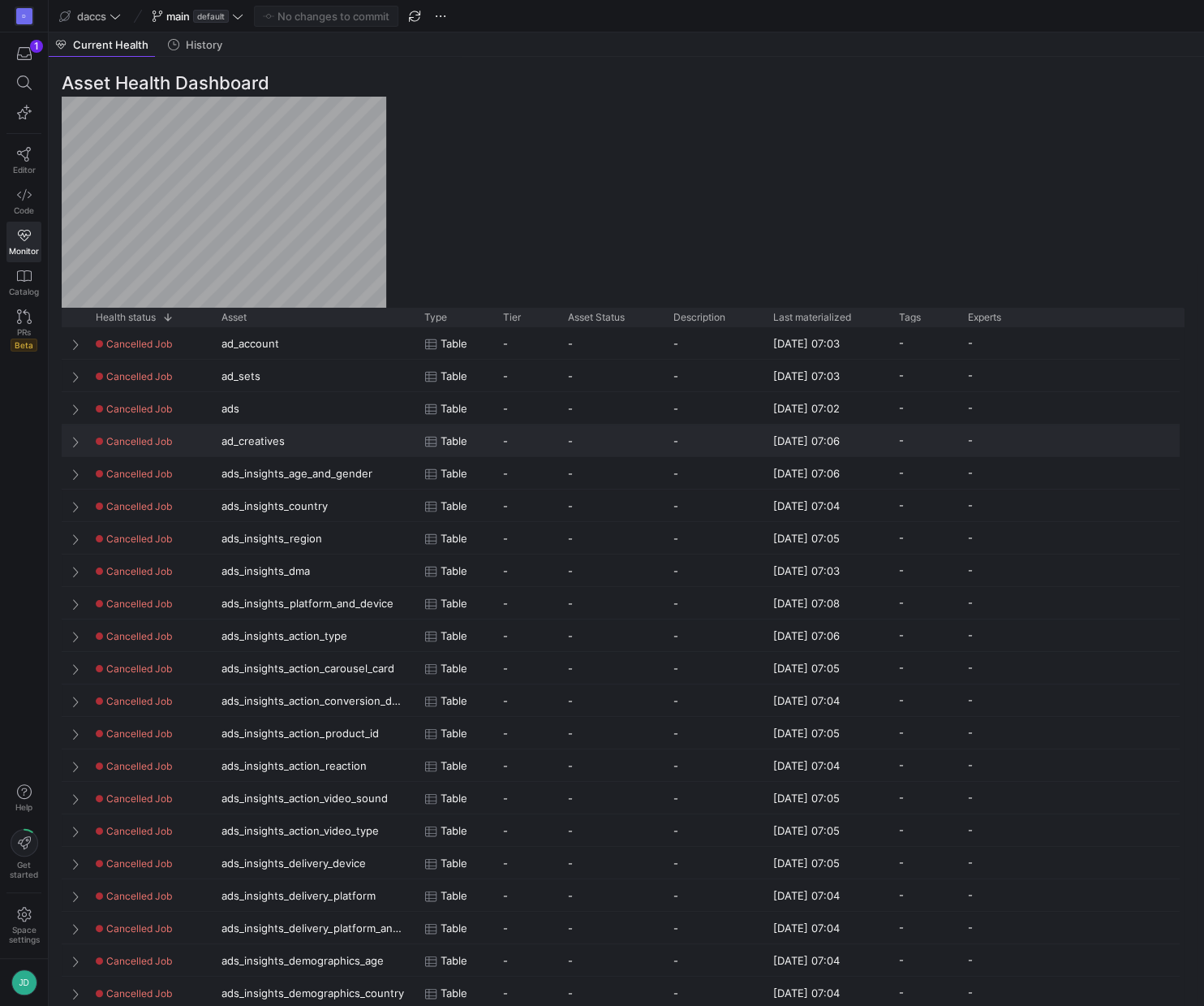
drag, startPoint x: 1200, startPoint y: 434, endPoint x: 1170, endPoint y: 438, distance: 30.3
click at [1170, 438] on y42-asset-monitoring-asset-health "Asset Health Dashboard Drag here to set row groups Drag here to set column labe…" at bounding box center [627, 531] width 1156 height 949
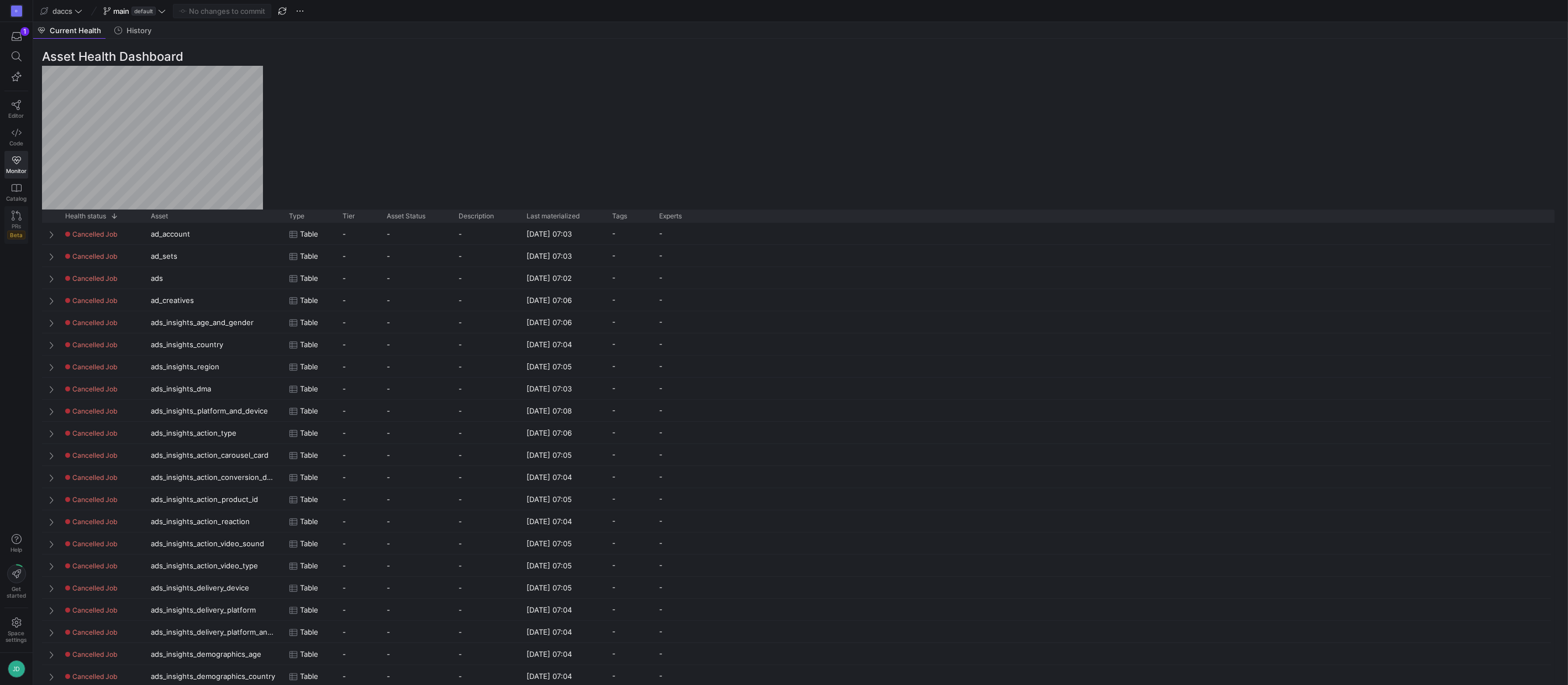
click at [25, 221] on link "PRs Beta" at bounding box center [16, 225] width 24 height 38
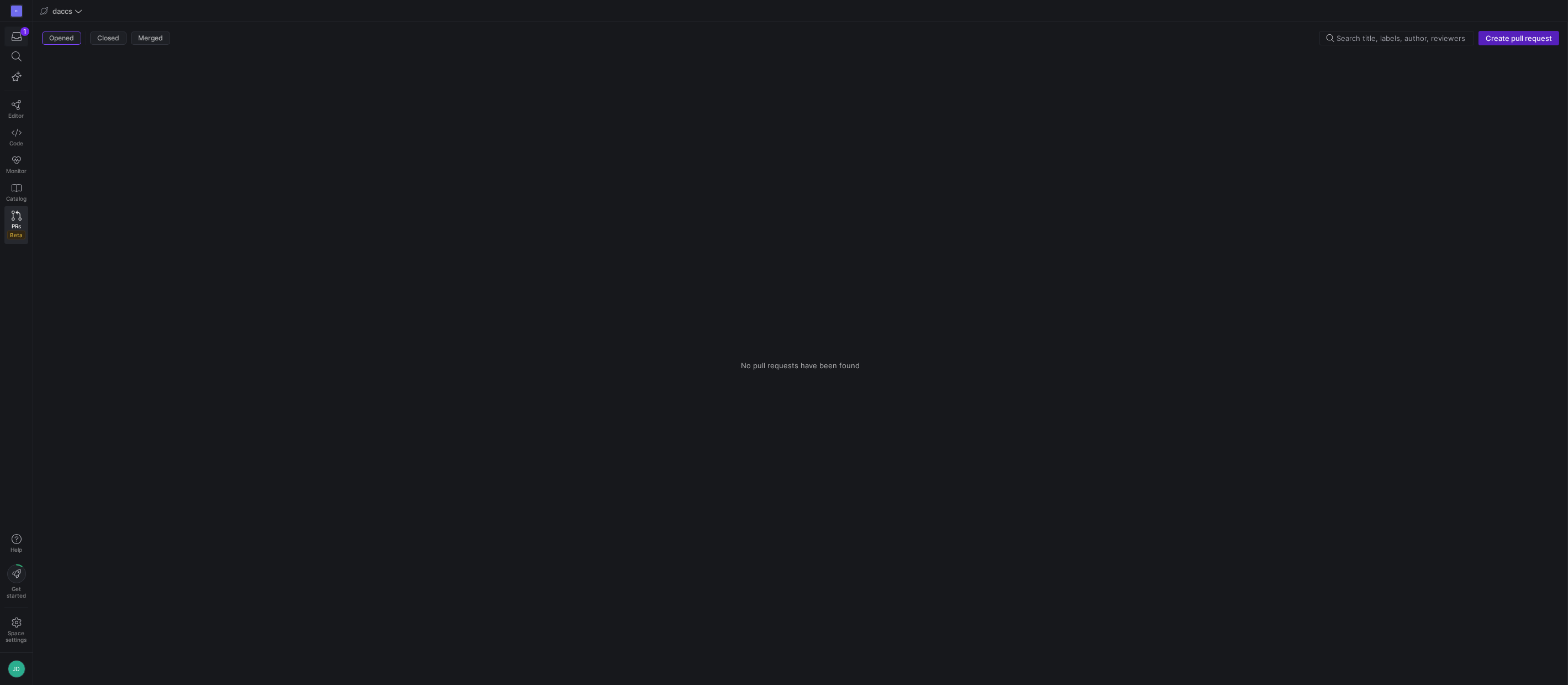
click at [17, 40] on icon "button" at bounding box center [16, 37] width 10 height 9
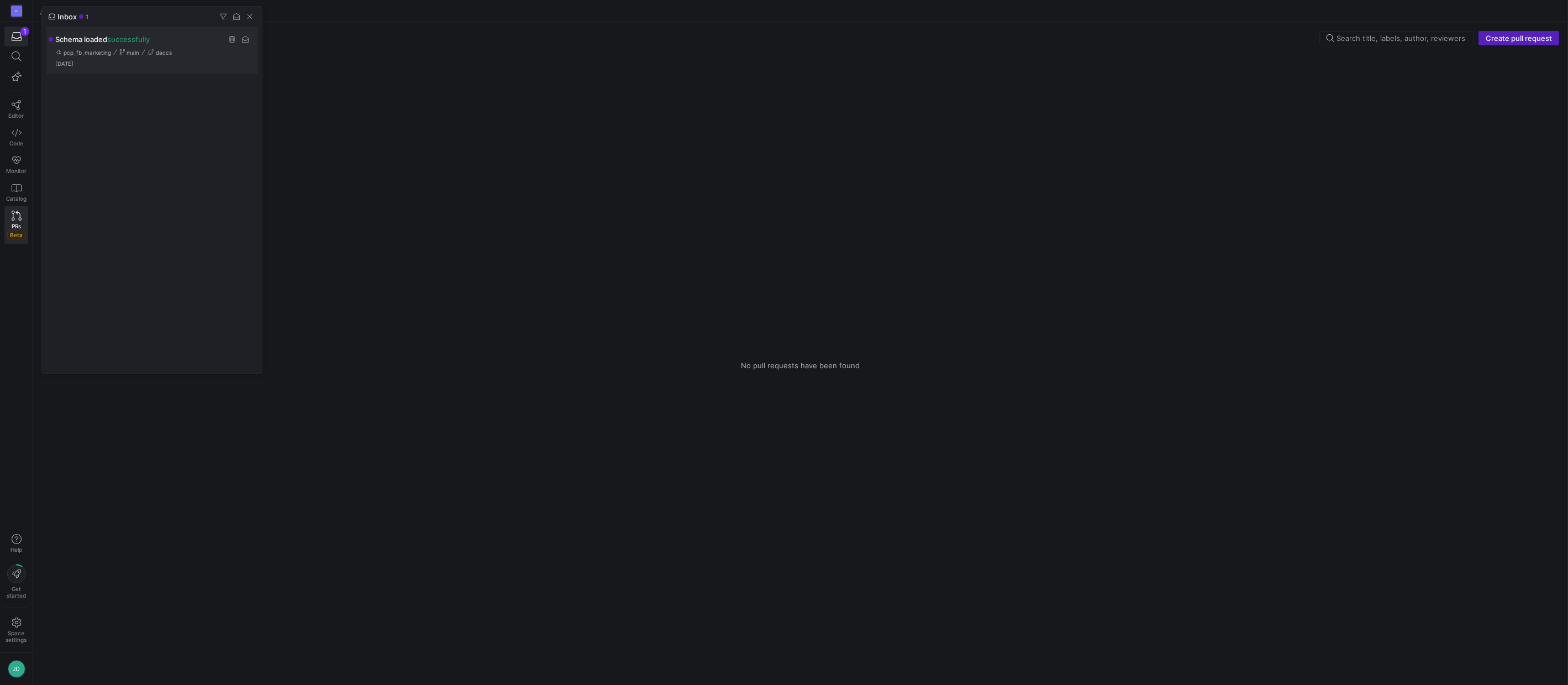
click at [79, 37] on span "Schema loaded successfully" at bounding box center [103, 39] width 95 height 9
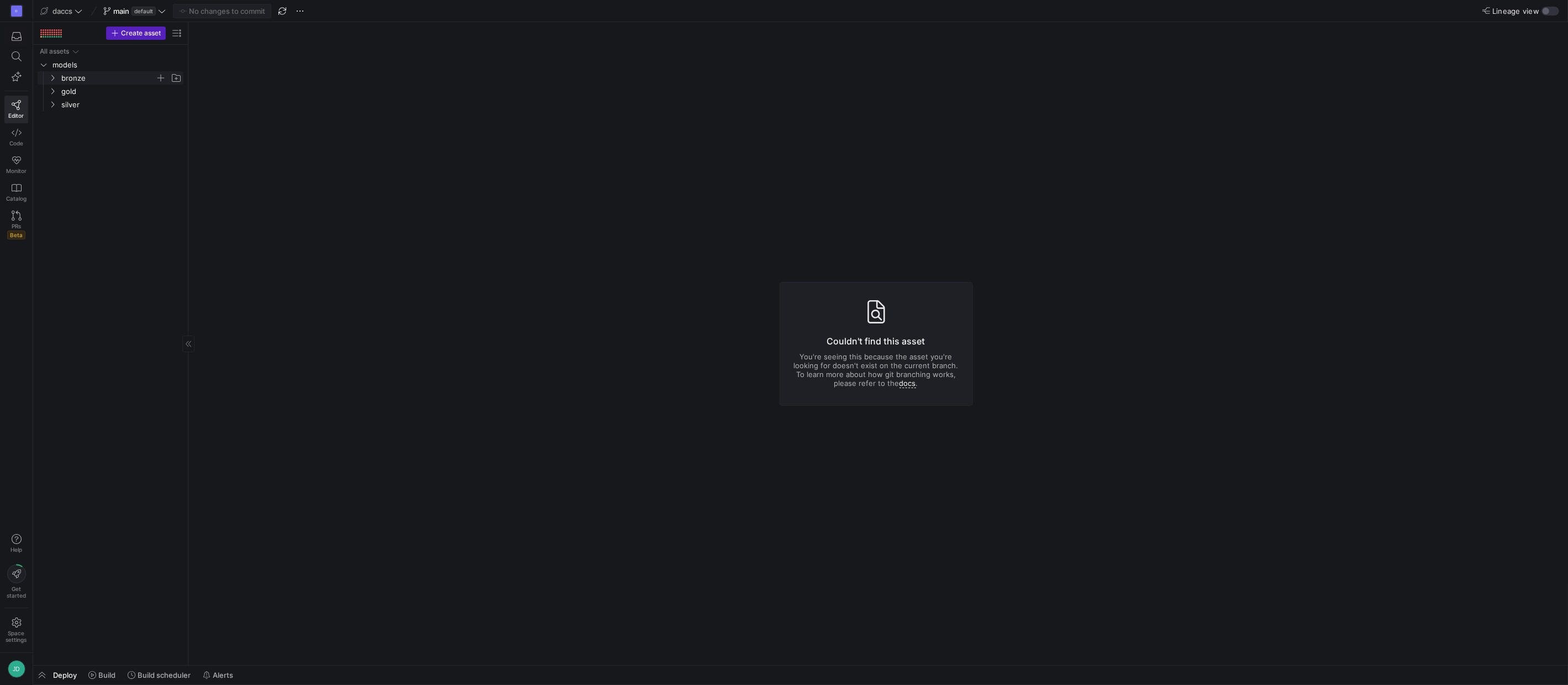
click at [75, 79] on span "bronze" at bounding box center [108, 78] width 94 height 13
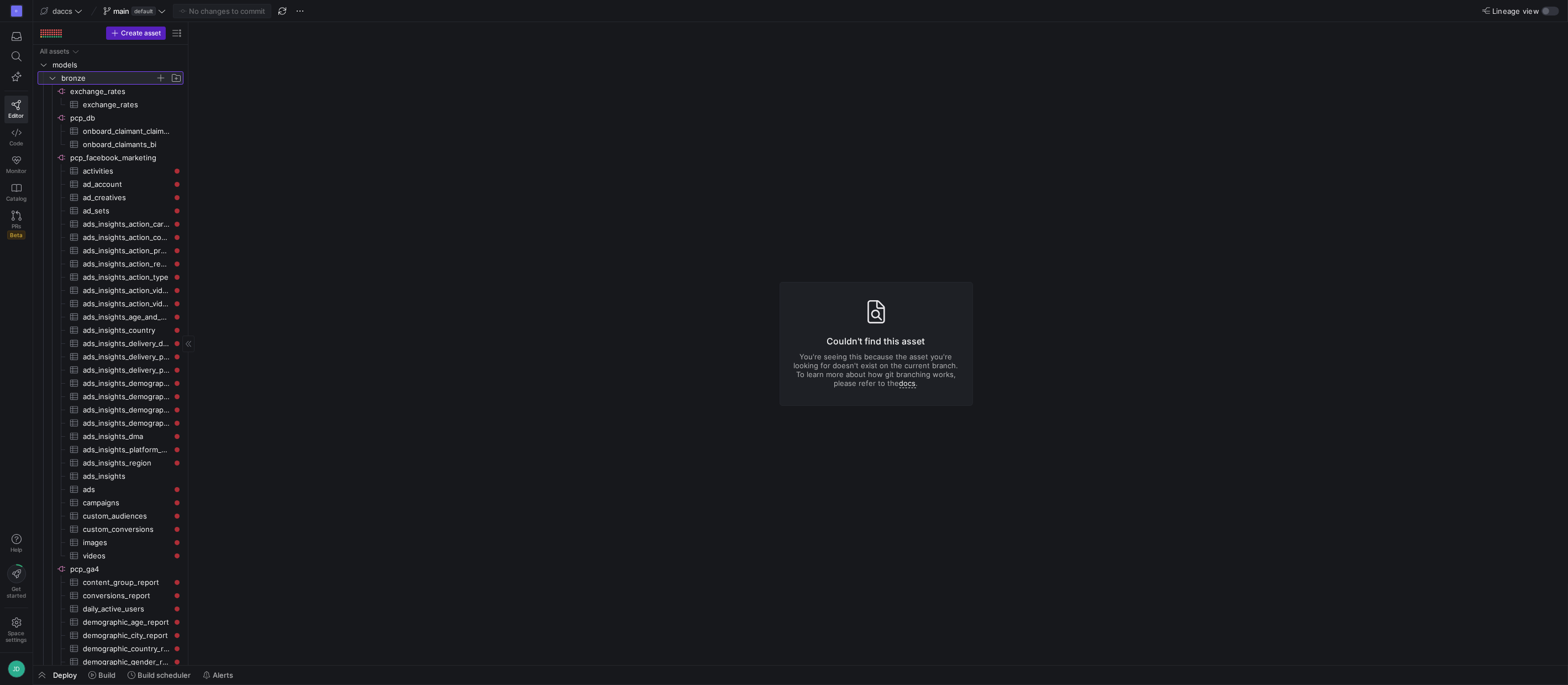
click at [83, 79] on span "bronze" at bounding box center [108, 78] width 94 height 13
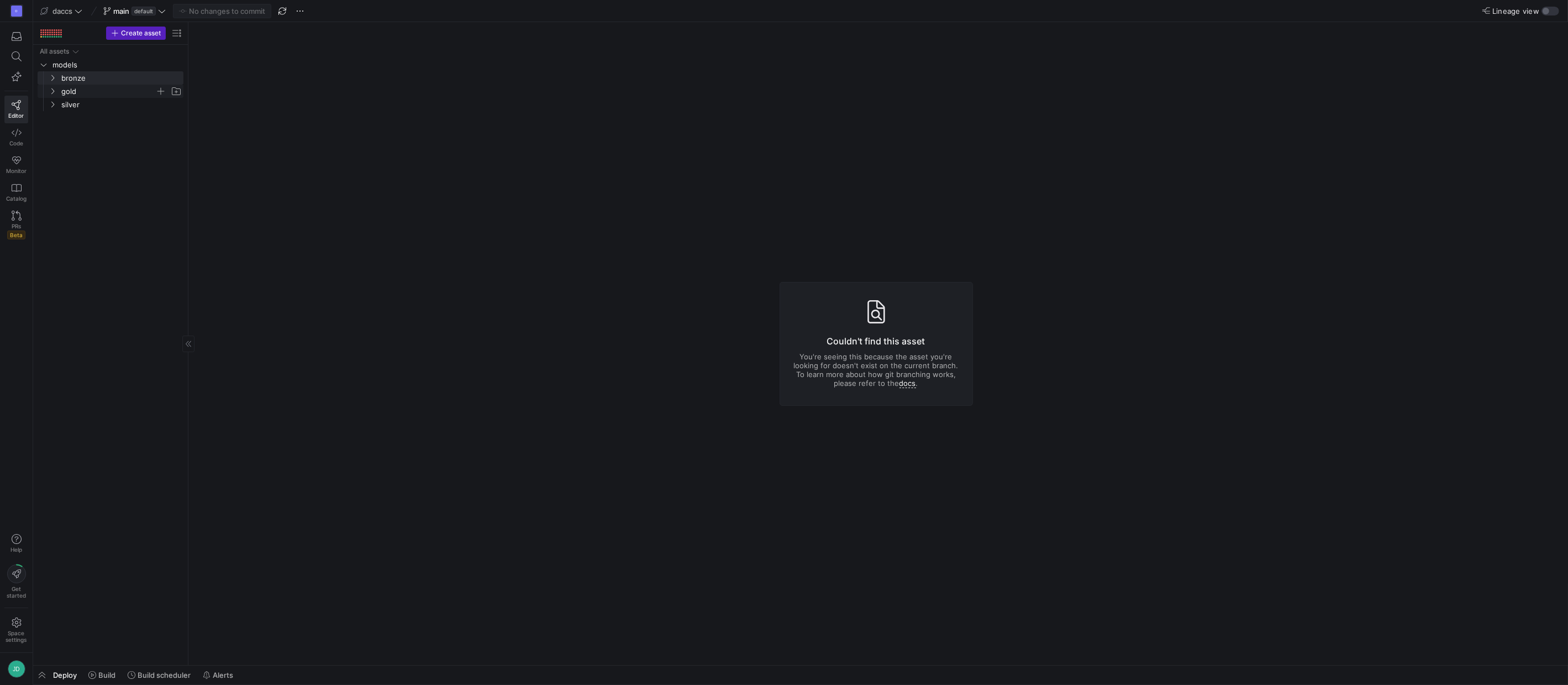
click at [83, 90] on span "gold" at bounding box center [108, 91] width 94 height 13
click at [114, 157] on span "fact_daily_ad_performance​​​​​​​​​​" at bounding box center [120, 158] width 102 height 13
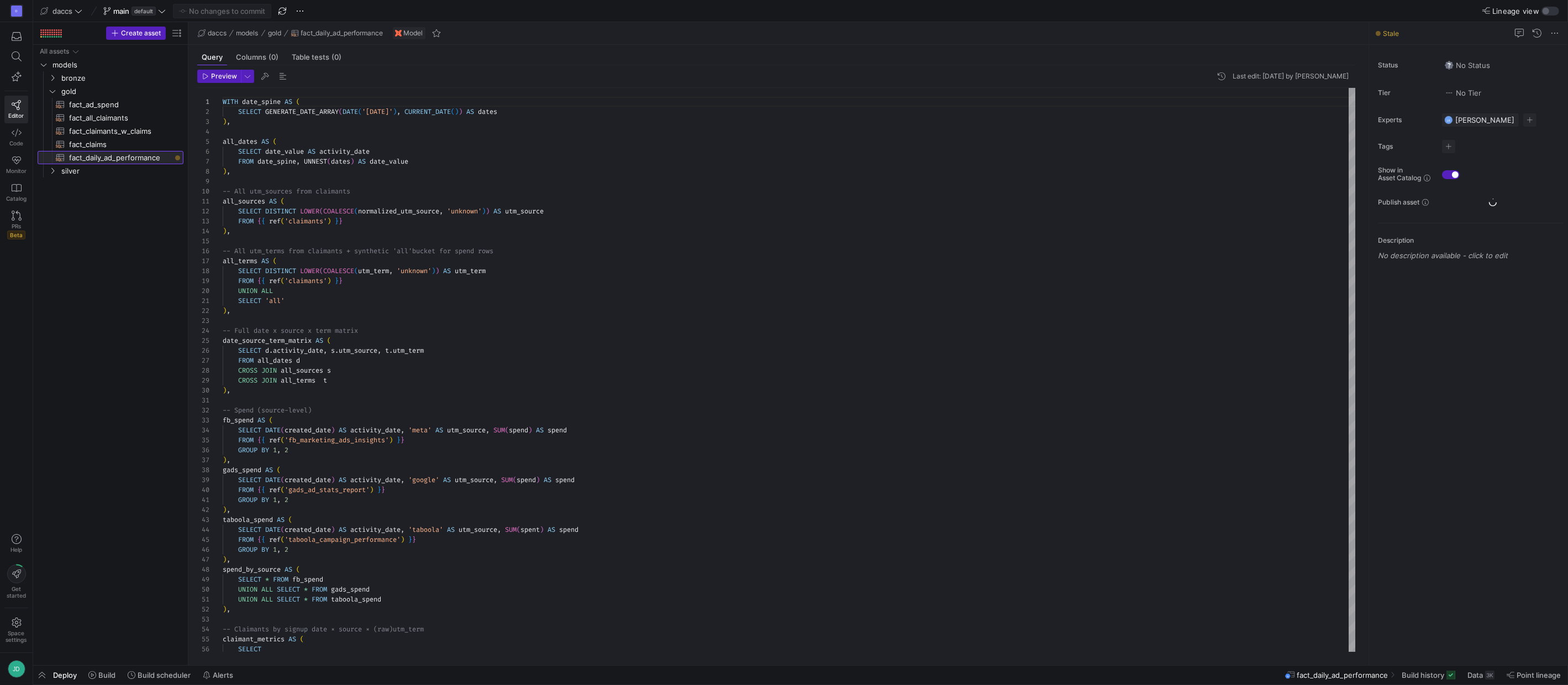
scroll to position [100, 0]
click at [1397, 29] on span "Stale" at bounding box center [1390, 33] width 16 height 8
click at [1383, 41] on div "Stale" at bounding box center [1468, 33] width 199 height 23
click at [1383, 38] on div "Stale" at bounding box center [1468, 33] width 199 height 23
click at [1551, 37] on span at bounding box center [1554, 33] width 13 height 13
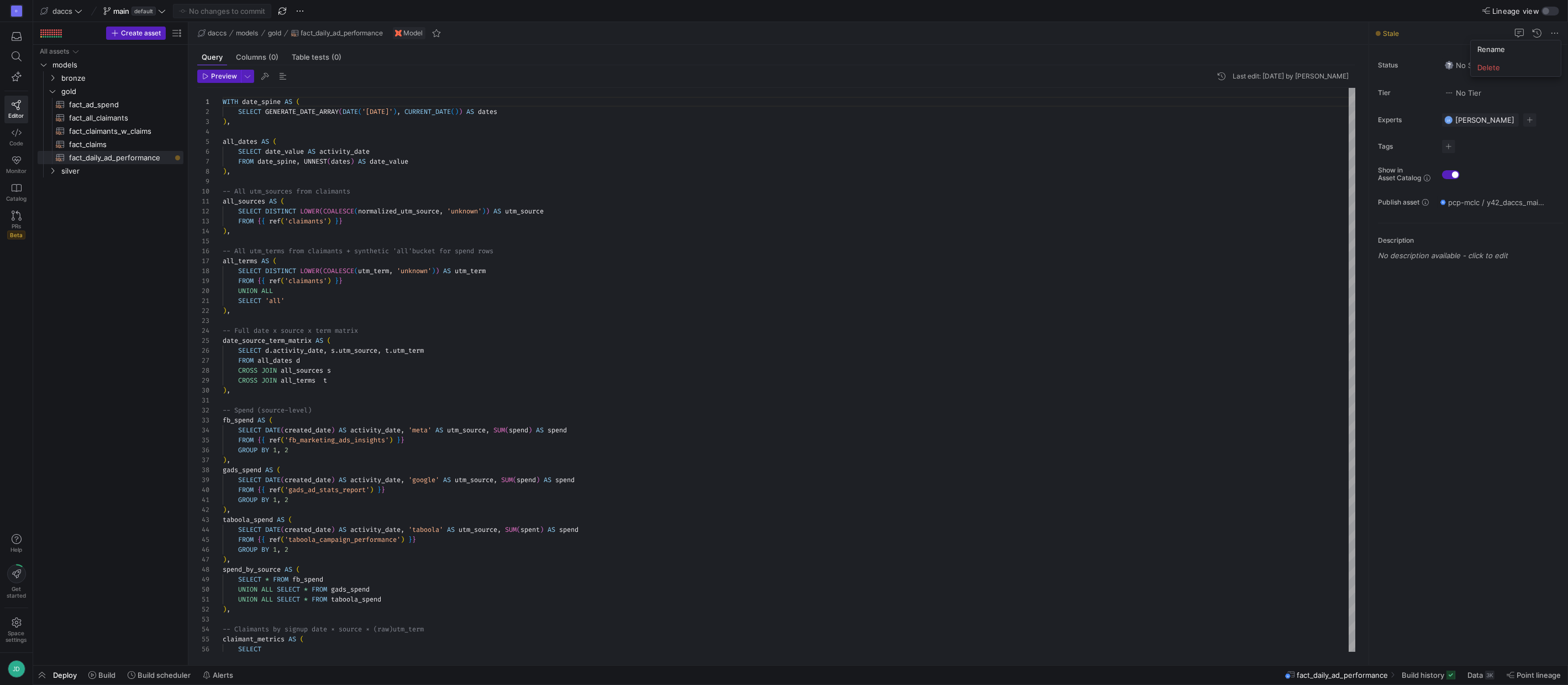
click at [1554, 37] on div at bounding box center [784, 342] width 1568 height 685
click at [1390, 201] on span "Publish asset" at bounding box center [1398, 202] width 42 height 8
click at [1449, 205] on span "pcp-mclc / y42_daccs_main / fact_daily_ad_performance" at bounding box center [1497, 202] width 97 height 9
click at [1437, 413] on div at bounding box center [784, 342] width 1568 height 685
click at [246, 79] on span "button" at bounding box center [247, 76] width 12 height 12
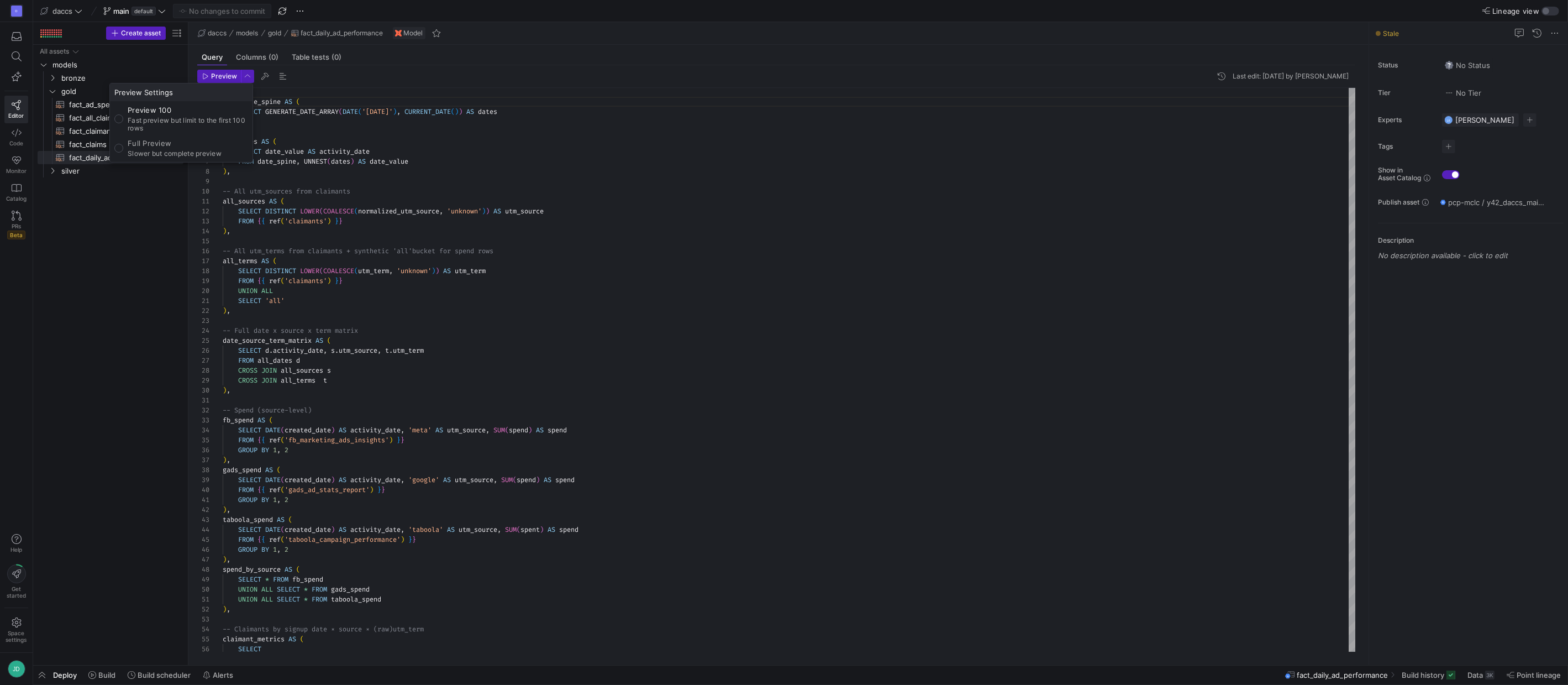
click at [246, 79] on div at bounding box center [784, 342] width 1568 height 685
click at [71, 11] on span "daccs" at bounding box center [62, 11] width 20 height 9
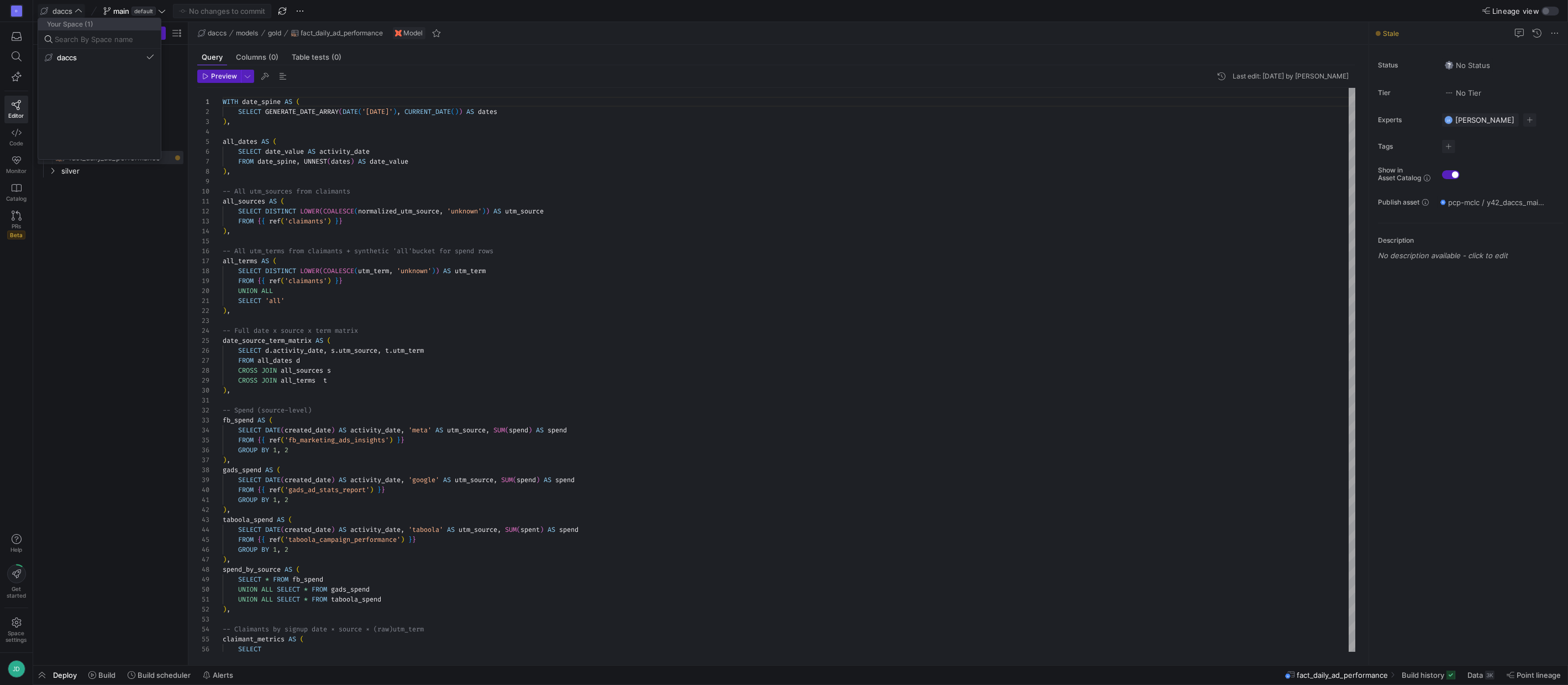
click at [71, 11] on div at bounding box center [784, 342] width 1568 height 685
click at [284, 11] on span "button" at bounding box center [282, 11] width 13 height 13
click at [299, 11] on span "button" at bounding box center [299, 11] width 13 height 13
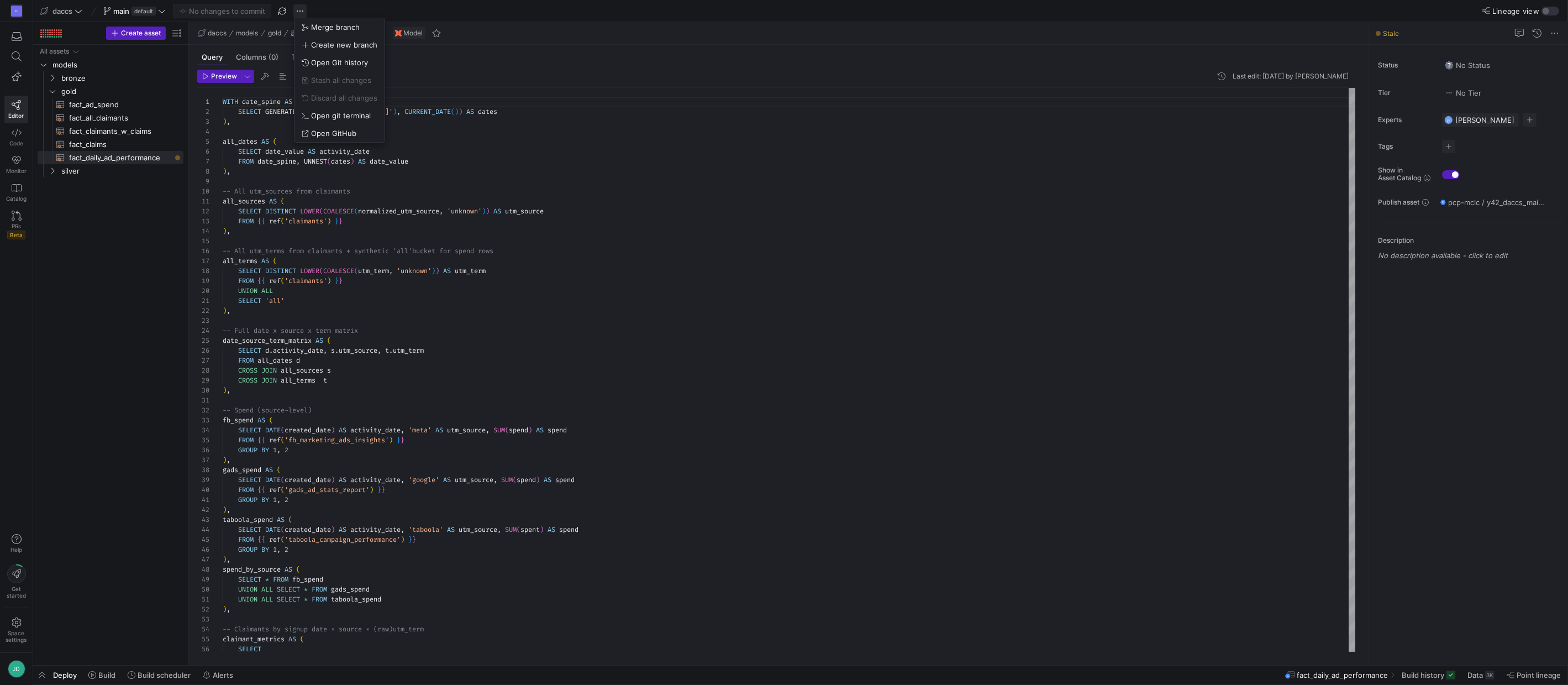
click at [299, 11] on div at bounding box center [784, 342] width 1568 height 685
click at [21, 16] on y42-org-icon "D" at bounding box center [16, 11] width 13 height 13
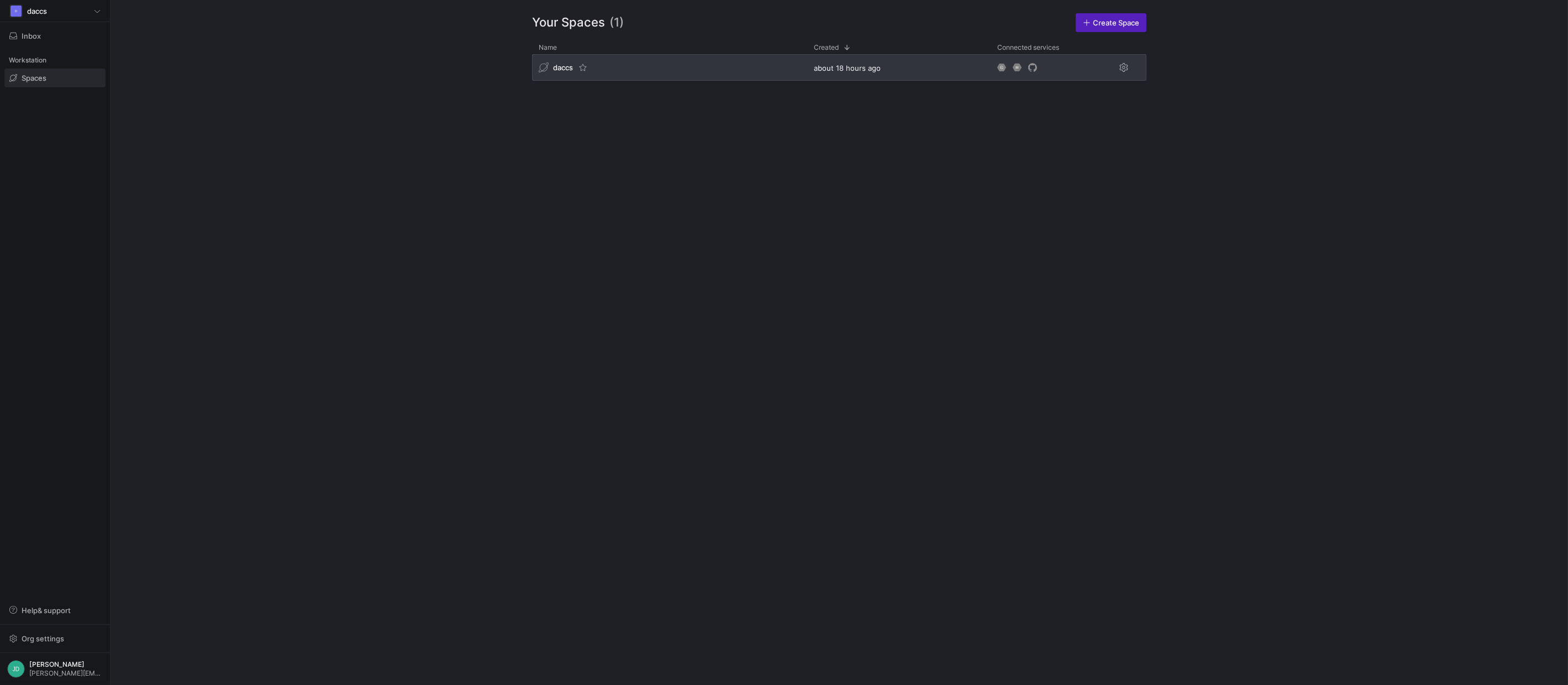
click at [760, 59] on div "daccs" at bounding box center [670, 67] width 275 height 26
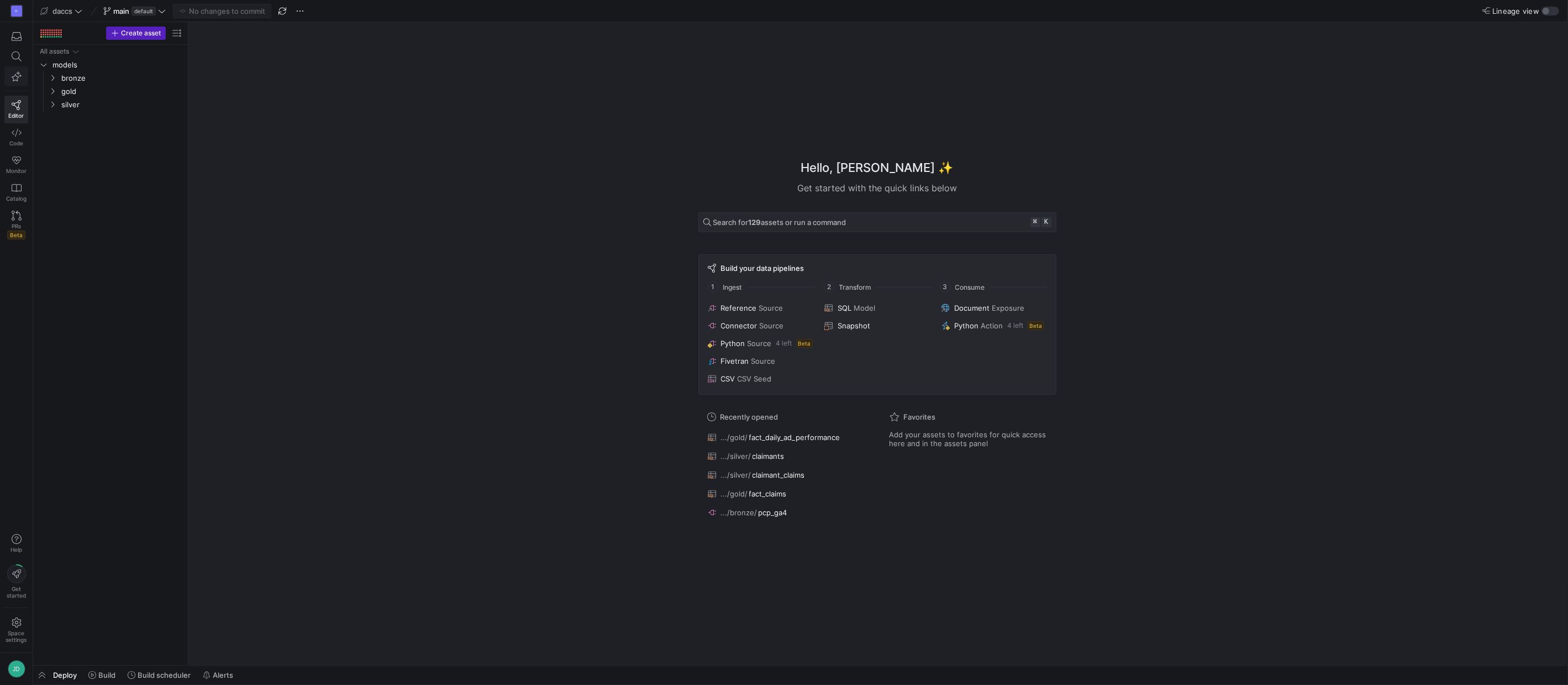
click at [11, 82] on span "button" at bounding box center [16, 76] width 23 height 19
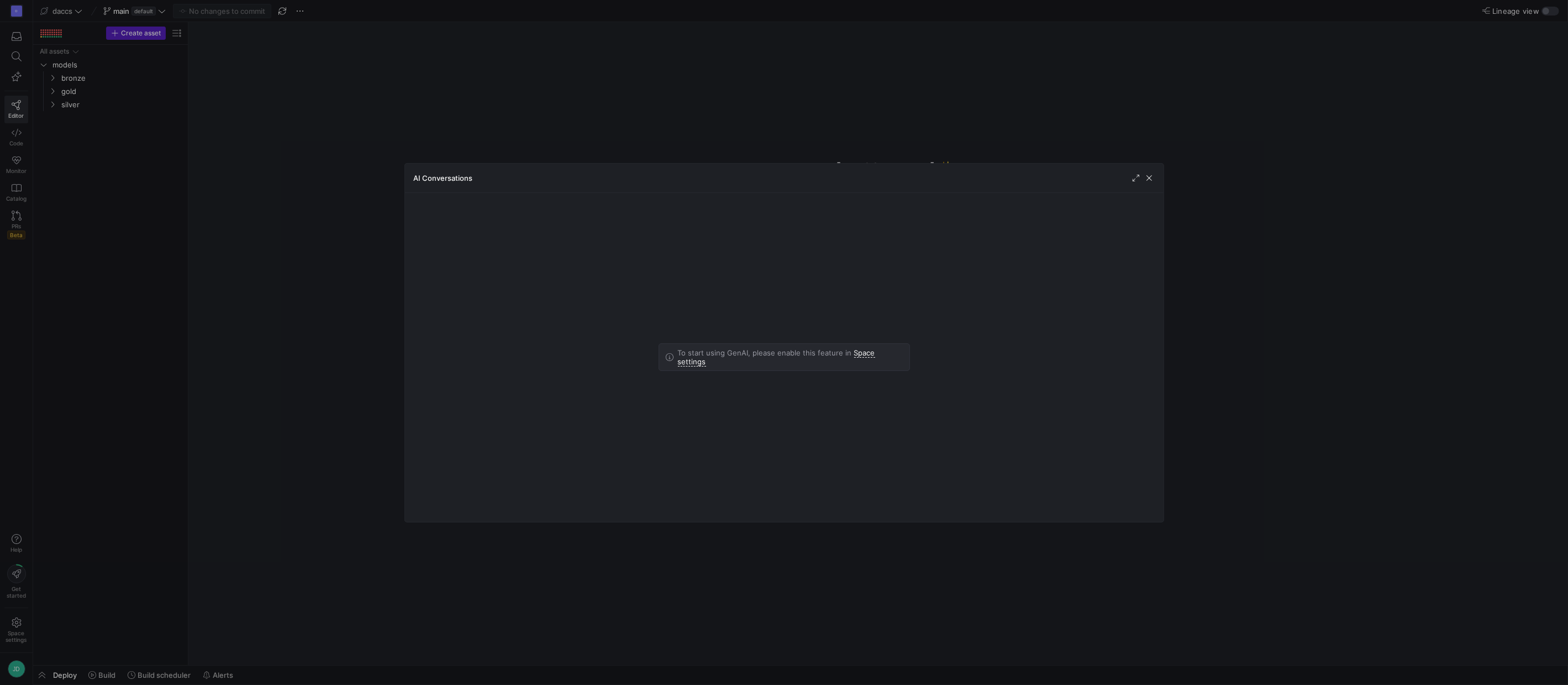
click at [17, 105] on div at bounding box center [784, 342] width 1568 height 685
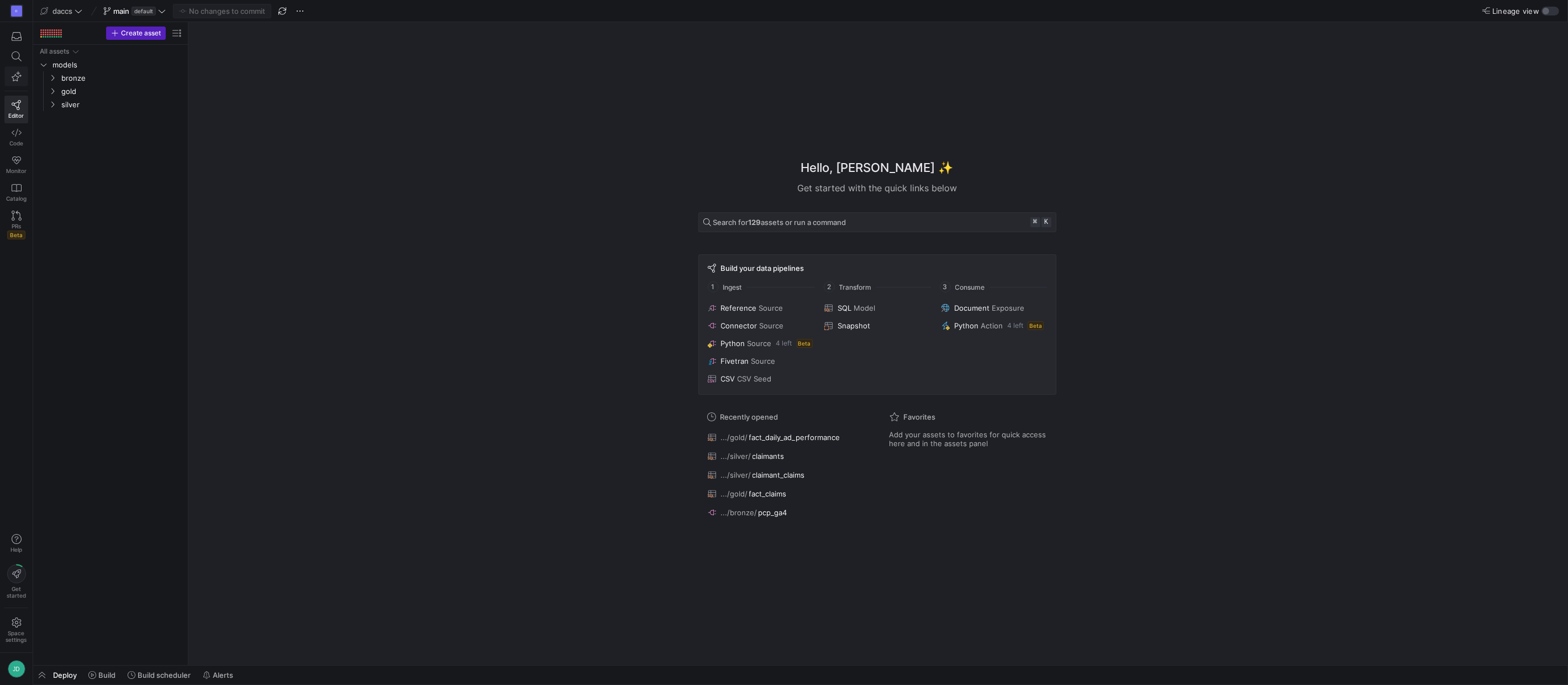
click at [19, 78] on icon "button" at bounding box center [16, 76] width 10 height 10
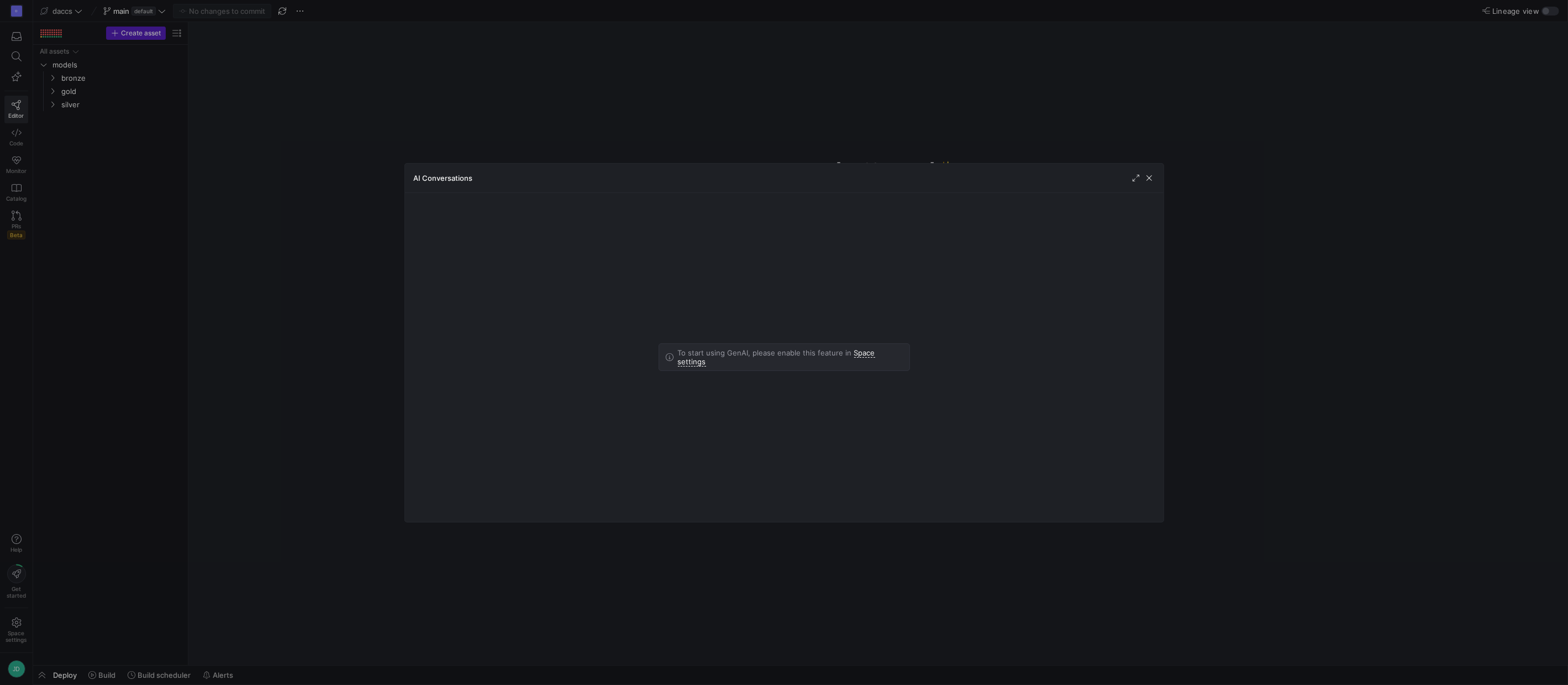
click at [19, 78] on div at bounding box center [784, 342] width 1568 height 685
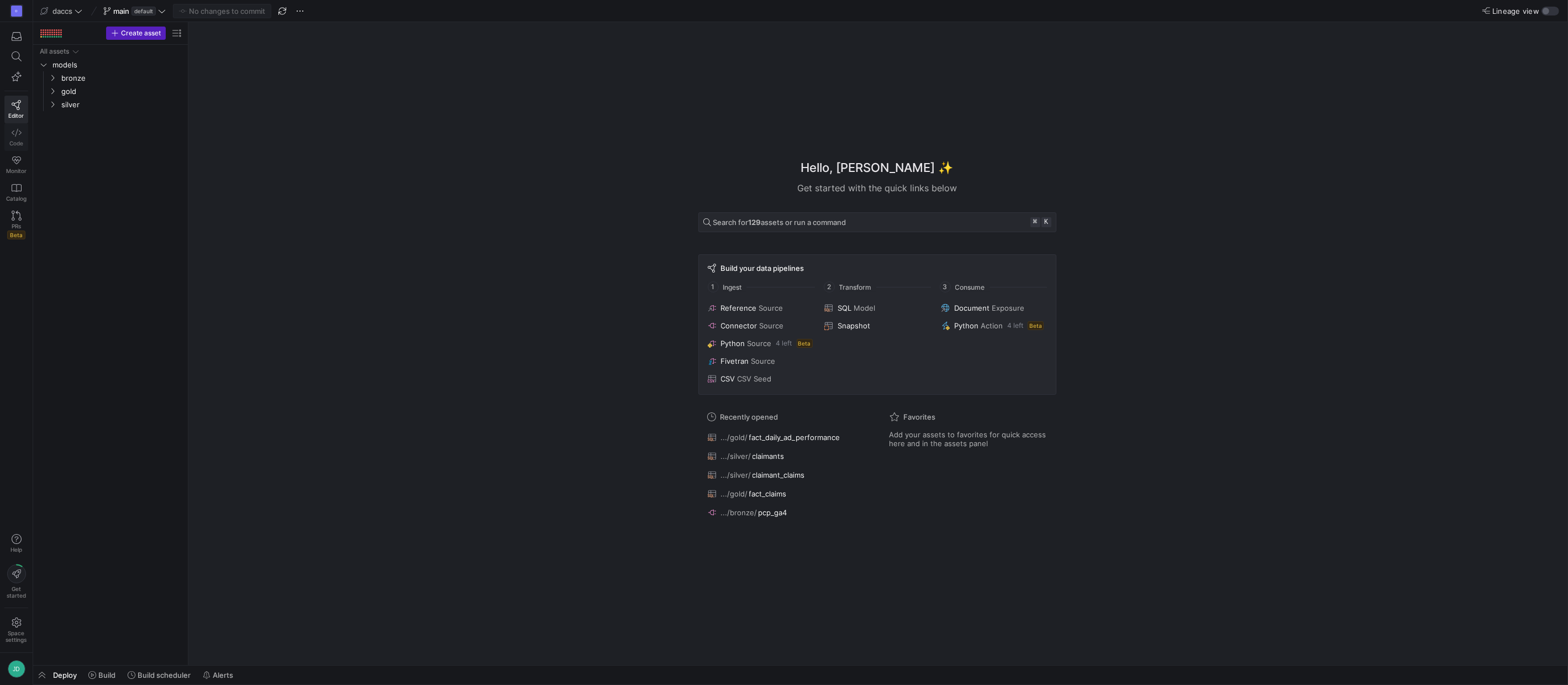
click at [15, 134] on icon at bounding box center [16, 132] width 10 height 10
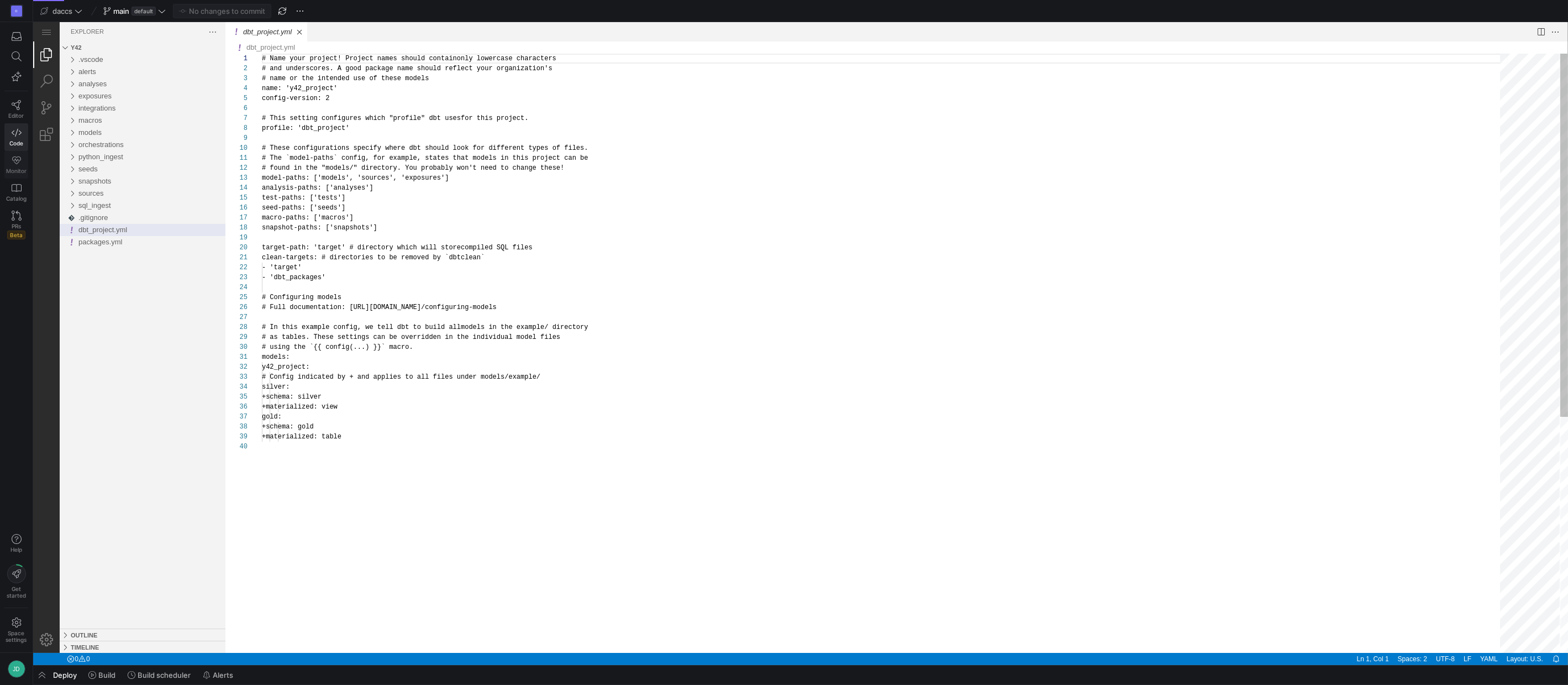
click at [24, 161] on link "Monitor" at bounding box center [16, 165] width 24 height 28
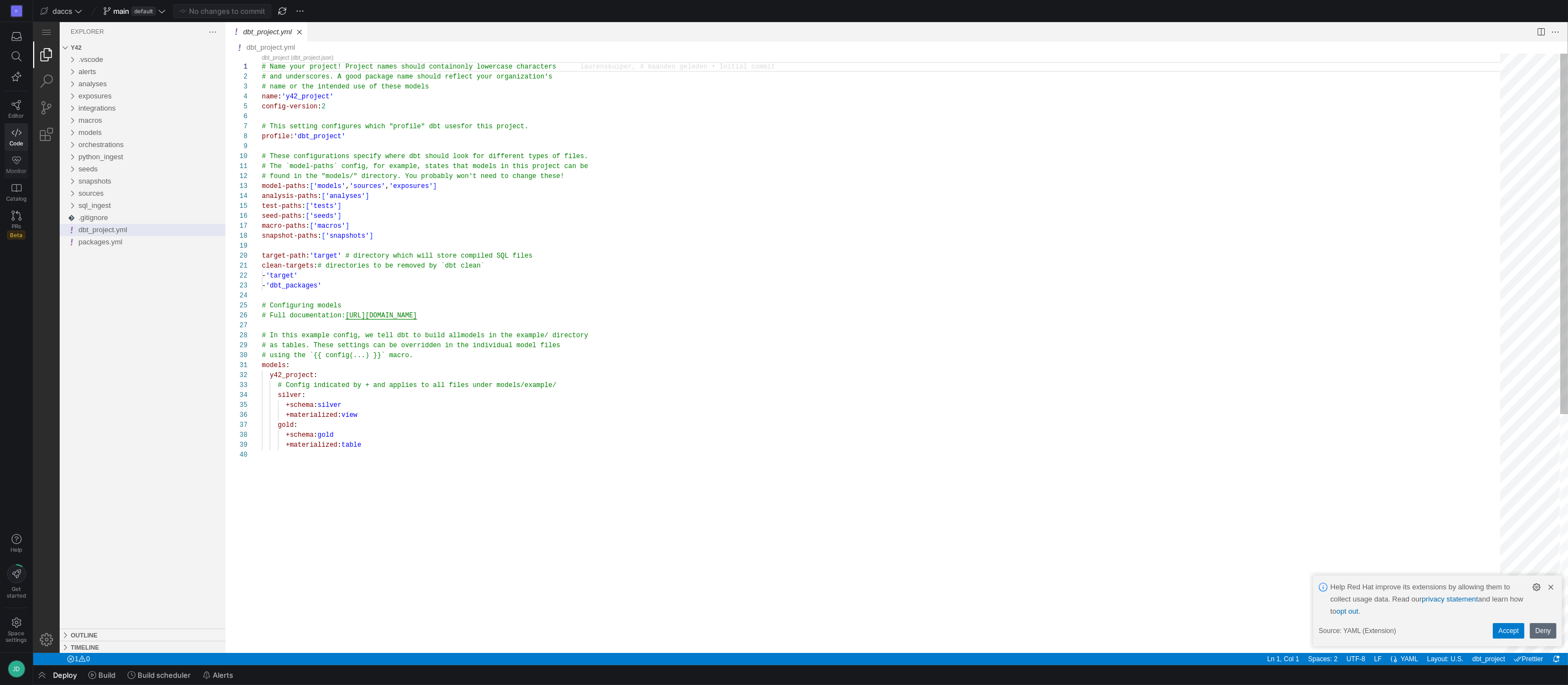
click at [20, 161] on icon at bounding box center [16, 160] width 10 height 10
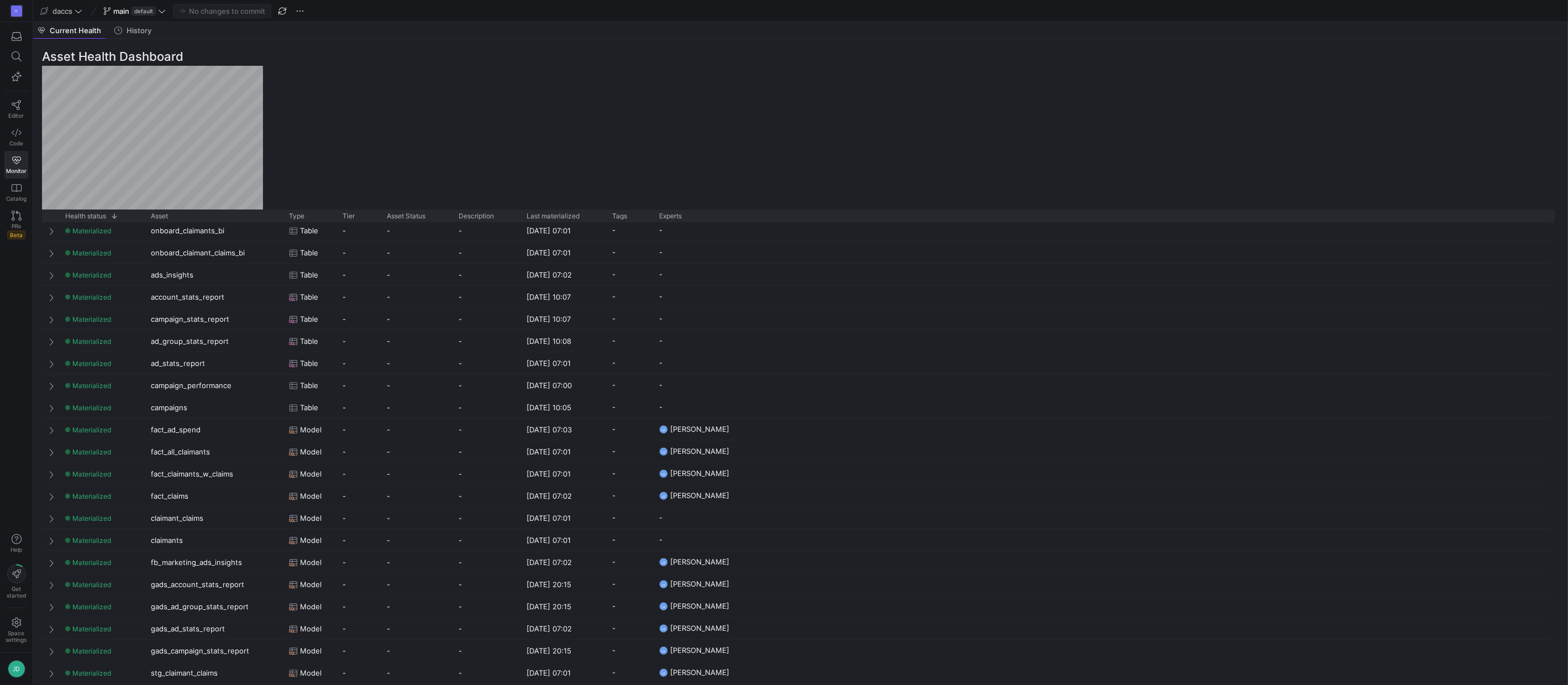
scroll to position [1901, 0]
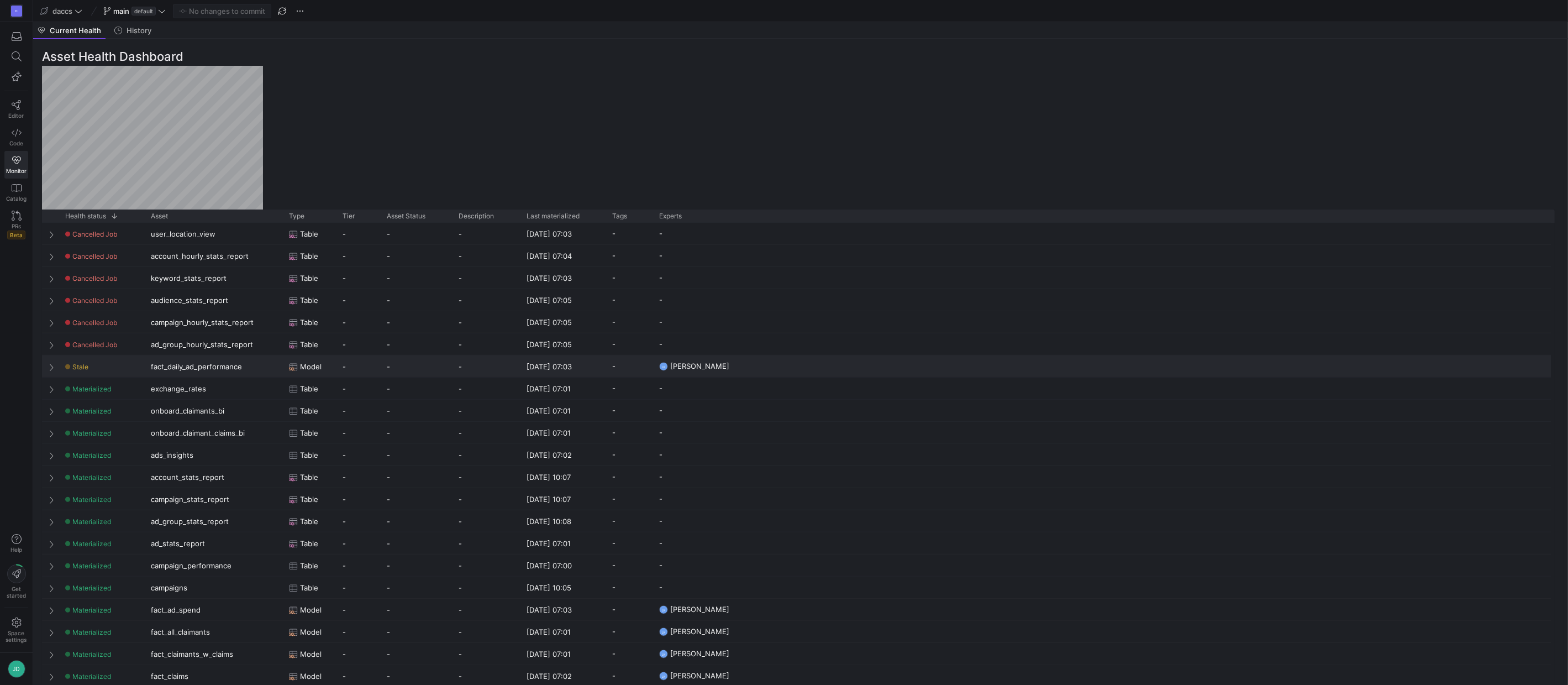
click at [230, 367] on div "fact_daily_ad_performance" at bounding box center [213, 366] width 138 height 21
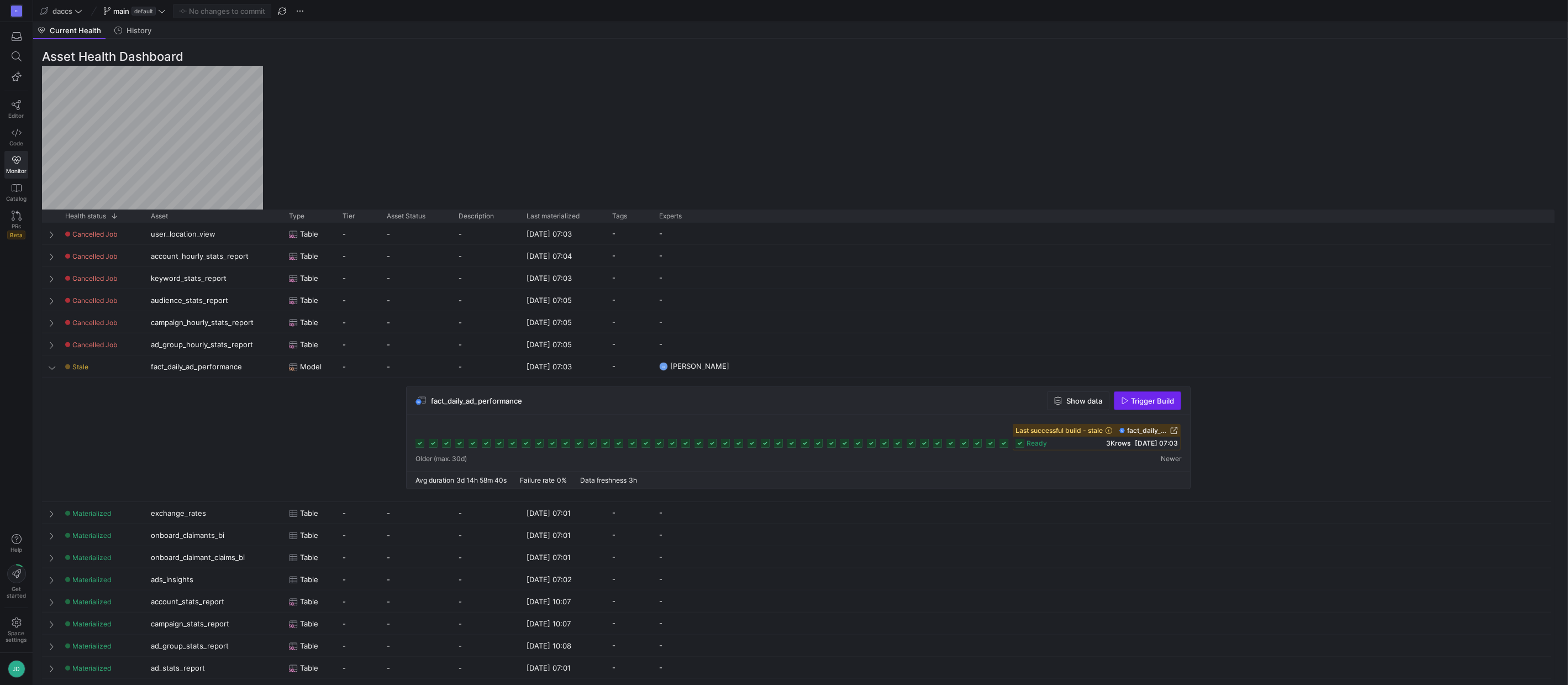
click at [1149, 403] on span "Trigger Build" at bounding box center [1153, 401] width 43 height 9
click at [455, 396] on span "fact_daily_ad_performance" at bounding box center [476, 401] width 91 height 9
